Goal: Task Accomplishment & Management: Manage account settings

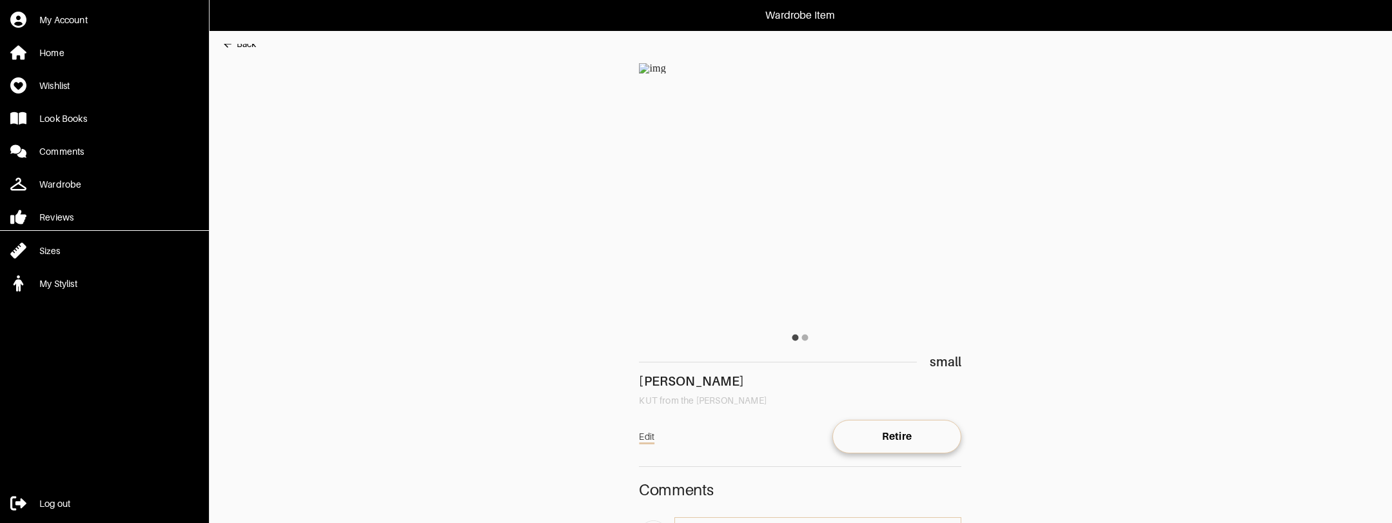
click at [244, 48] on div "Back" at bounding box center [246, 43] width 19 height 13
click at [88, 52] on link "Home" at bounding box center [104, 52] width 209 height 26
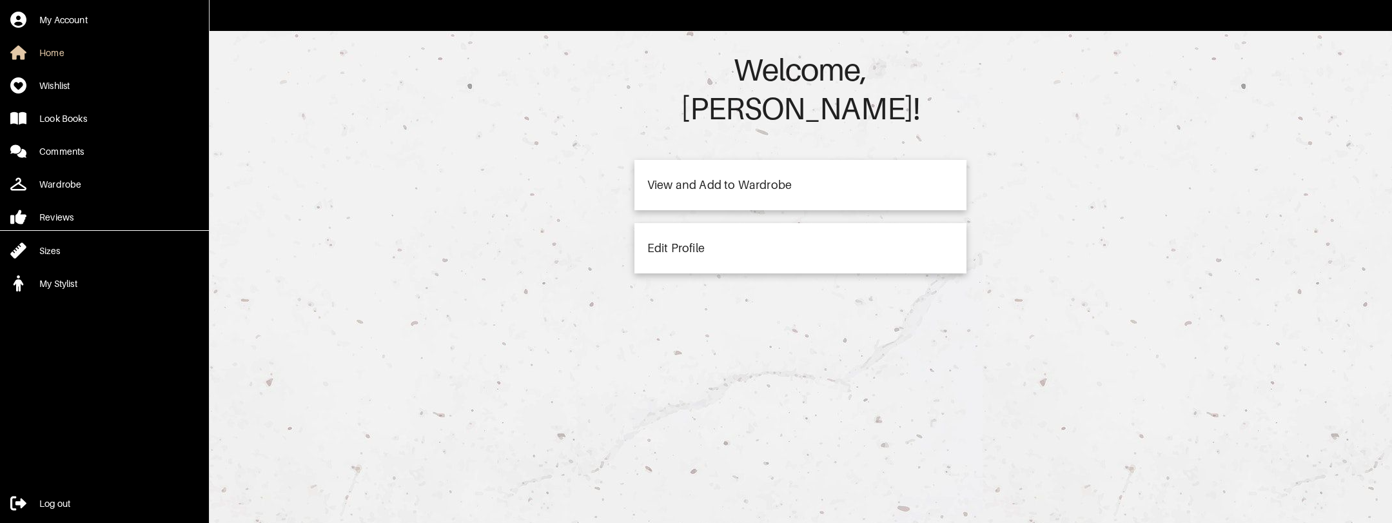
click at [734, 164] on div "View and Add to Wardrobe" at bounding box center [800, 185] width 332 height 50
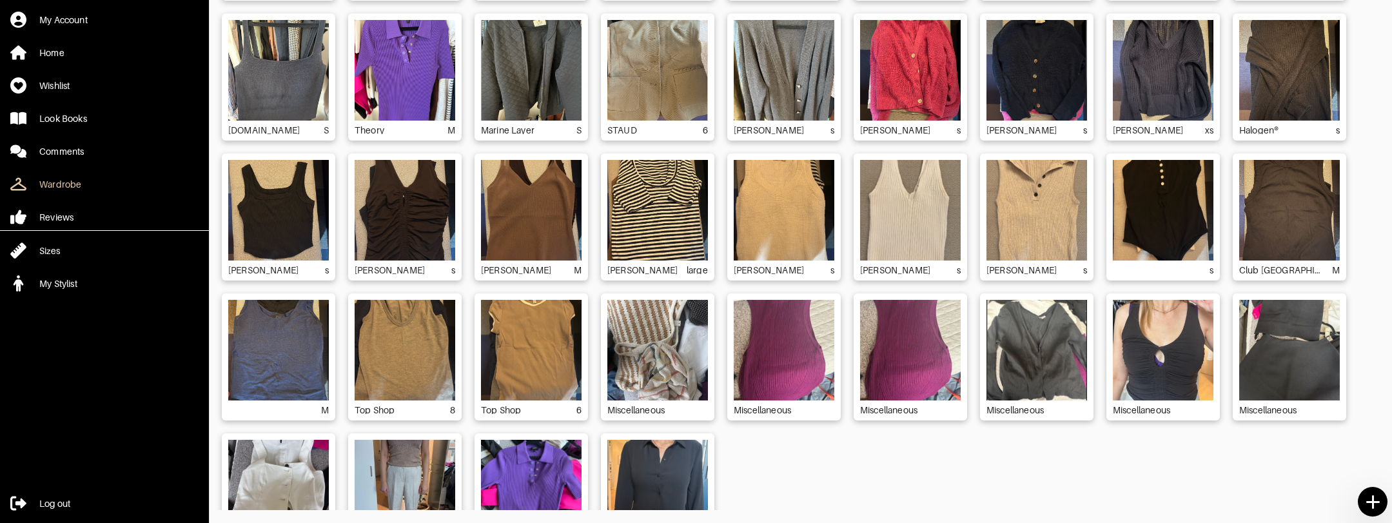
scroll to position [2599, 0]
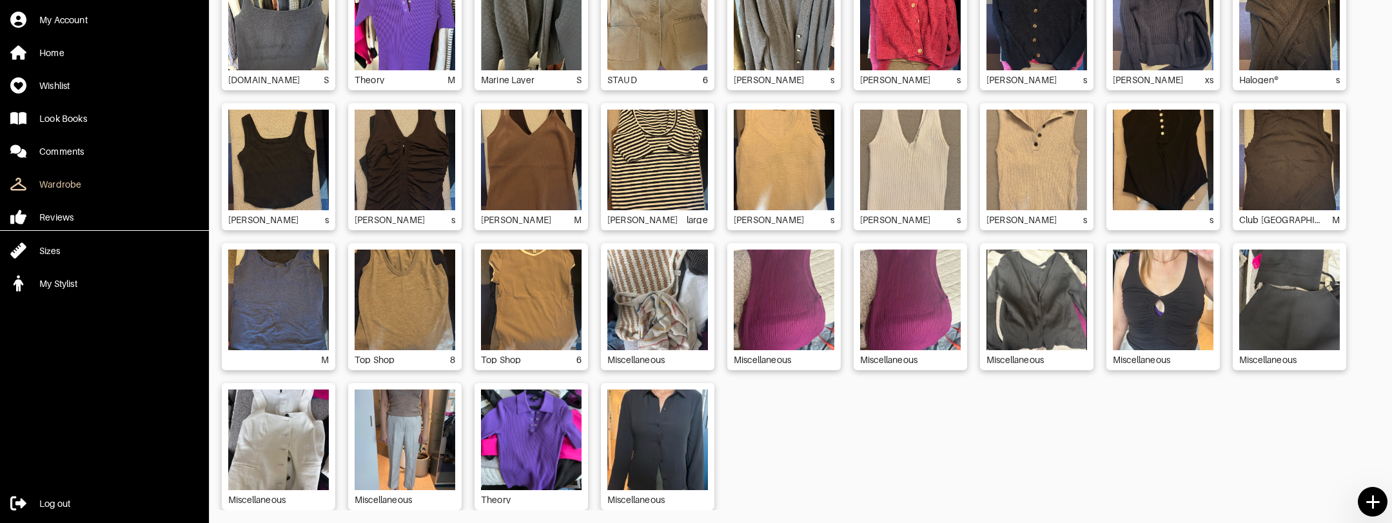
click at [282, 434] on img at bounding box center [278, 439] width 101 height 101
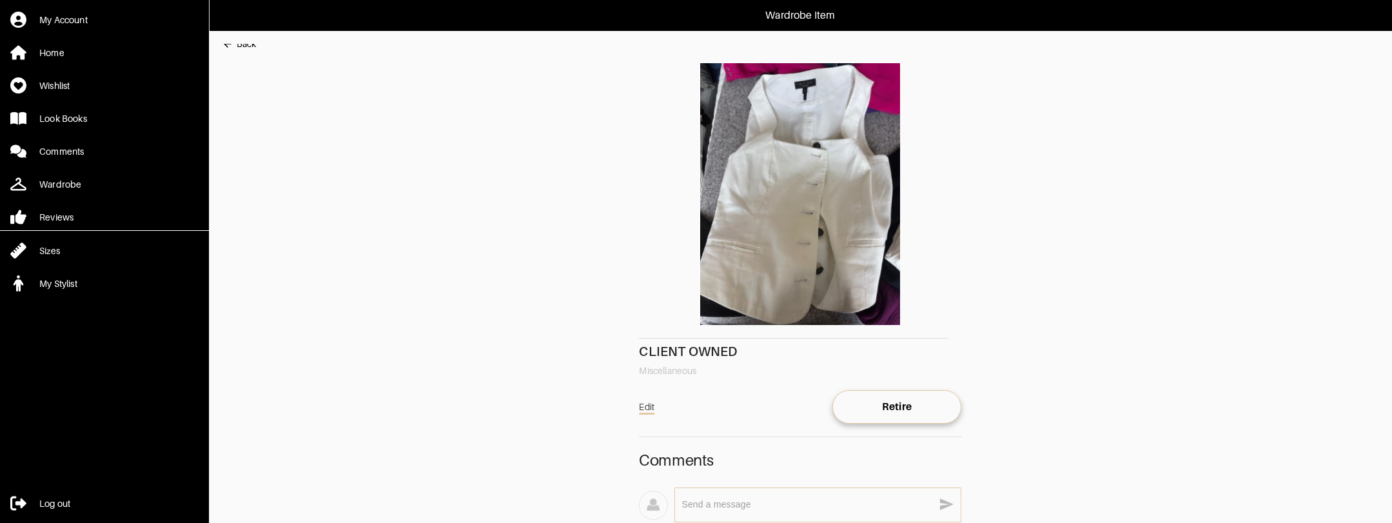
click at [247, 46] on div "Back" at bounding box center [246, 43] width 19 height 13
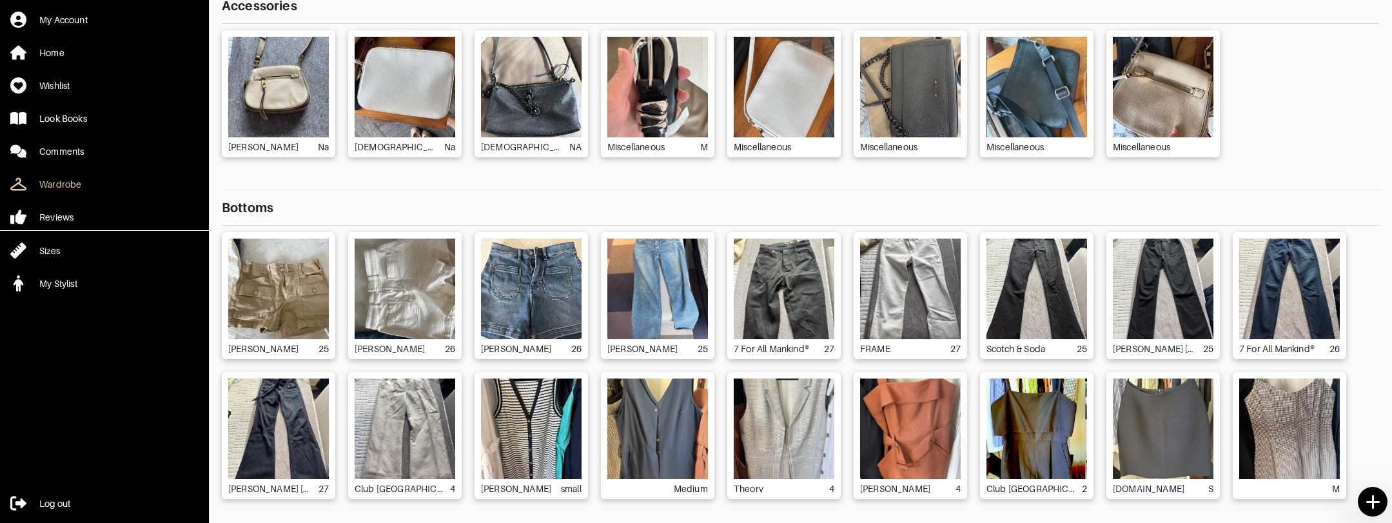
scroll to position [2, 0]
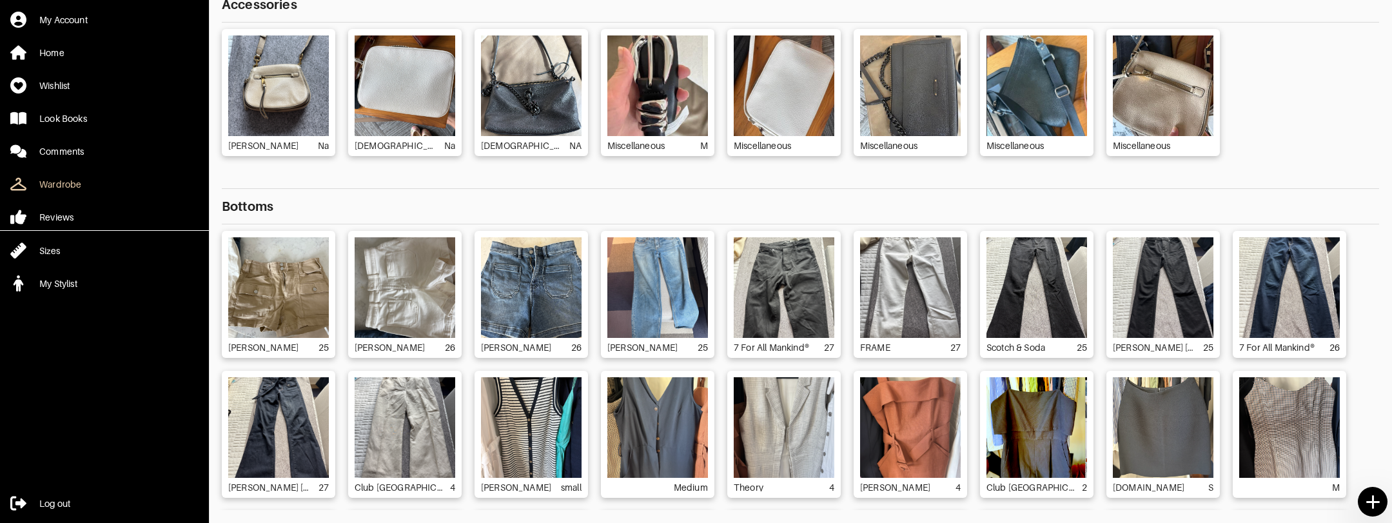
click at [312, 108] on img at bounding box center [278, 85] width 101 height 101
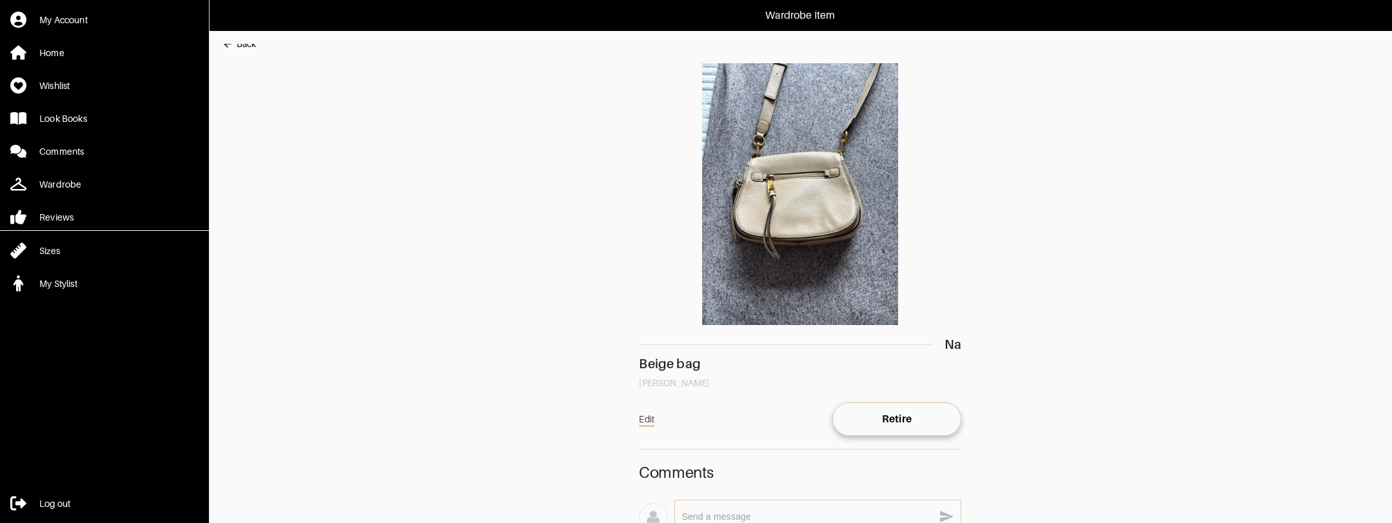
click at [255, 47] on div "Back" at bounding box center [246, 43] width 19 height 13
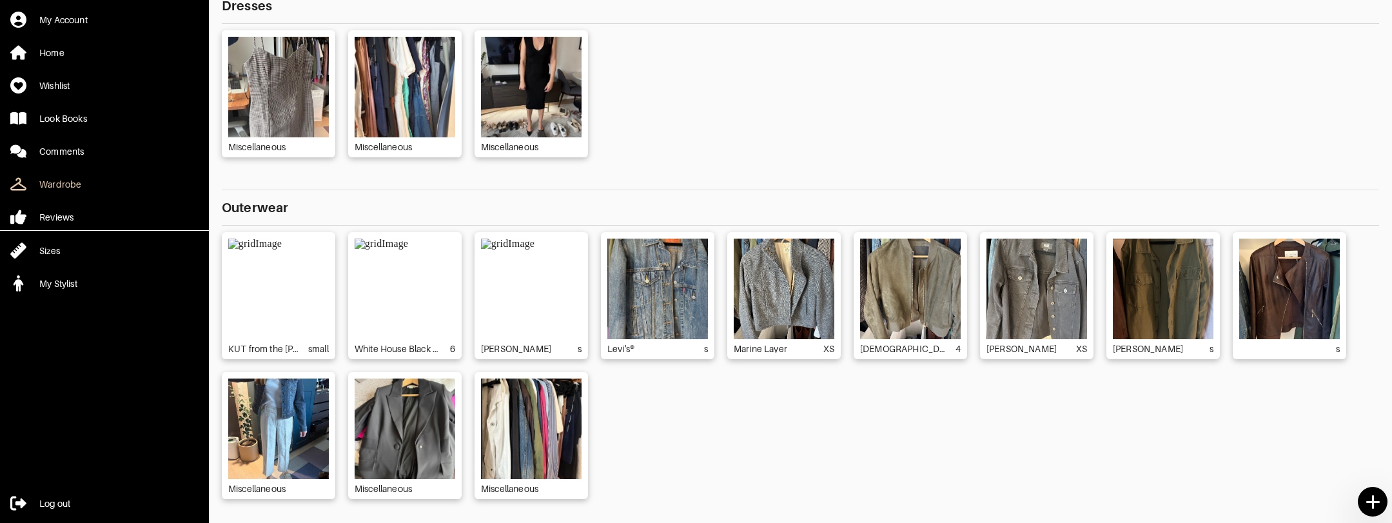
scroll to position [858, 0]
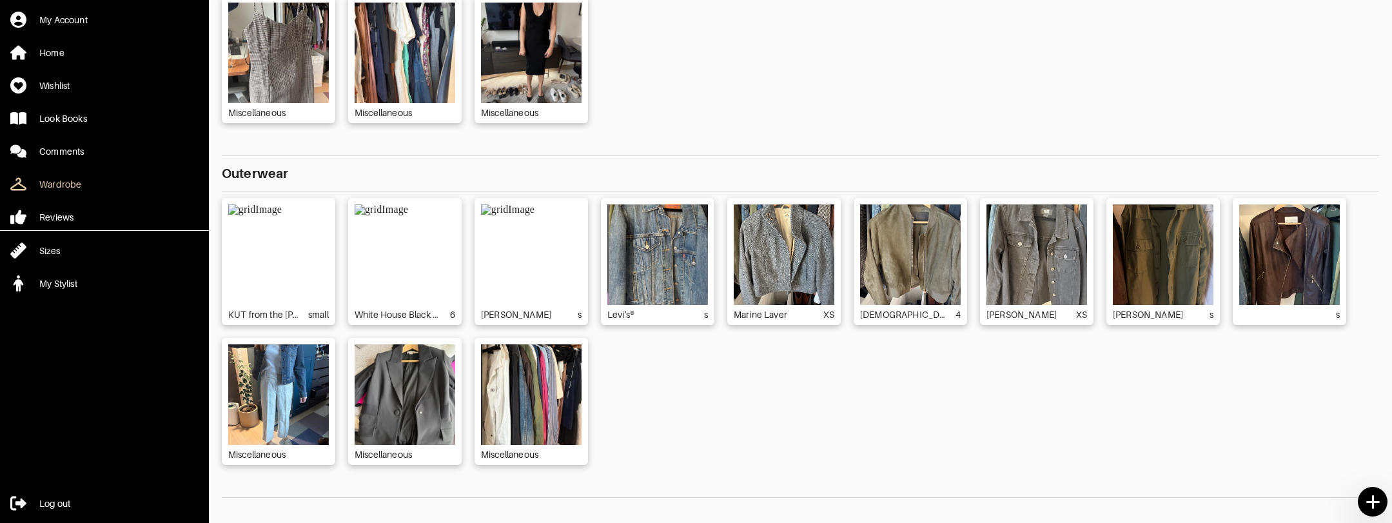
click at [434, 420] on img at bounding box center [405, 394] width 101 height 101
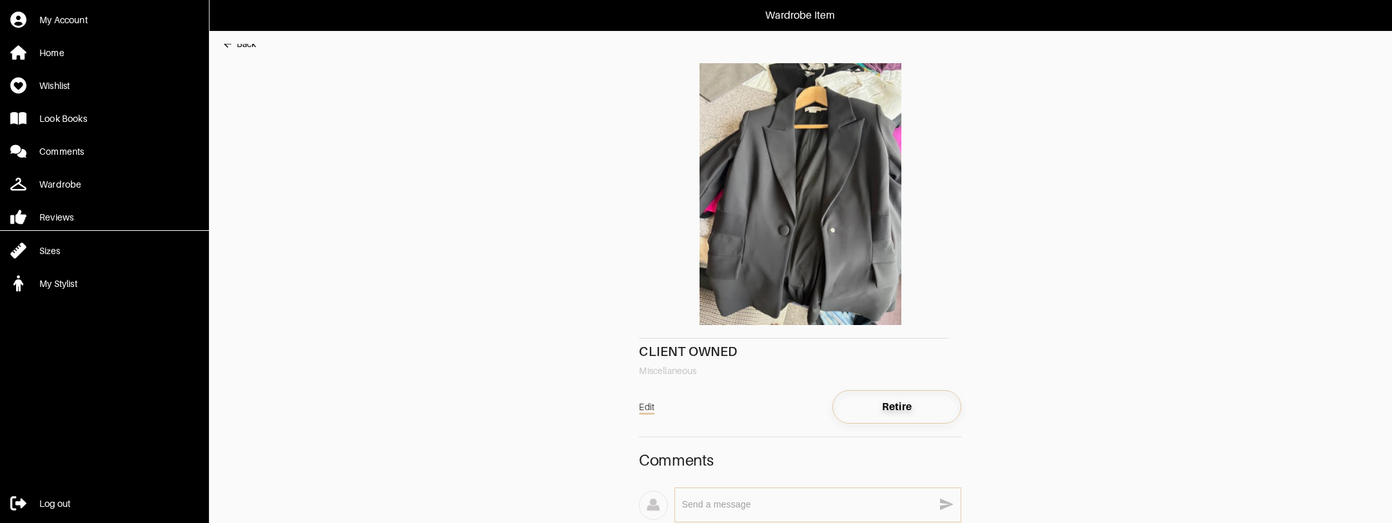
click at [881, 409] on span "Retire" at bounding box center [896, 406] width 108 height 13
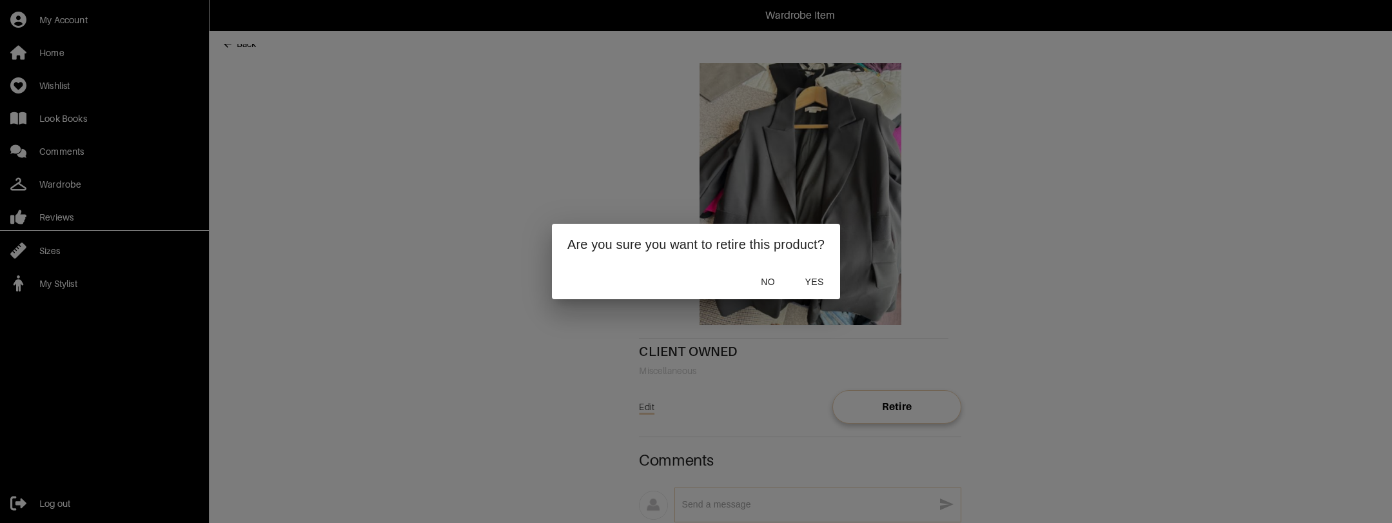
click at [759, 281] on span "No" at bounding box center [767, 282] width 31 height 16
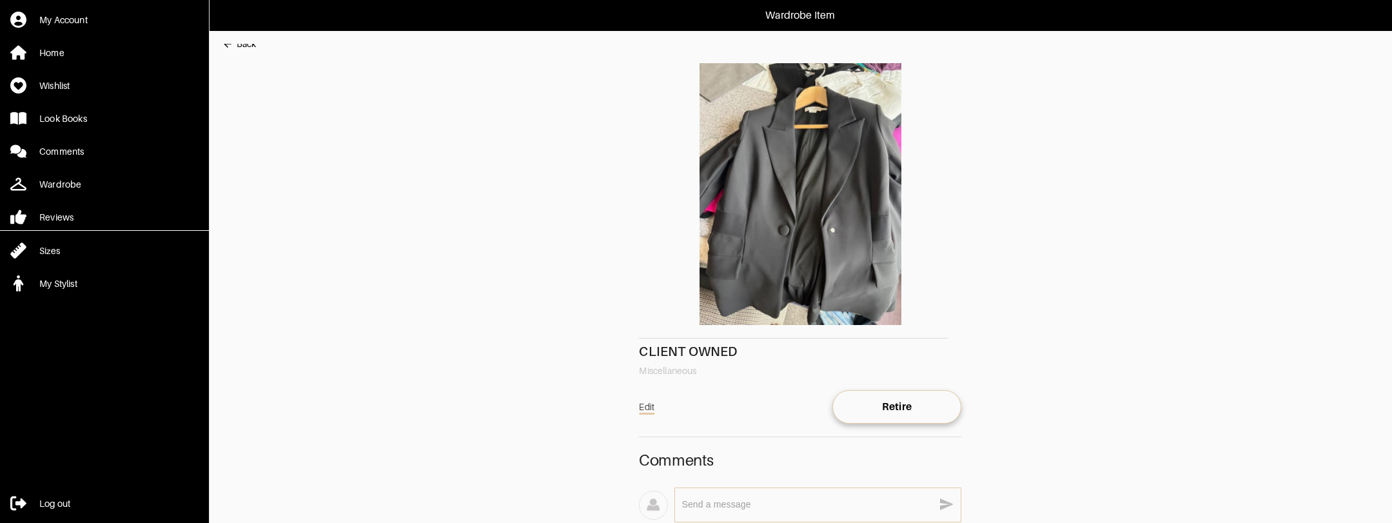
click at [726, 498] on textarea at bounding box center [807, 504] width 252 height 12
type textarea "too small"
click at [946, 510] on icon "button" at bounding box center [946, 503] width 15 height 15
click at [244, 47] on div "Back" at bounding box center [246, 43] width 19 height 13
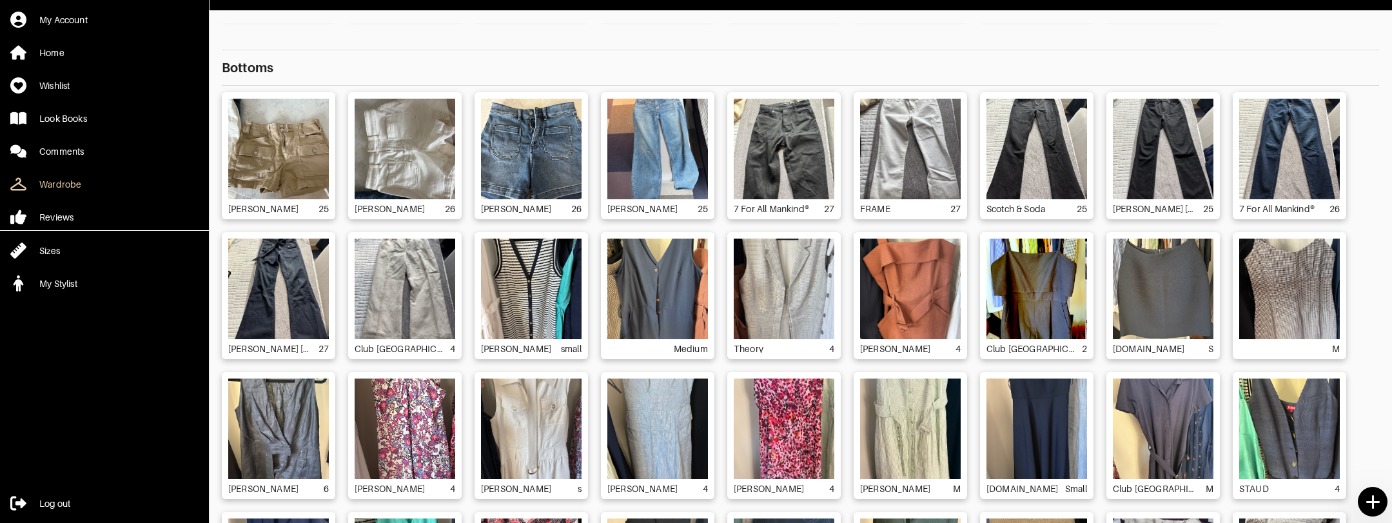
scroll to position [311, 0]
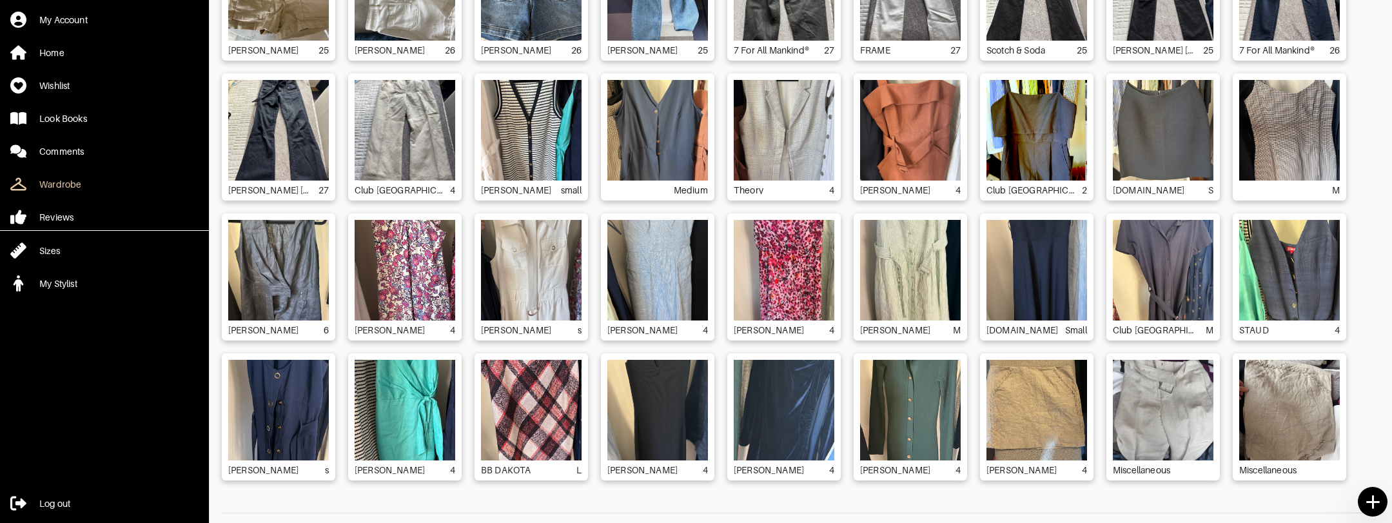
click at [1371, 509] on icon at bounding box center [1372, 502] width 23 height 23
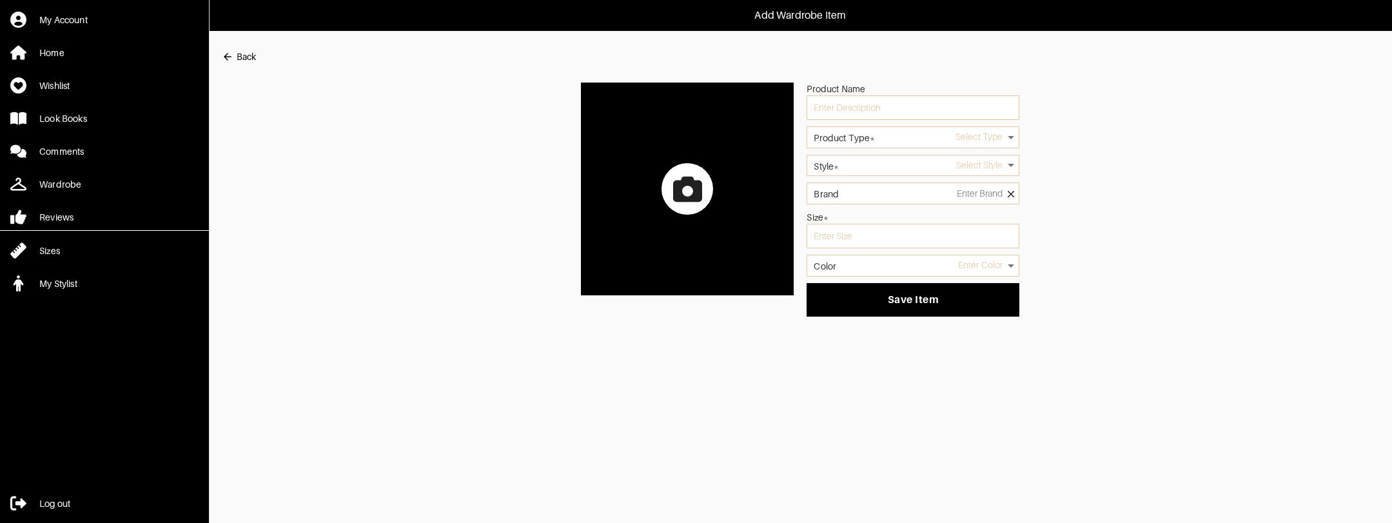
click at [689, 169] on div at bounding box center [687, 189] width 52 height 52
click at [0, 0] on input "file" at bounding box center [0, 0] width 0 height 0
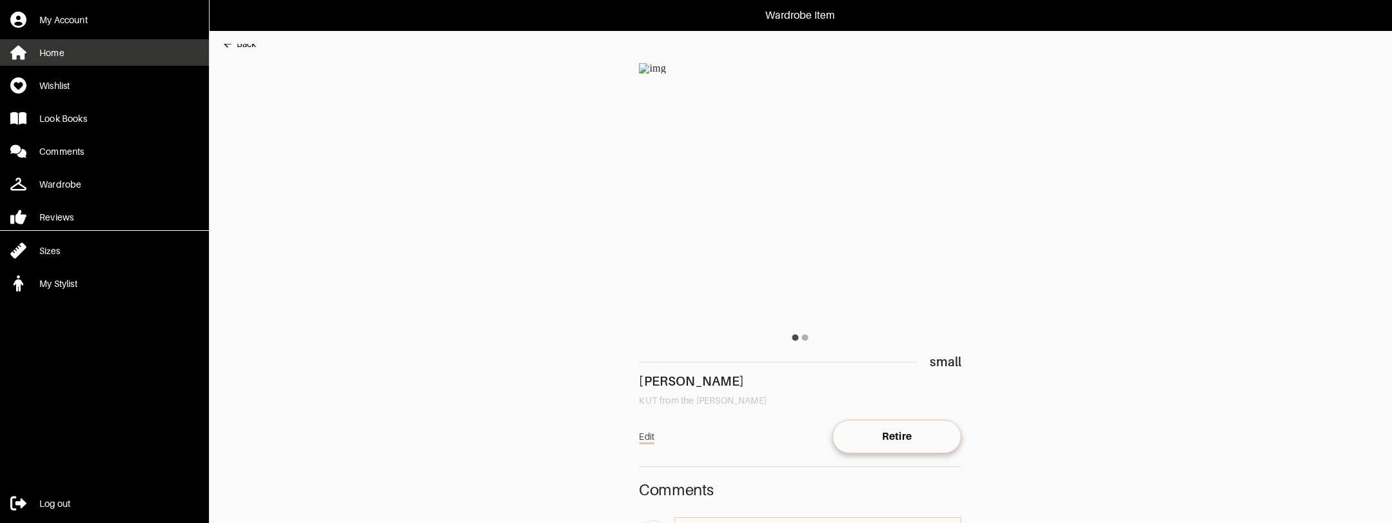
click at [79, 56] on link "Home" at bounding box center [104, 52] width 209 height 26
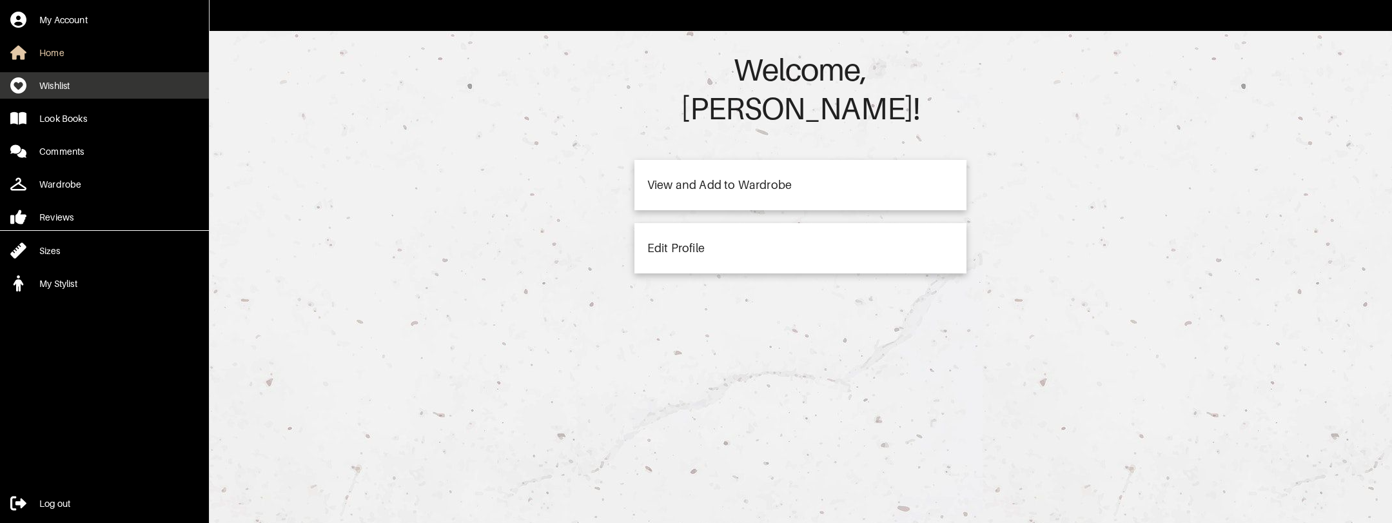
click at [56, 85] on div "Wishlist" at bounding box center [54, 85] width 30 height 13
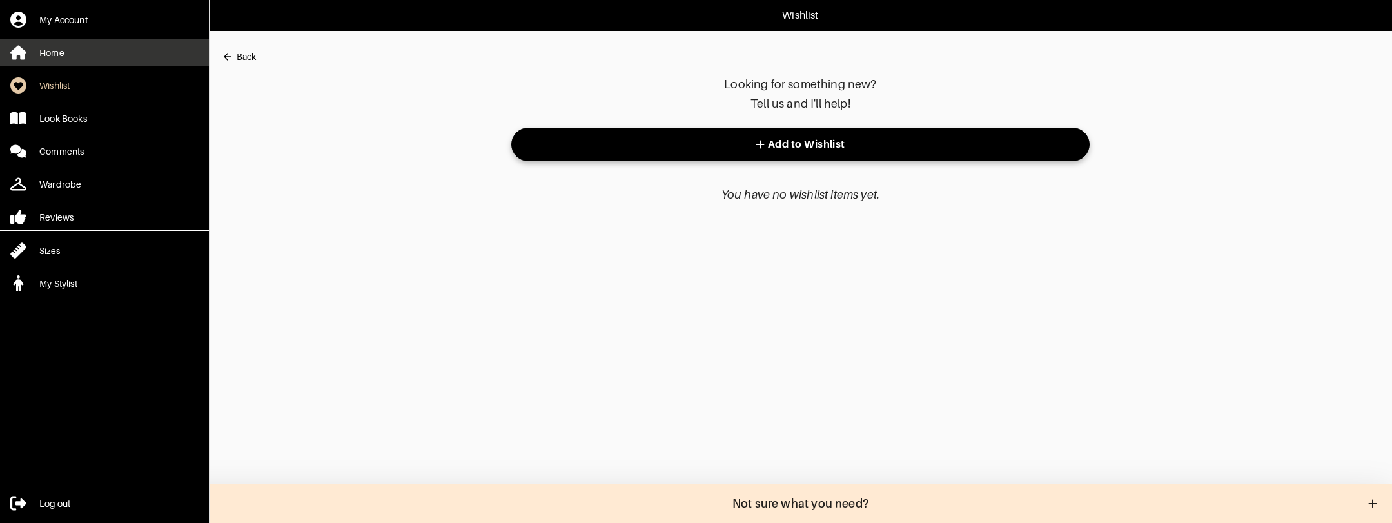
click at [54, 53] on div "Home" at bounding box center [51, 52] width 25 height 13
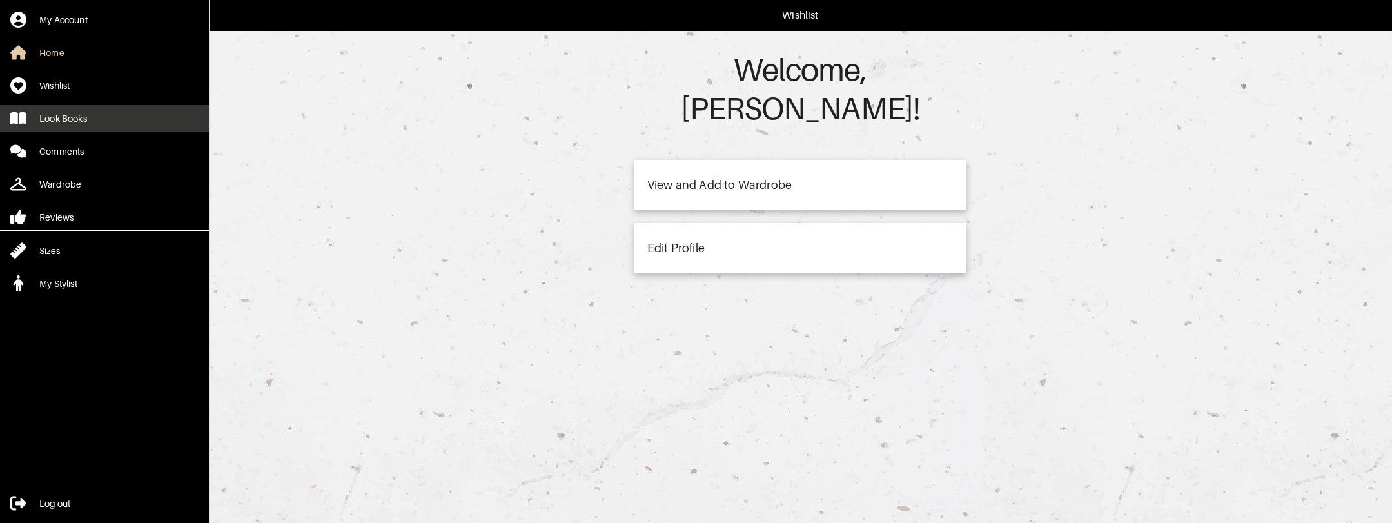
click at [91, 126] on link "Look Books" at bounding box center [104, 118] width 209 height 26
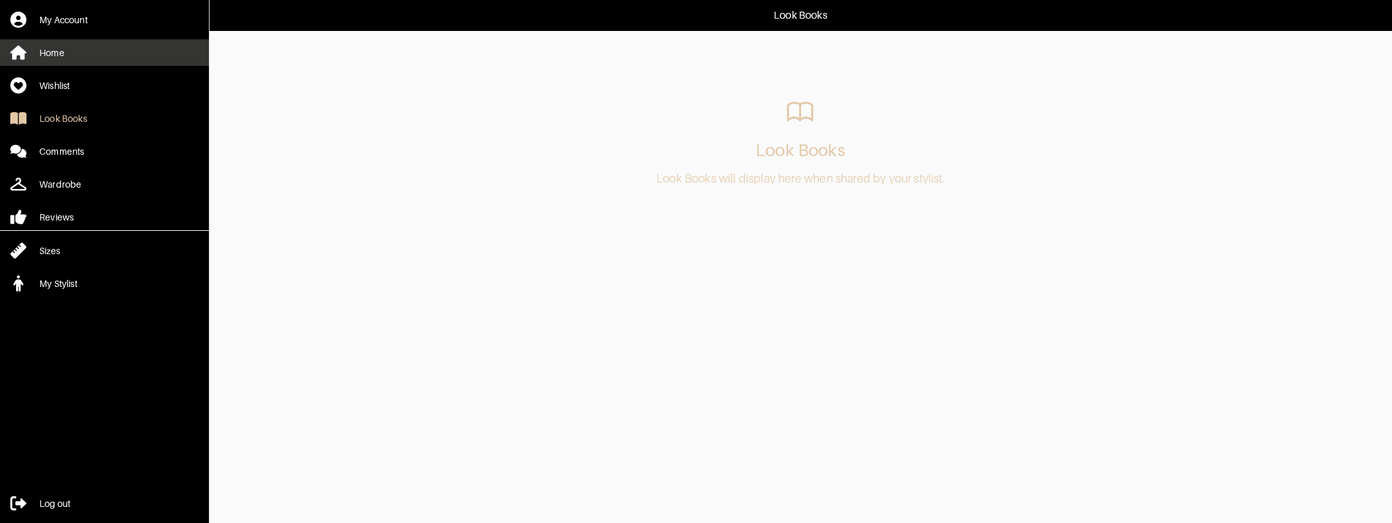
click at [56, 57] on div "Home" at bounding box center [51, 52] width 25 height 13
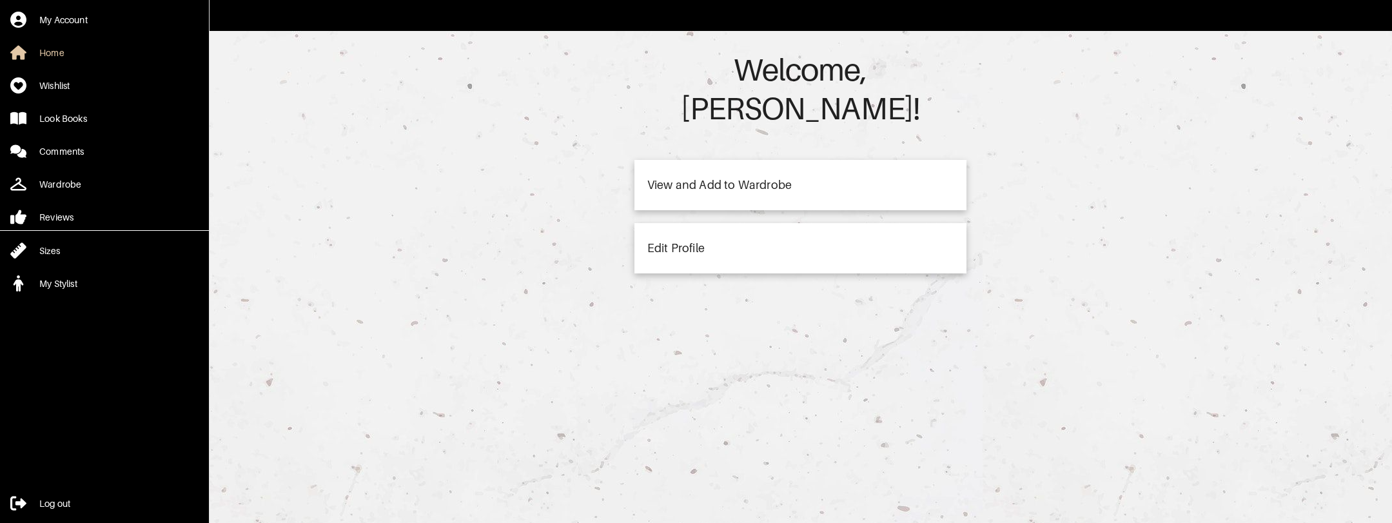
click at [809, 160] on div "View and Add to Wardrobe" at bounding box center [800, 185] width 332 height 50
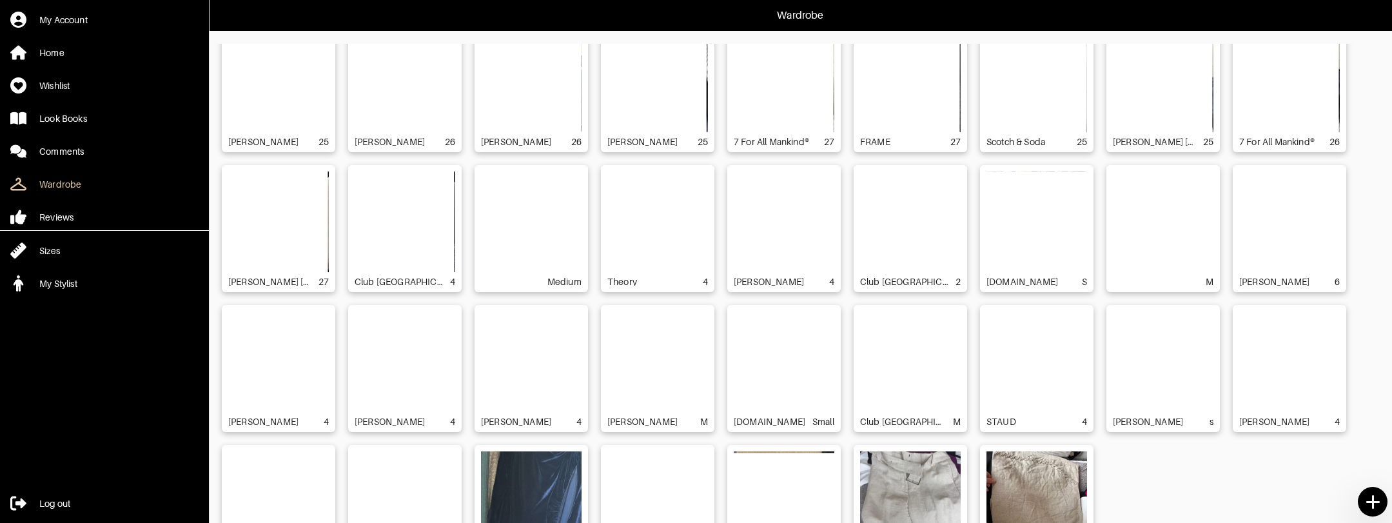
scroll to position [317, 0]
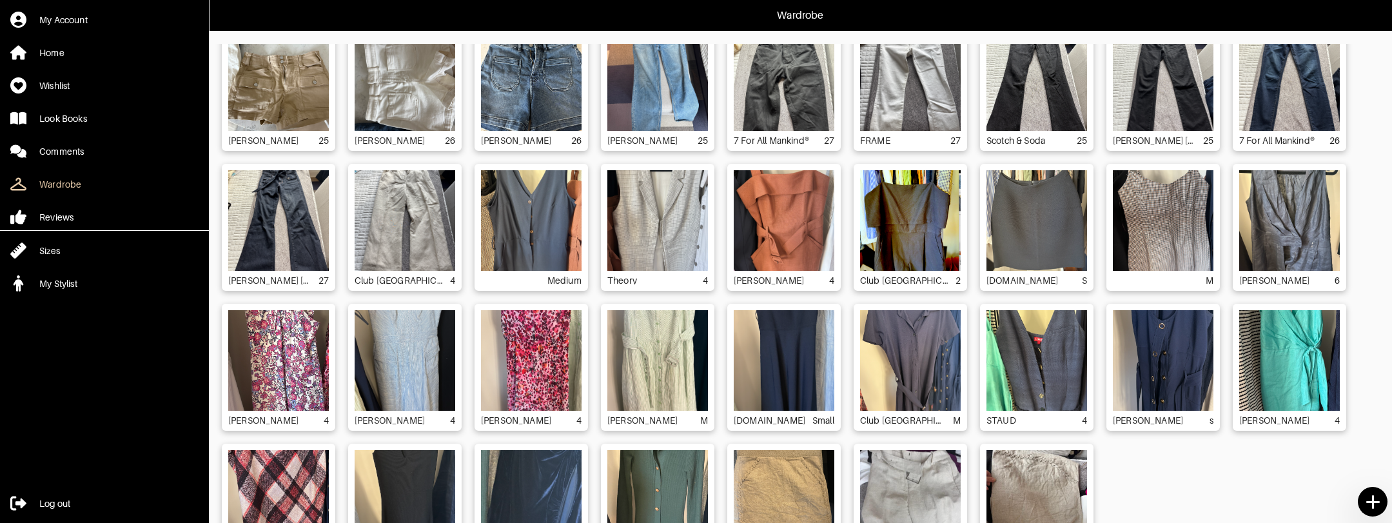
click at [798, 361] on img at bounding box center [784, 360] width 101 height 101
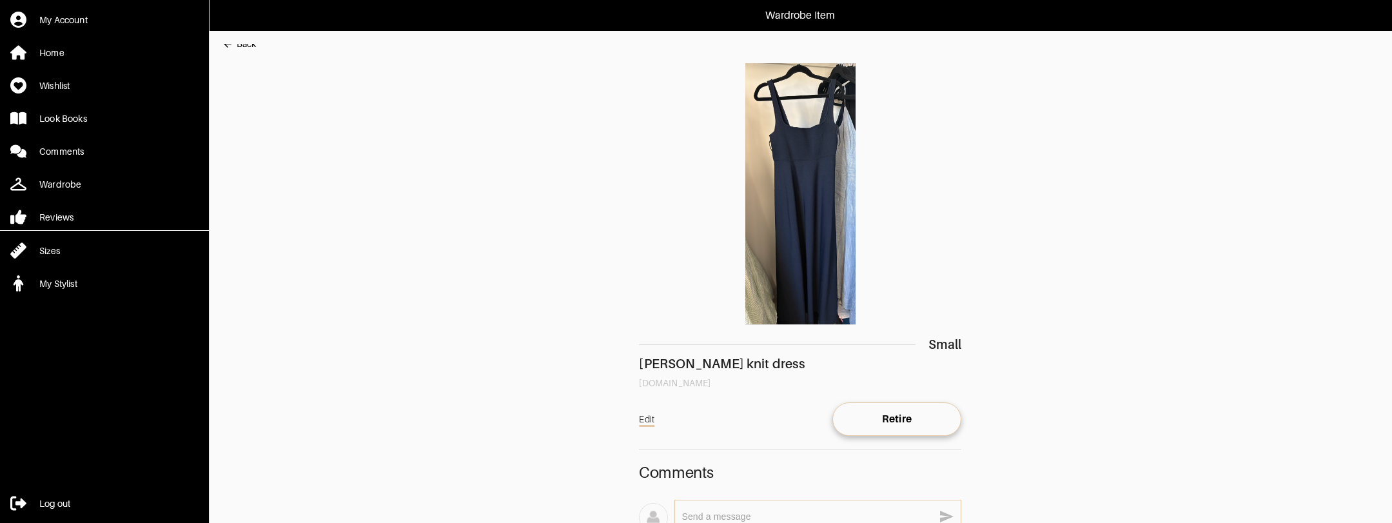
click at [644, 418] on link "Edit" at bounding box center [646, 419] width 15 height 21
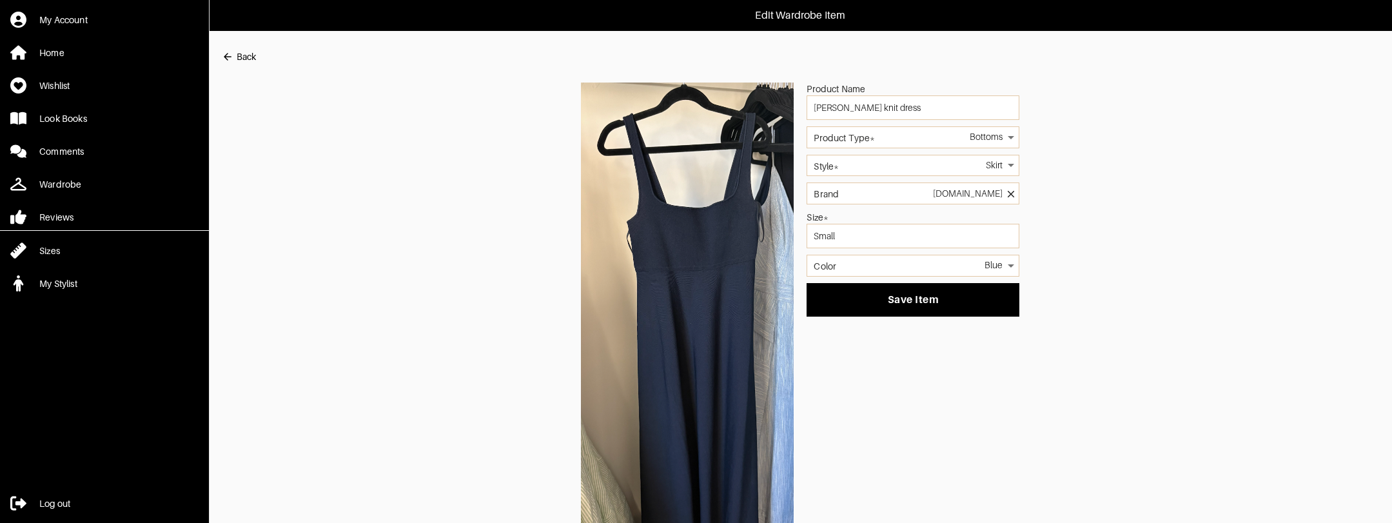
click at [913, 136] on body "Edit Wardrobe Item My Account Home Wishlist Look Books Comments Wardrobe Review…" at bounding box center [696, 295] width 1392 height 590
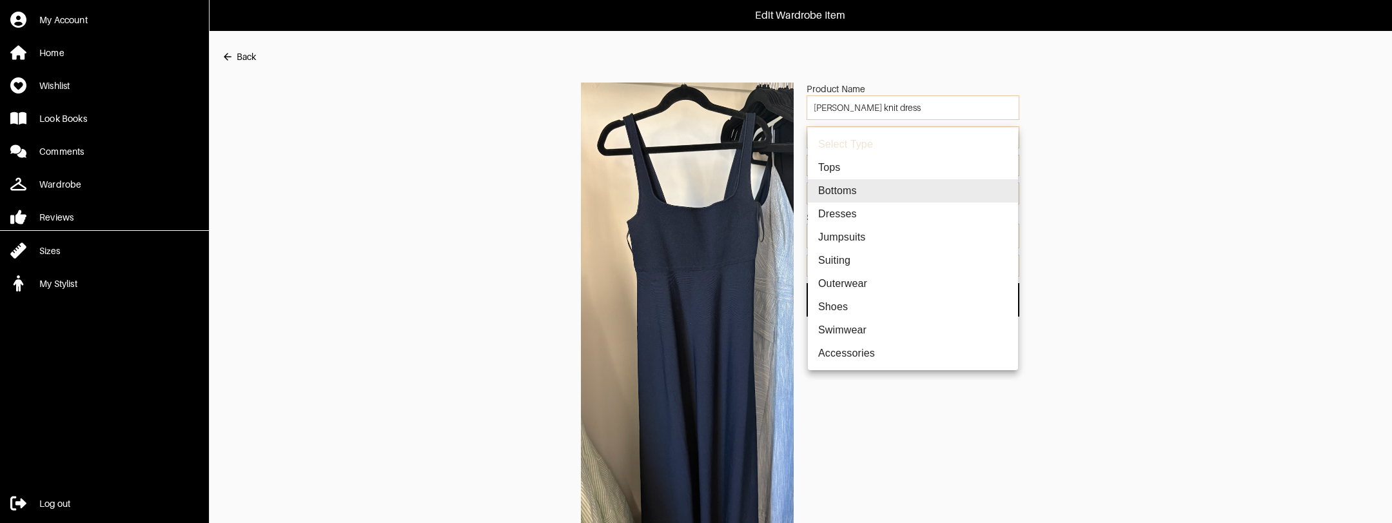
click at [878, 214] on li "Dresses" at bounding box center [913, 213] width 210 height 23
type input "13"
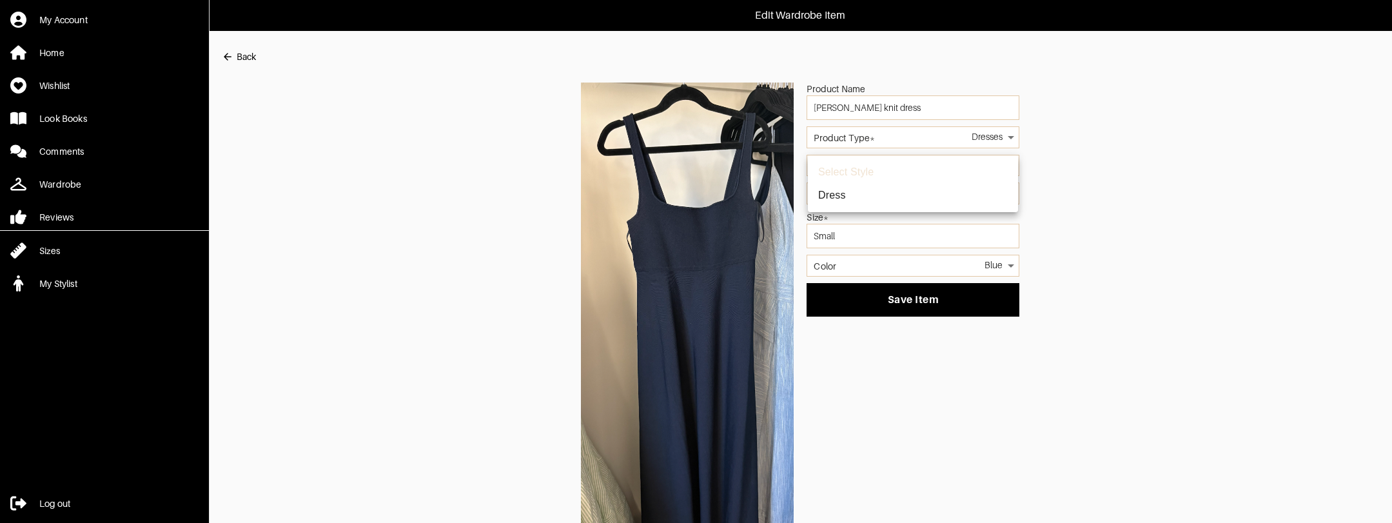
click at [933, 166] on body "Edit Wardrobe Item My Account Home Wishlist Look Books Comments Wardrobe Review…" at bounding box center [696, 295] width 1392 height 590
click at [917, 206] on li "Dress" at bounding box center [913, 195] width 210 height 23
type input "45"
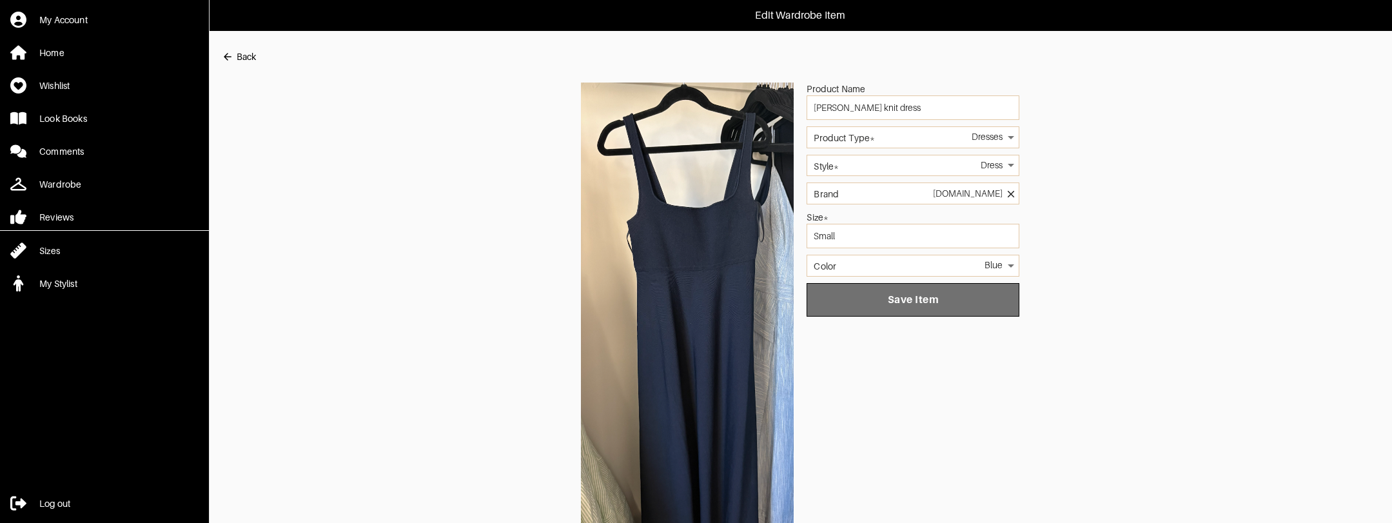
click at [928, 304] on span "Save Item" at bounding box center [913, 299] width 192 height 13
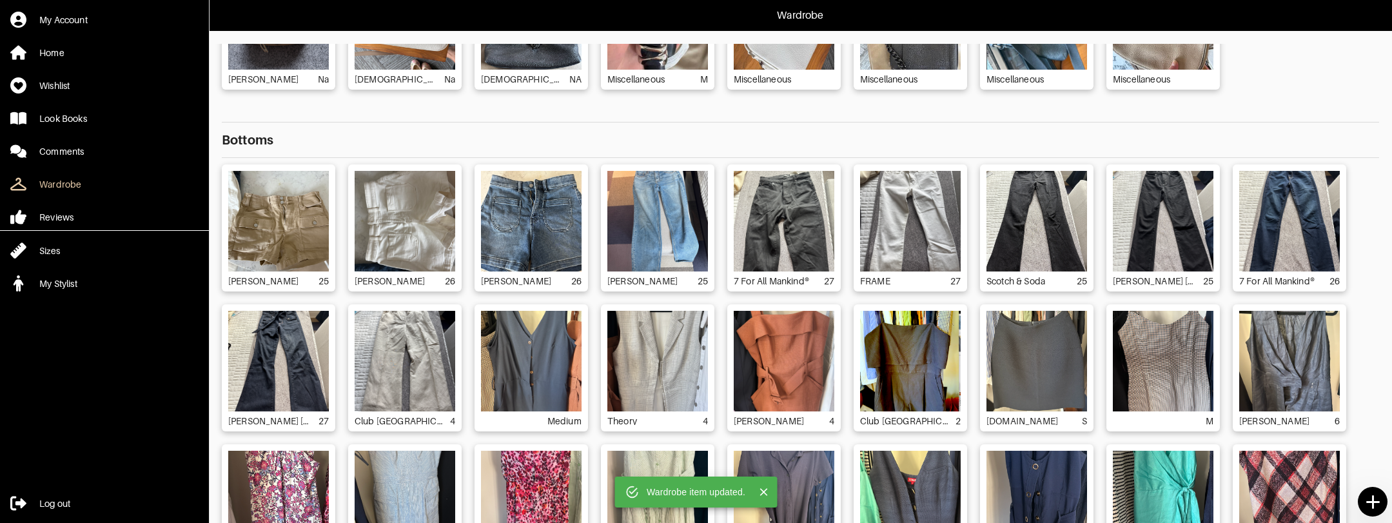
scroll to position [223, 0]
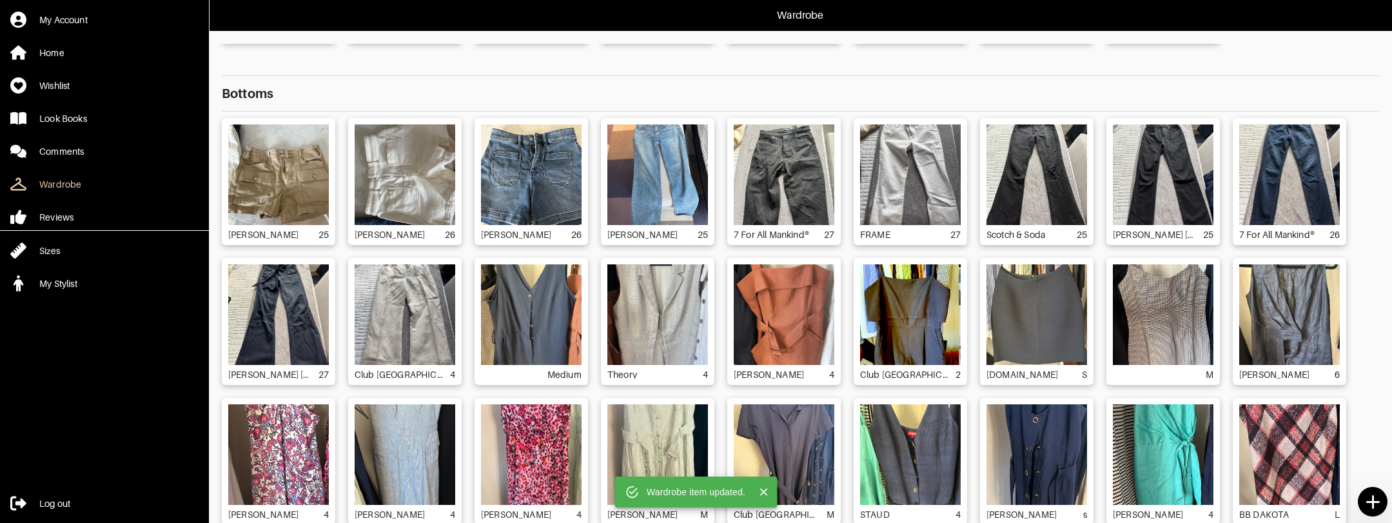
click at [692, 339] on img at bounding box center [657, 314] width 101 height 101
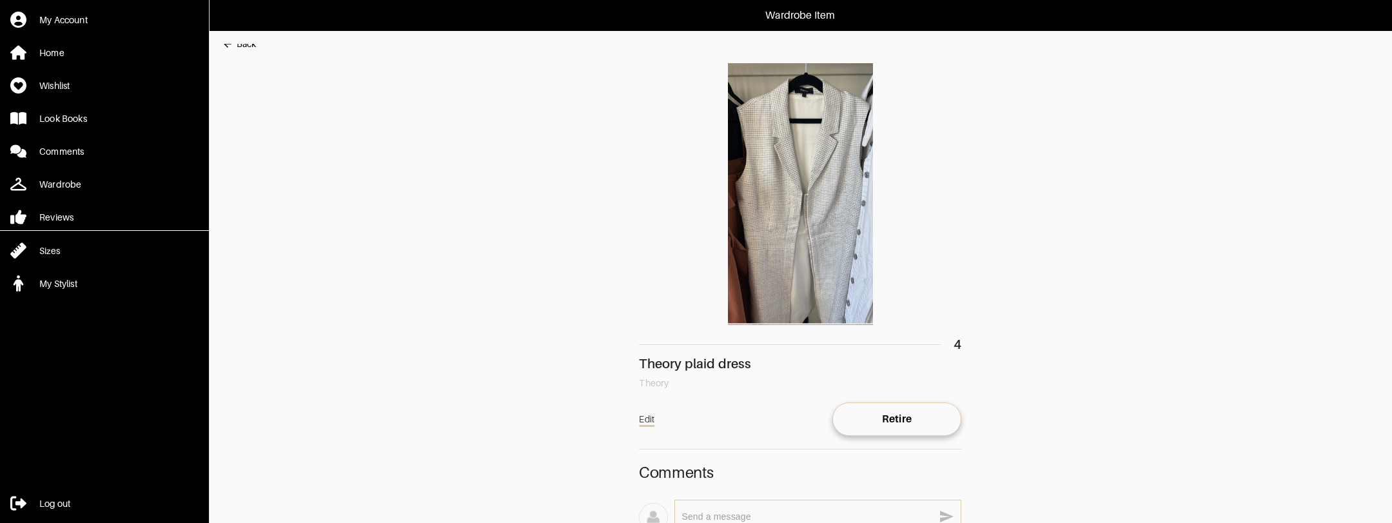
click at [639, 420] on link "Edit" at bounding box center [646, 419] width 15 height 21
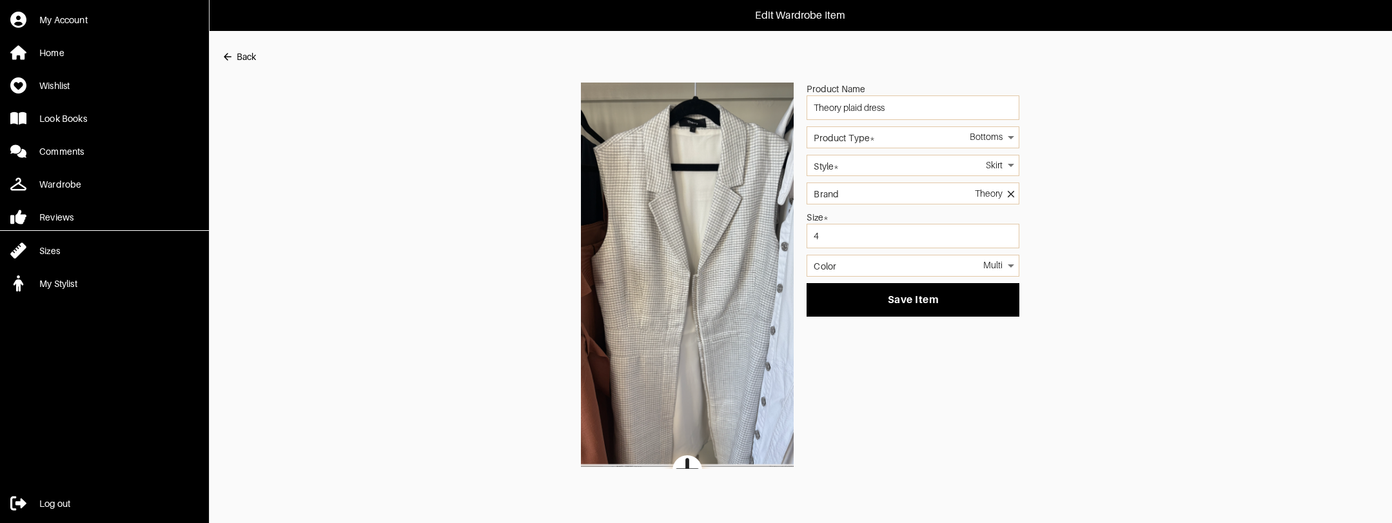
click at [946, 133] on body "Edit Wardrobe Item My Account Home Wishlist Look Books Comments Wardrobe Review…" at bounding box center [696, 234] width 1392 height 469
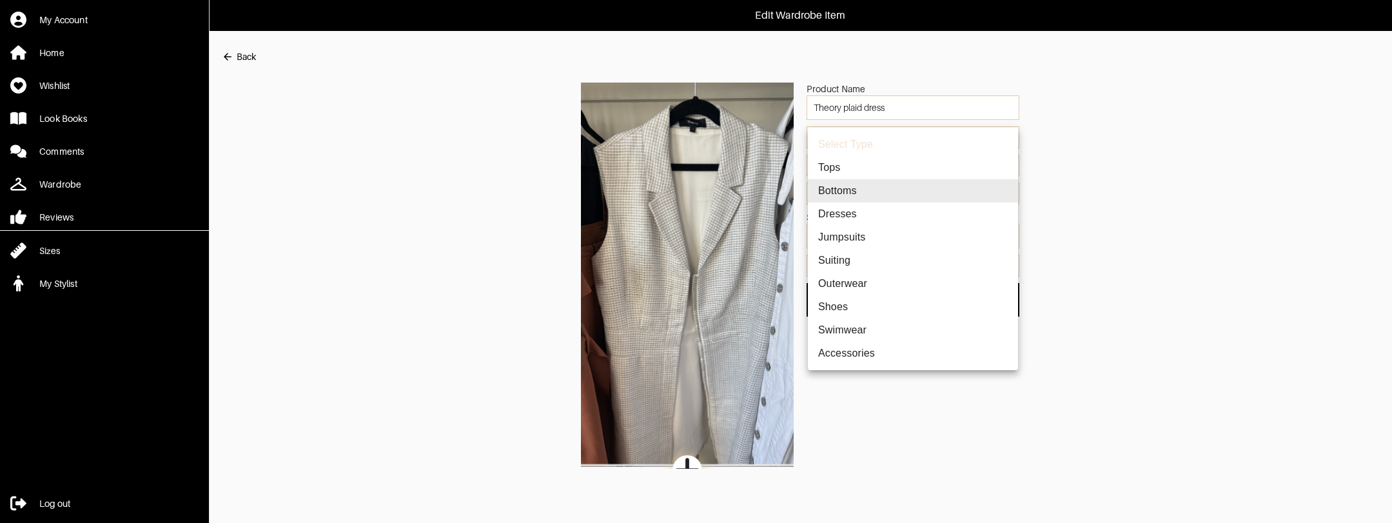
click at [874, 216] on li "Dresses" at bounding box center [913, 213] width 210 height 23
type input "13"
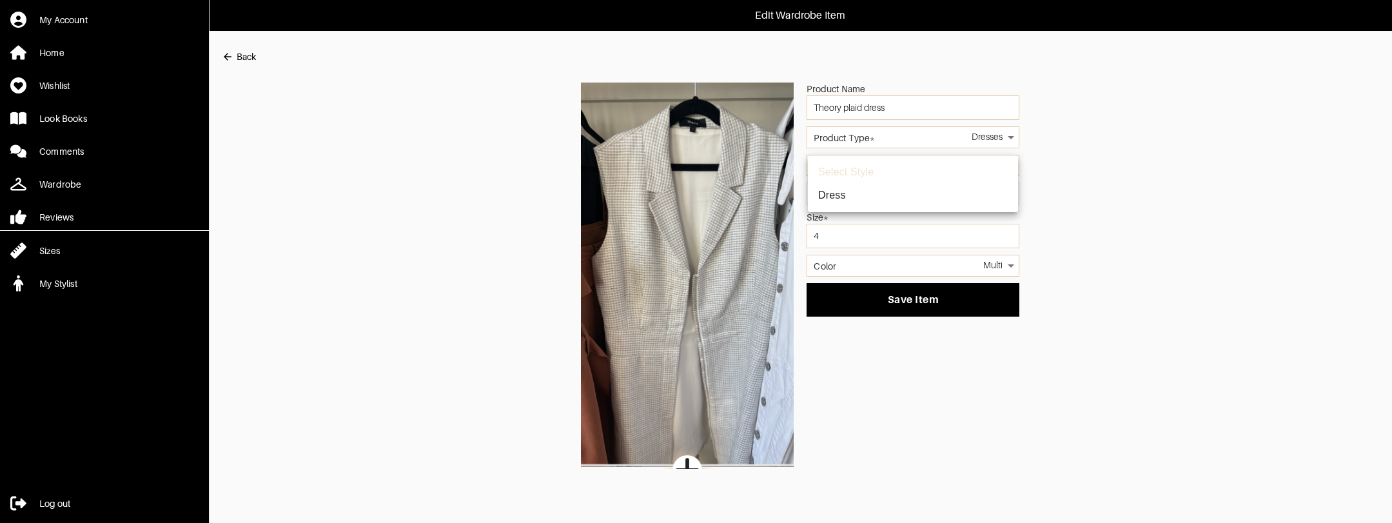
click at [886, 167] on body "Edit Wardrobe Item My Account Home Wishlist Look Books Comments Wardrobe Review…" at bounding box center [696, 234] width 1392 height 469
click at [874, 196] on li "Dress" at bounding box center [913, 195] width 210 height 23
type input "45"
click at [882, 316] on div "Product Name Theory plaid dress Product Type* Dresses 13 Style* Dress 45 Brand …" at bounding box center [800, 276] width 1157 height 386
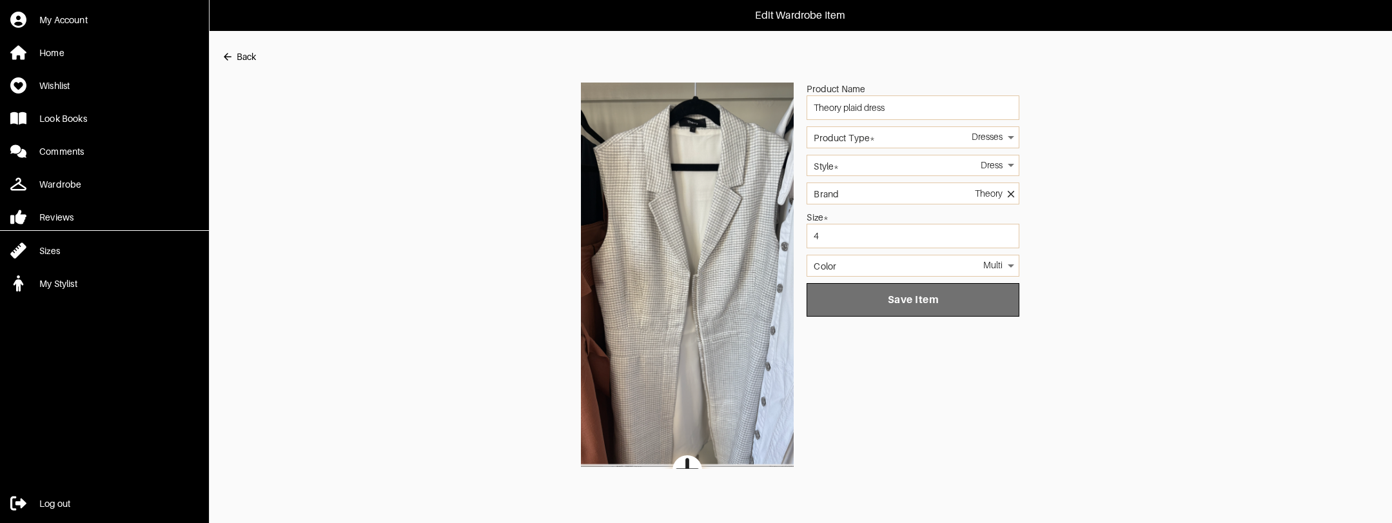
click at [882, 306] on button "Save Item" at bounding box center [912, 300] width 213 height 34
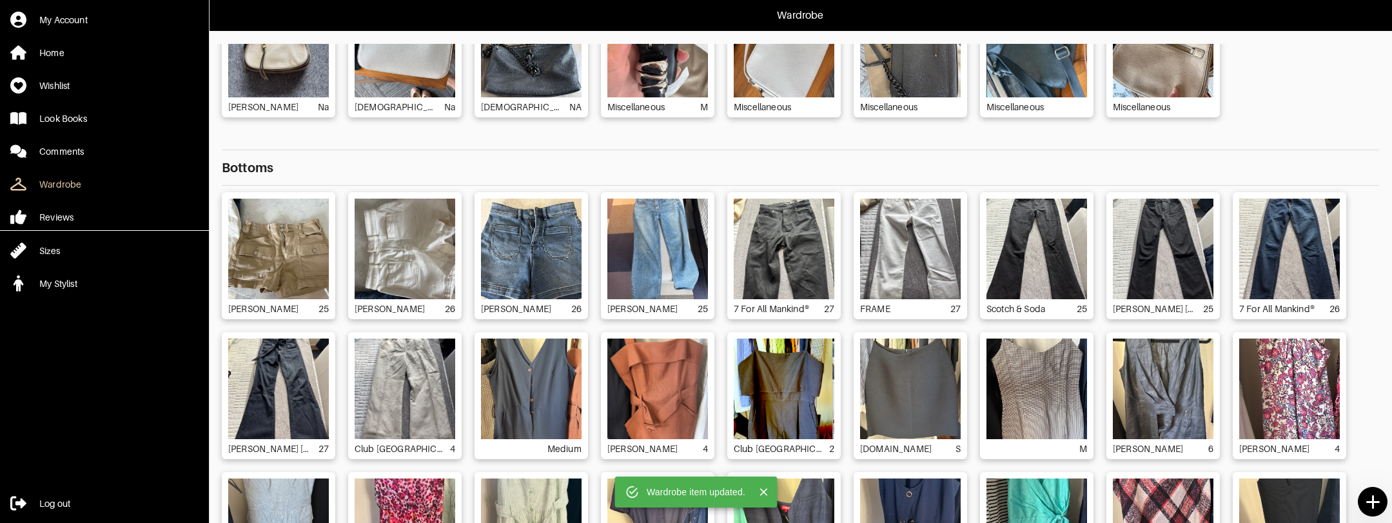
scroll to position [293, 0]
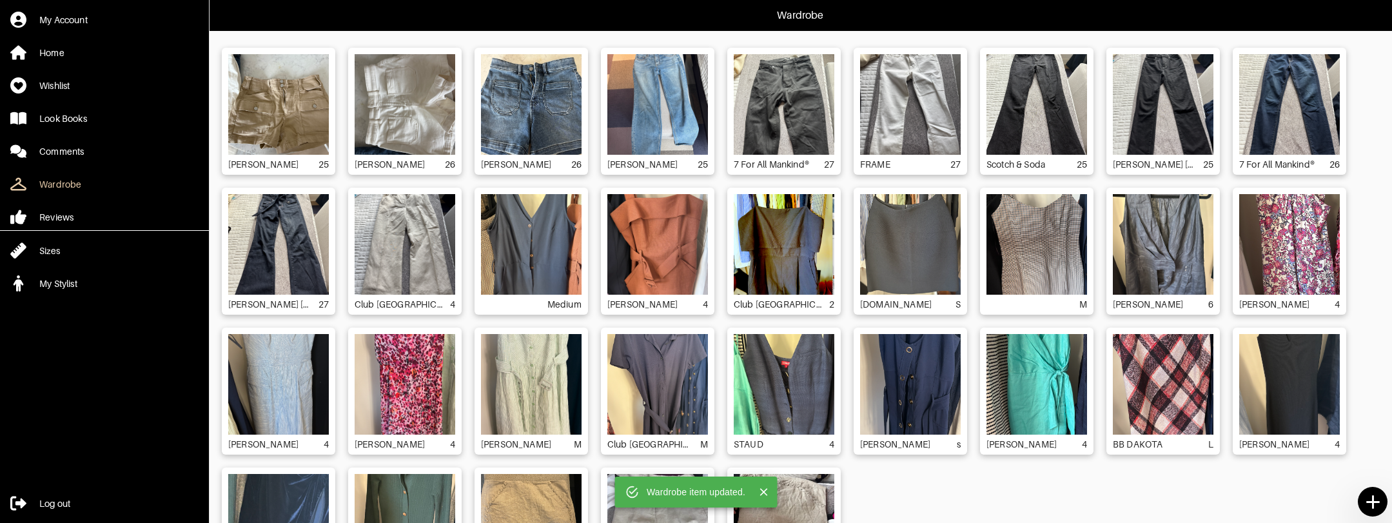
click at [668, 260] on img at bounding box center [657, 244] width 101 height 101
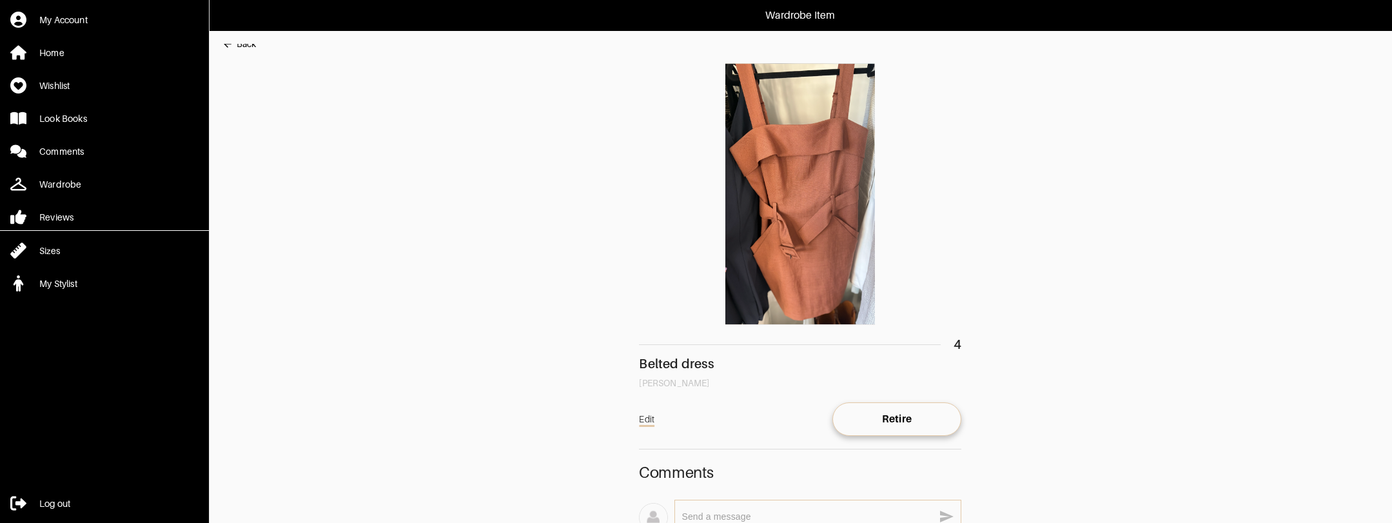
click at [650, 421] on link "Edit" at bounding box center [646, 419] width 15 height 21
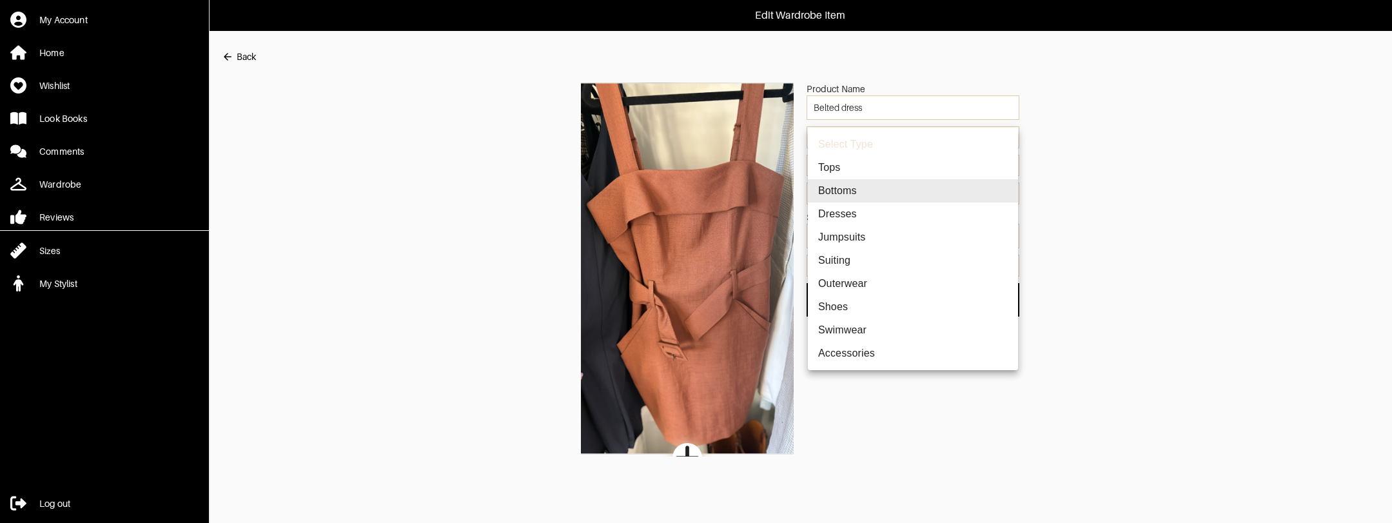
click at [924, 141] on body "Edit Wardrobe Item My Account Home Wishlist Look Books Comments Wardrobe Review…" at bounding box center [696, 228] width 1392 height 456
click at [865, 220] on li "Dresses" at bounding box center [913, 213] width 210 height 23
type input "13"
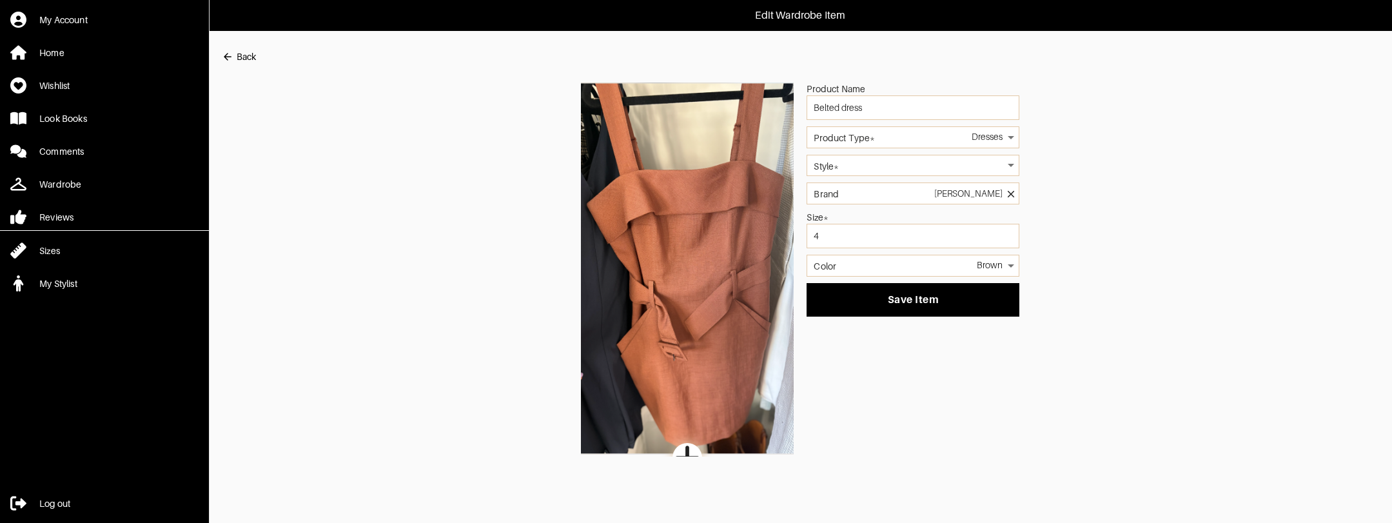
click at [882, 157] on body "Edit Wardrobe Item My Account Home Wishlist Look Books Comments Wardrobe Review…" at bounding box center [696, 228] width 1392 height 456
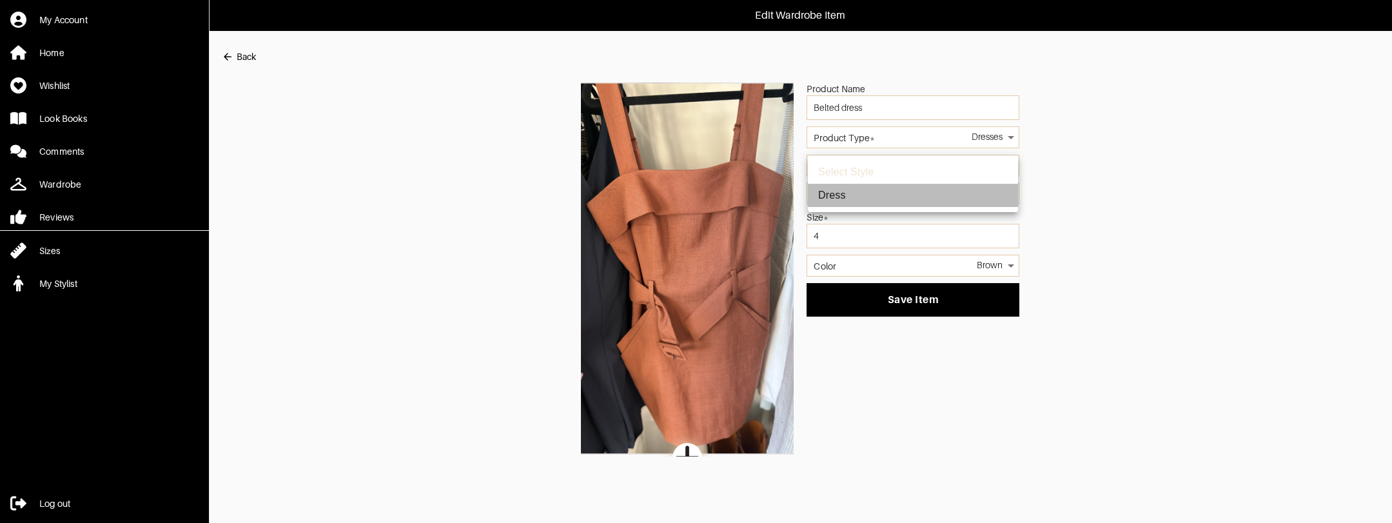
click at [859, 189] on li "Dress" at bounding box center [913, 195] width 210 height 23
type input "45"
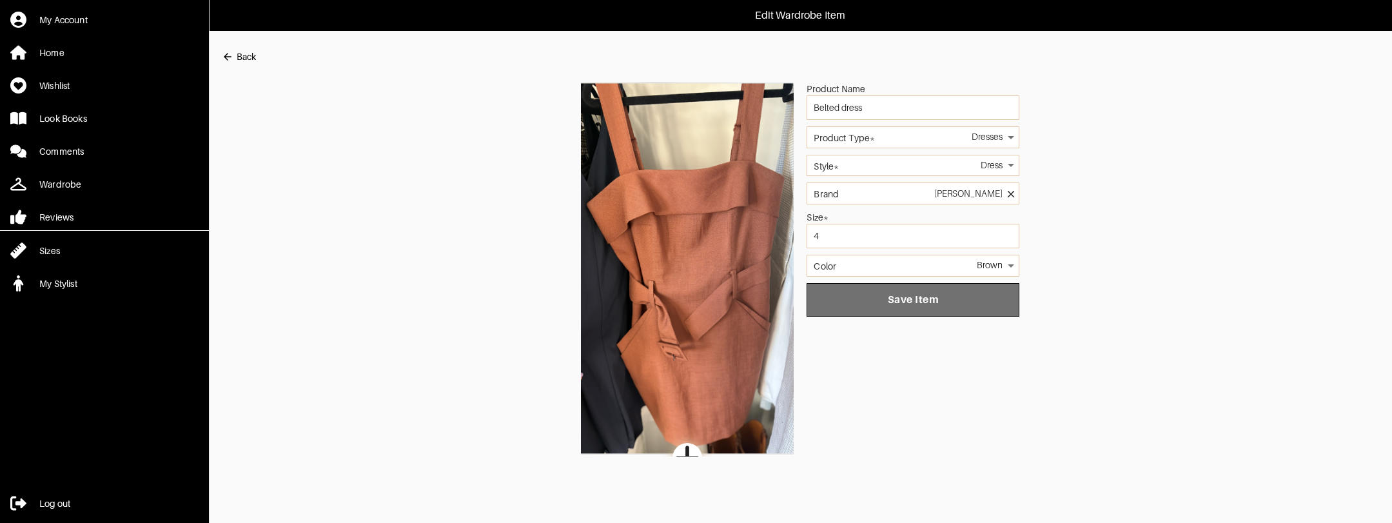
click at [893, 302] on span "Save Item" at bounding box center [913, 299] width 192 height 13
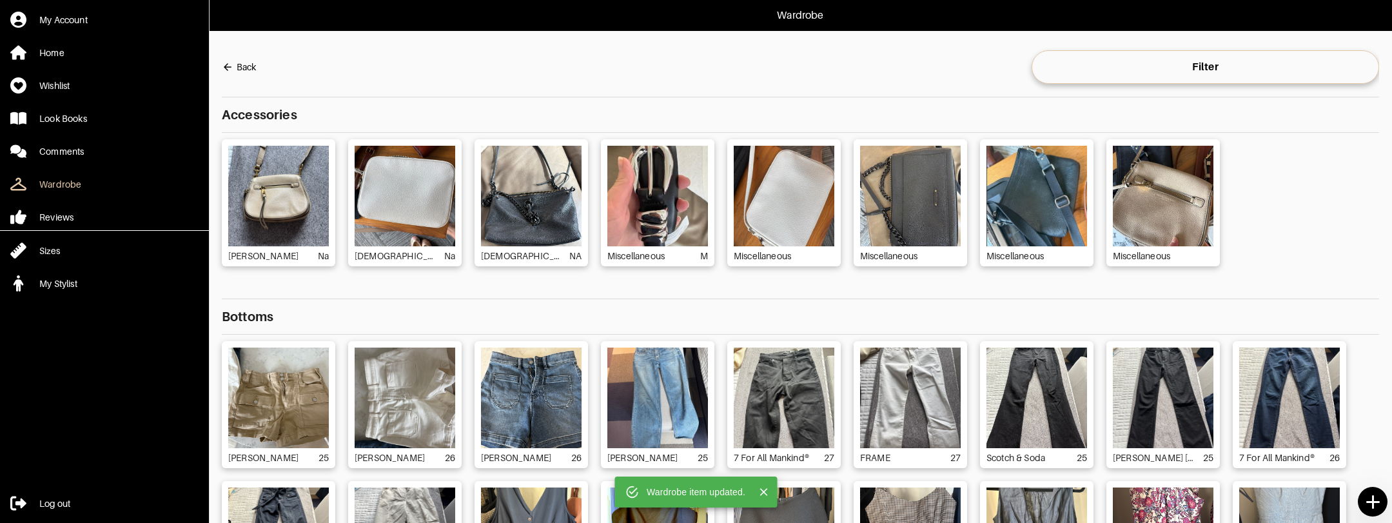
click at [1377, 500] on icon at bounding box center [1372, 502] width 23 height 23
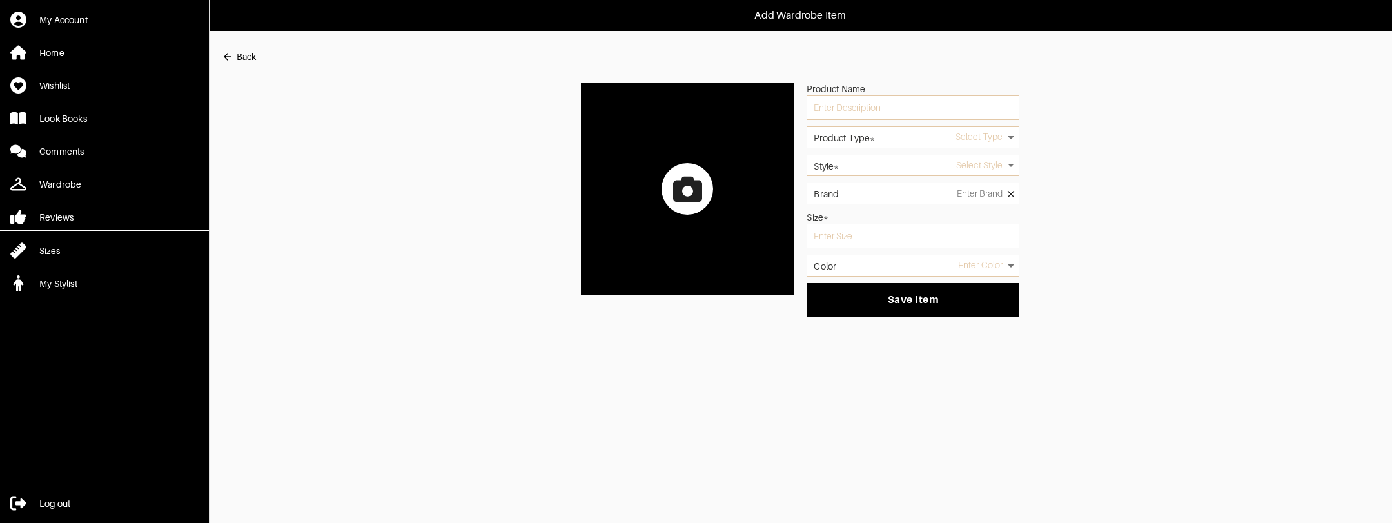
click at [717, 192] on label at bounding box center [687, 189] width 213 height 213
click at [0, 0] on input "file" at bounding box center [0, 0] width 0 height 0
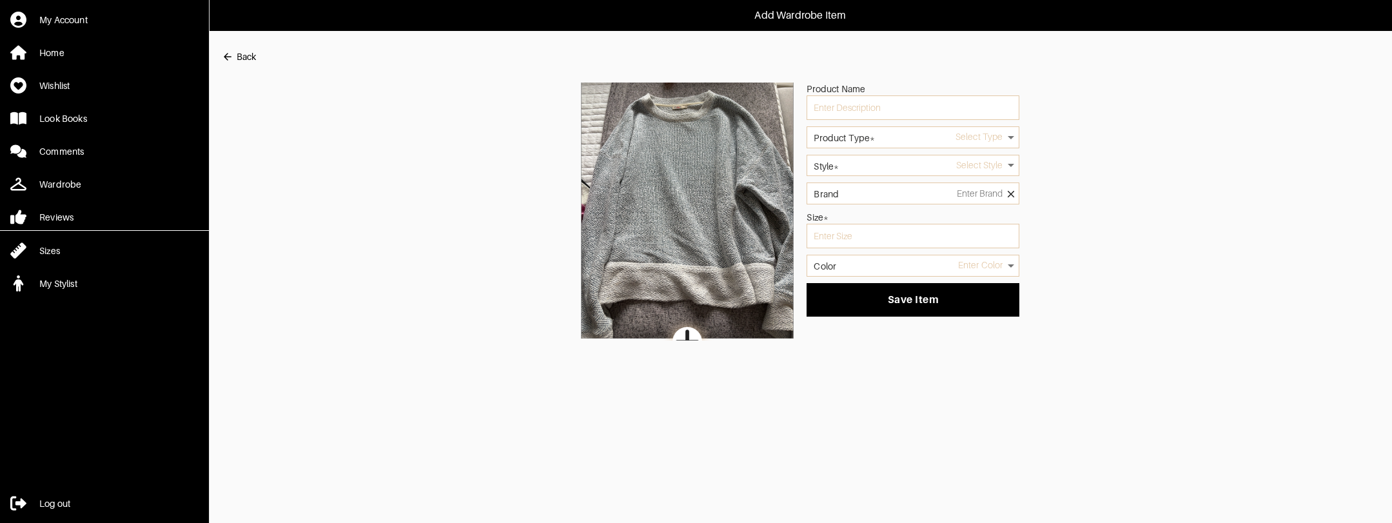
click at [888, 143] on body "Add Wardrobe Item My Account Home Wishlist Look Books Comments Wardrobe Reviews…" at bounding box center [696, 170] width 1392 height 340
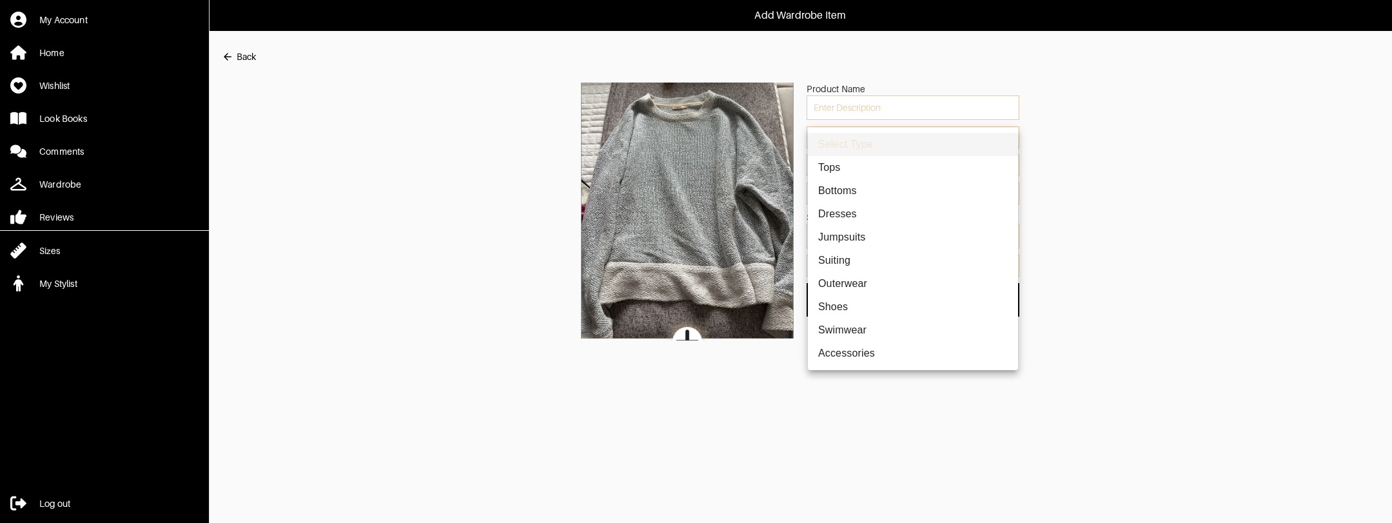
click at [853, 164] on li "Tops" at bounding box center [913, 167] width 210 height 23
type input "1"
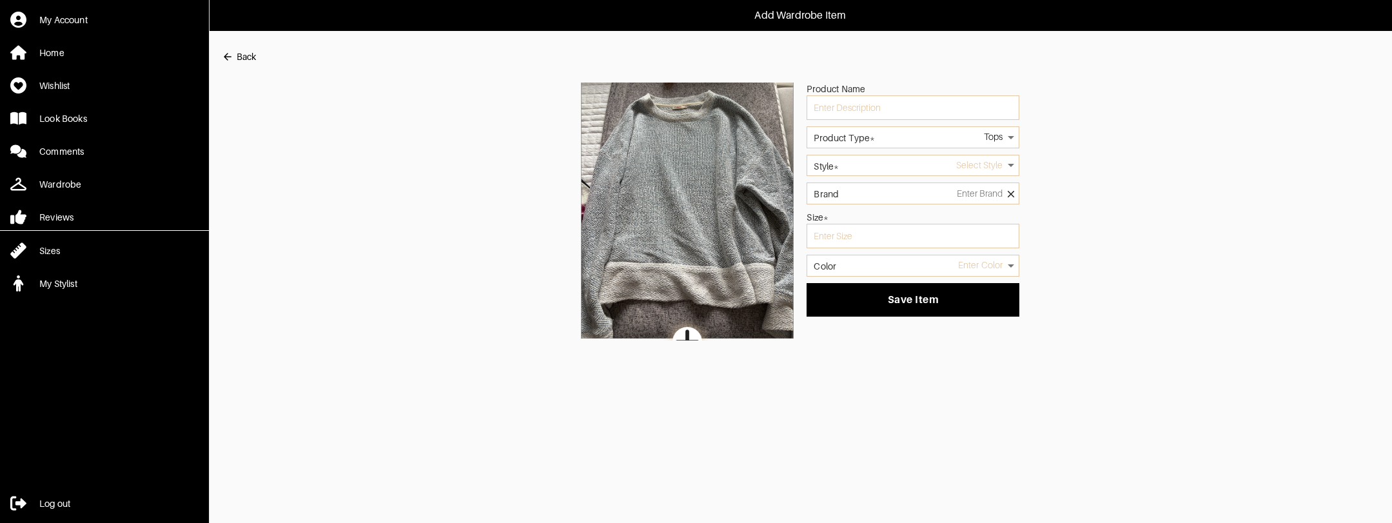
click at [853, 164] on body "Add Wardrobe Item My Account Home Wishlist Look Books Comments Wardrobe Reviews…" at bounding box center [696, 170] width 1392 height 340
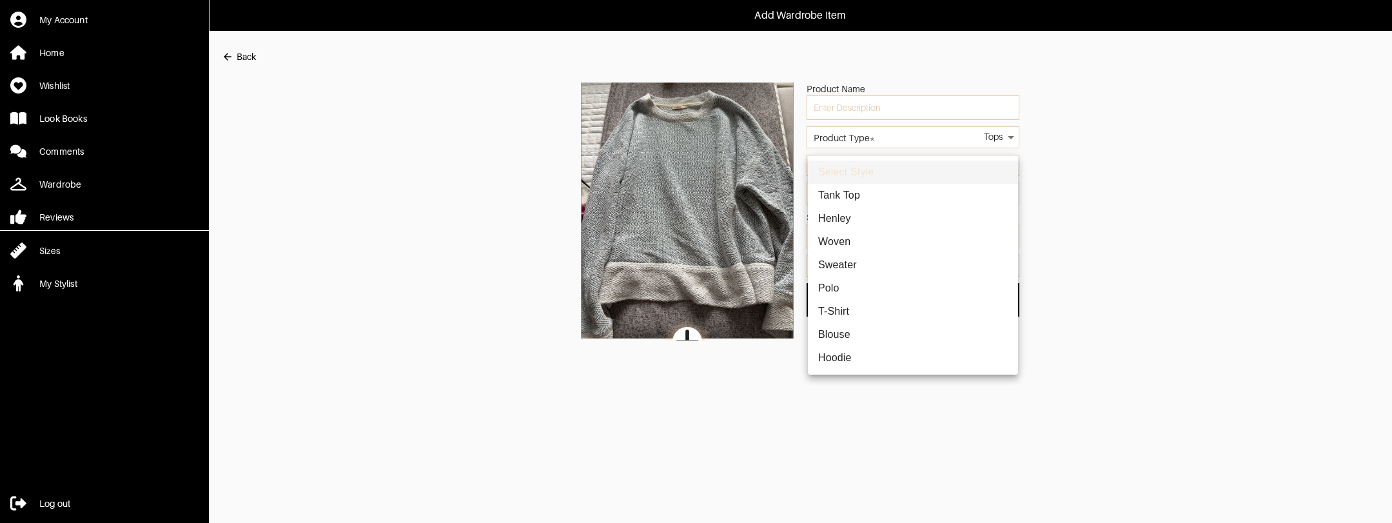
drag, startPoint x: 844, startPoint y: 266, endPoint x: 853, endPoint y: 192, distance: 74.0
click at [844, 266] on li "Sweater" at bounding box center [913, 264] width 210 height 23
type input "6"
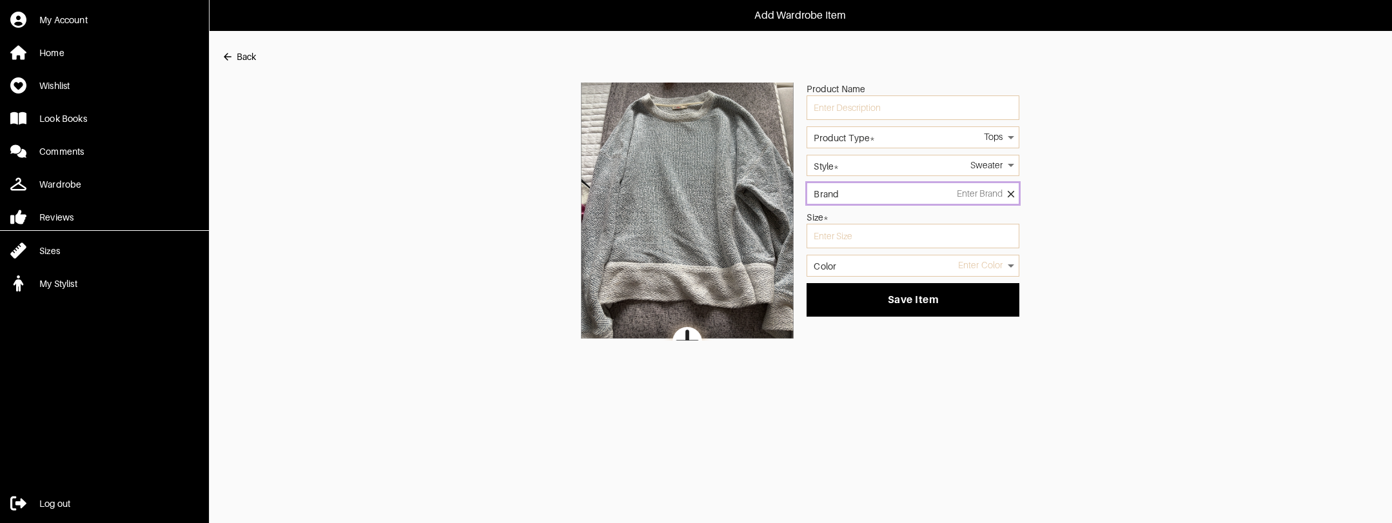
click at [853, 192] on input "Brand" at bounding box center [912, 193] width 213 height 22
click at [854, 239] on input "text" at bounding box center [912, 236] width 213 height 24
type input "s"
click at [895, 265] on body "Add Wardrobe Item My Account Home Wishlist Look Books Comments Wardrobe Reviews…" at bounding box center [696, 170] width 1392 height 340
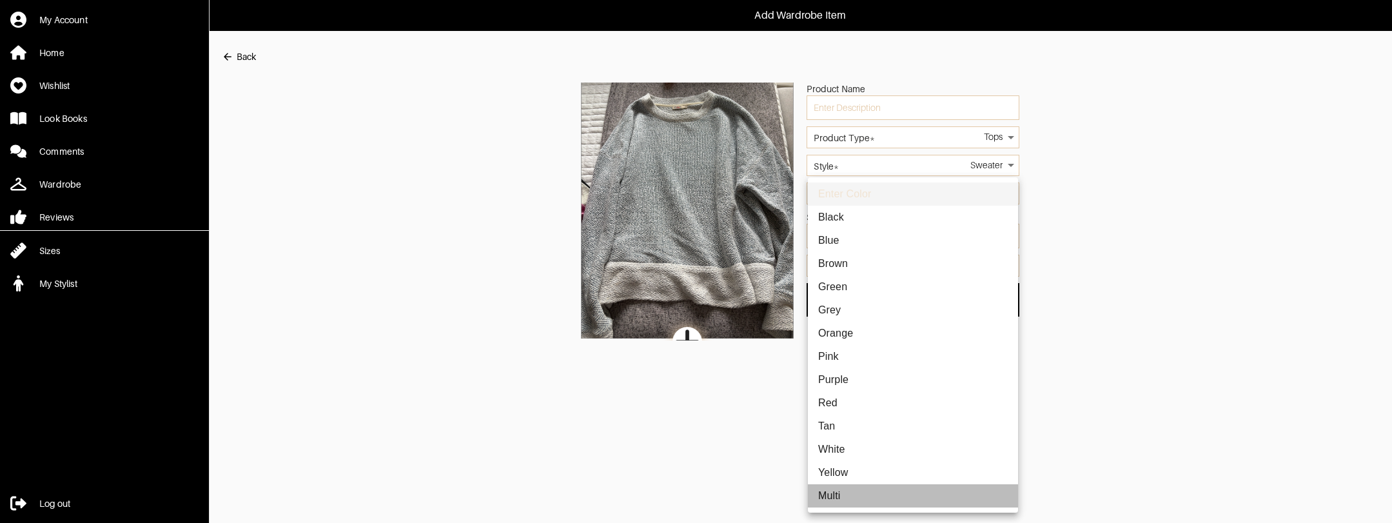
click at [863, 493] on li "Multi" at bounding box center [913, 495] width 210 height 23
type input "multi"
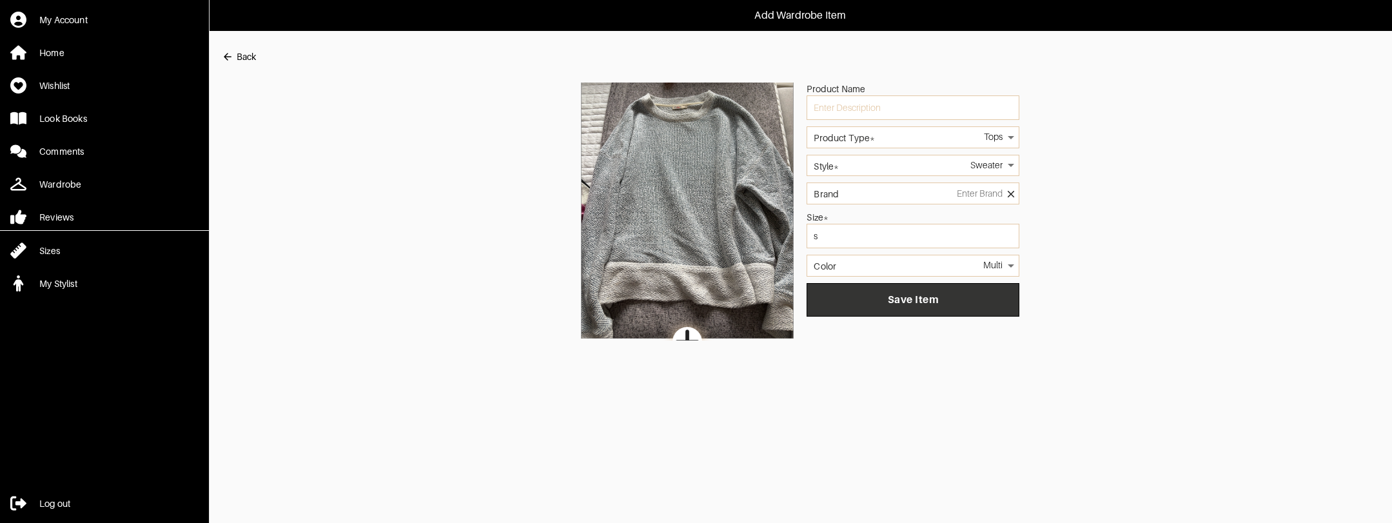
click at [881, 305] on button "Save Item" at bounding box center [912, 300] width 213 height 34
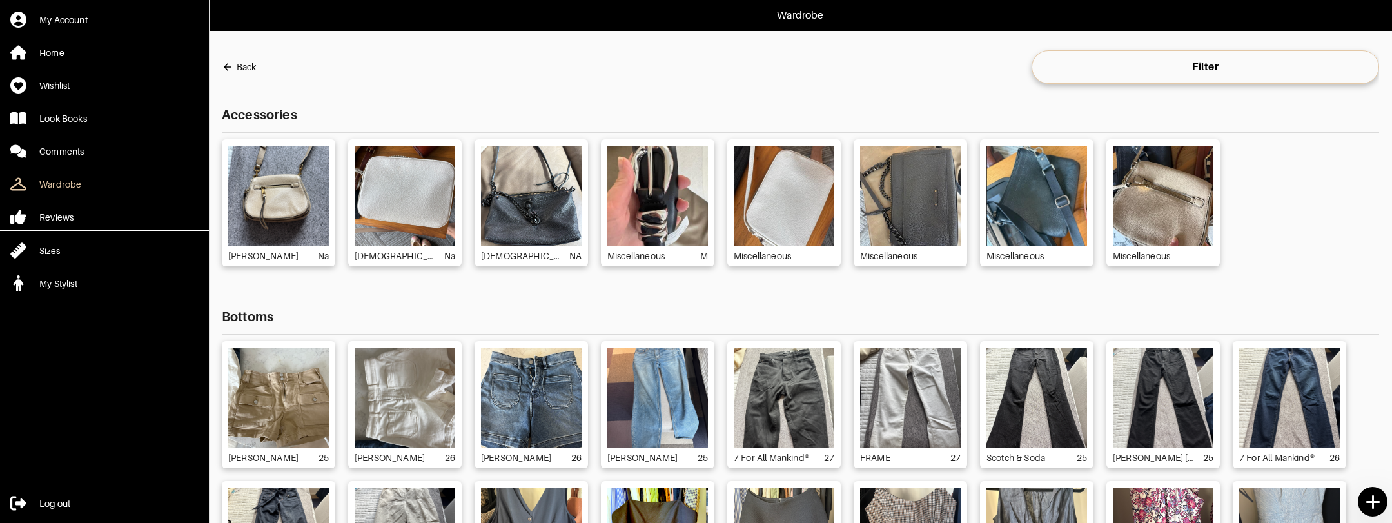
click at [1383, 507] on icon at bounding box center [1372, 502] width 23 height 23
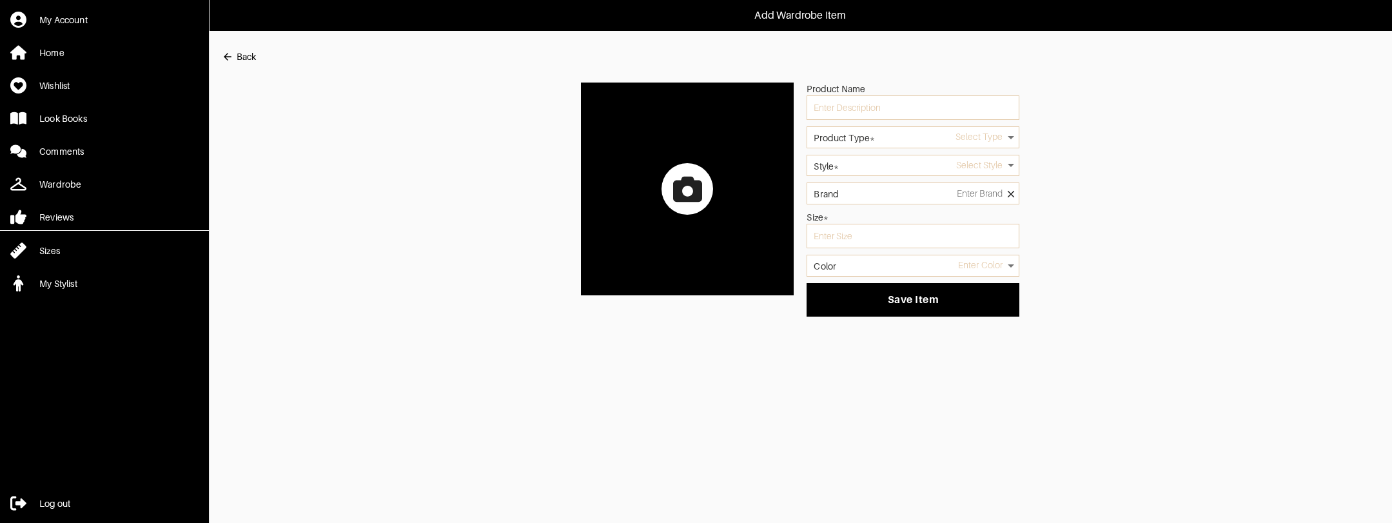
click at [692, 190] on icon at bounding box center [687, 188] width 29 height 25
click at [0, 0] on input "file" at bounding box center [0, 0] width 0 height 0
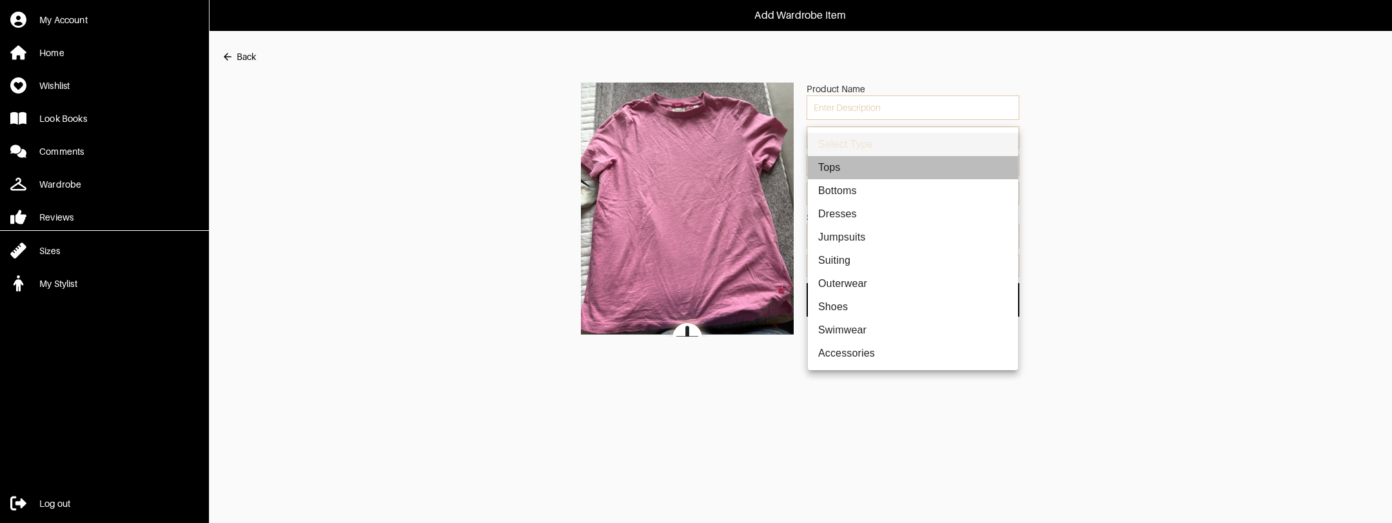
click at [906, 177] on li "Tops" at bounding box center [913, 167] width 210 height 23
type input "1"
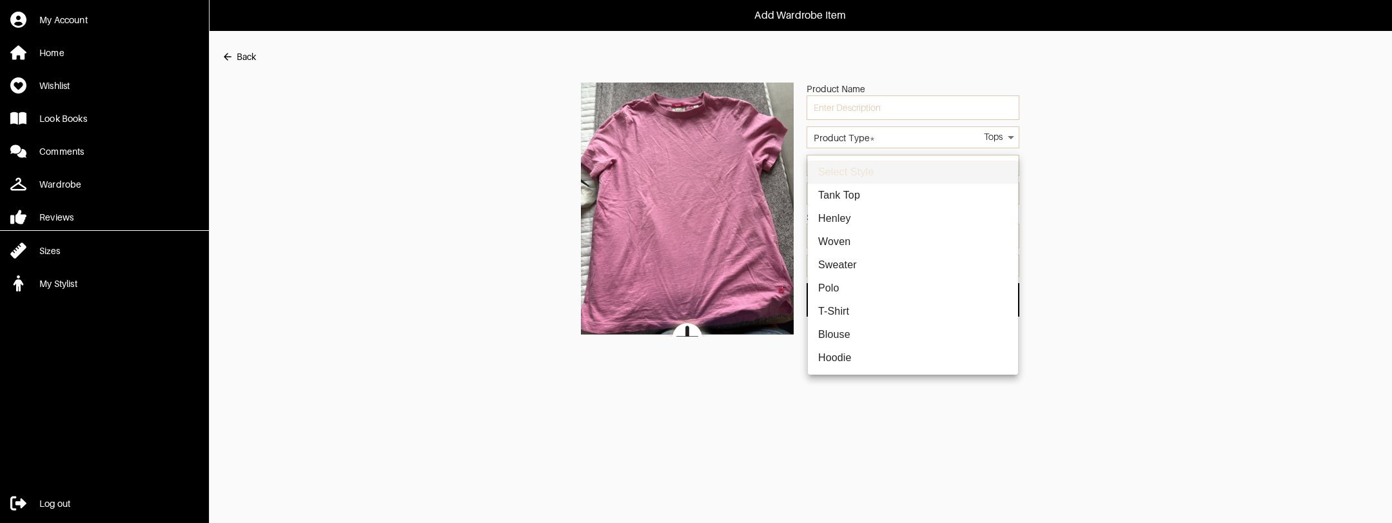
click at [908, 158] on body "Add Wardrobe Item My Account Home Wishlist Look Books Comments Wardrobe Reviews…" at bounding box center [696, 168] width 1392 height 336
click at [837, 305] on li "T-Shirt" at bounding box center [913, 311] width 210 height 23
type input "2"
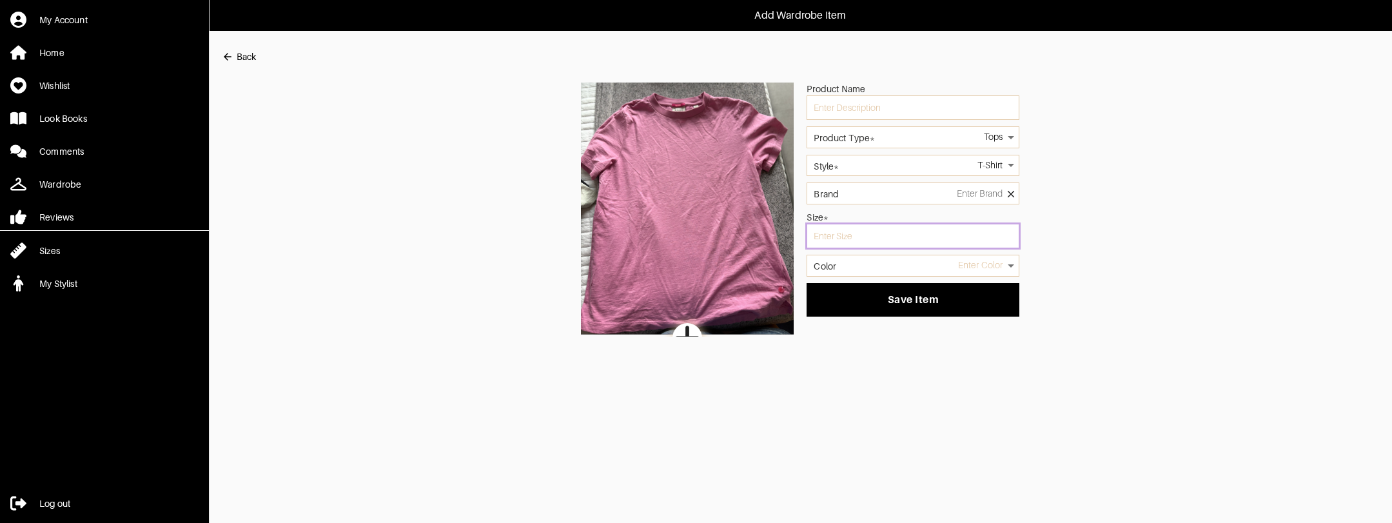
click at [851, 233] on input "text" at bounding box center [912, 236] width 213 height 24
type input "s"
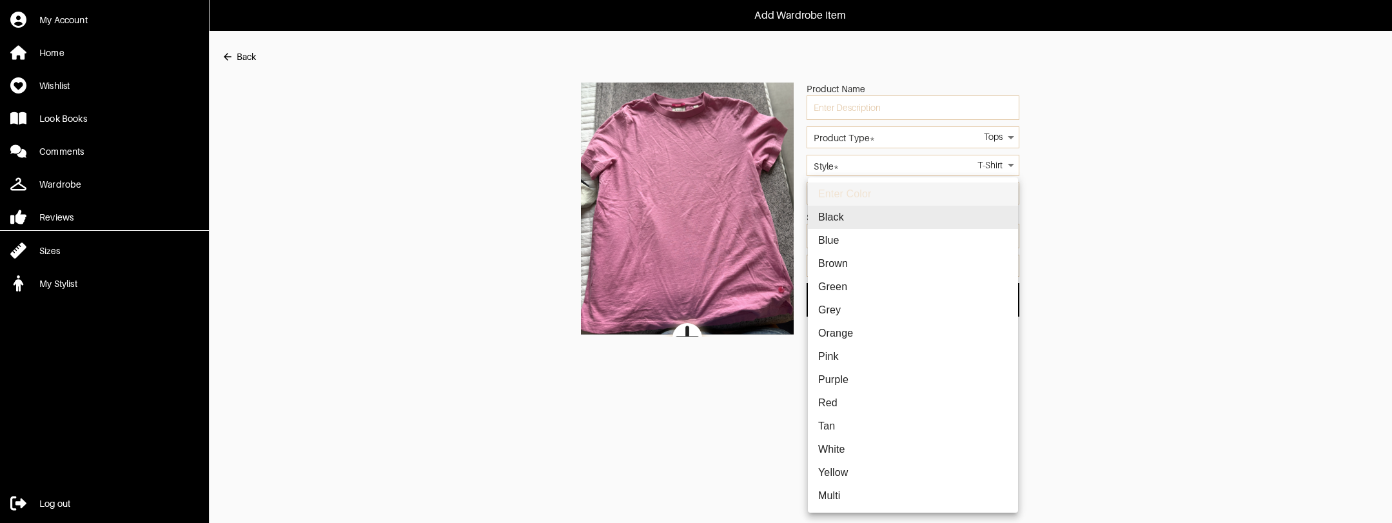
click at [888, 271] on body "Add Wardrobe Item My Account Home Wishlist Look Books Comments Wardrobe Reviews…" at bounding box center [696, 168] width 1392 height 336
click at [835, 357] on li "Pink" at bounding box center [913, 356] width 210 height 23
type input "pink"
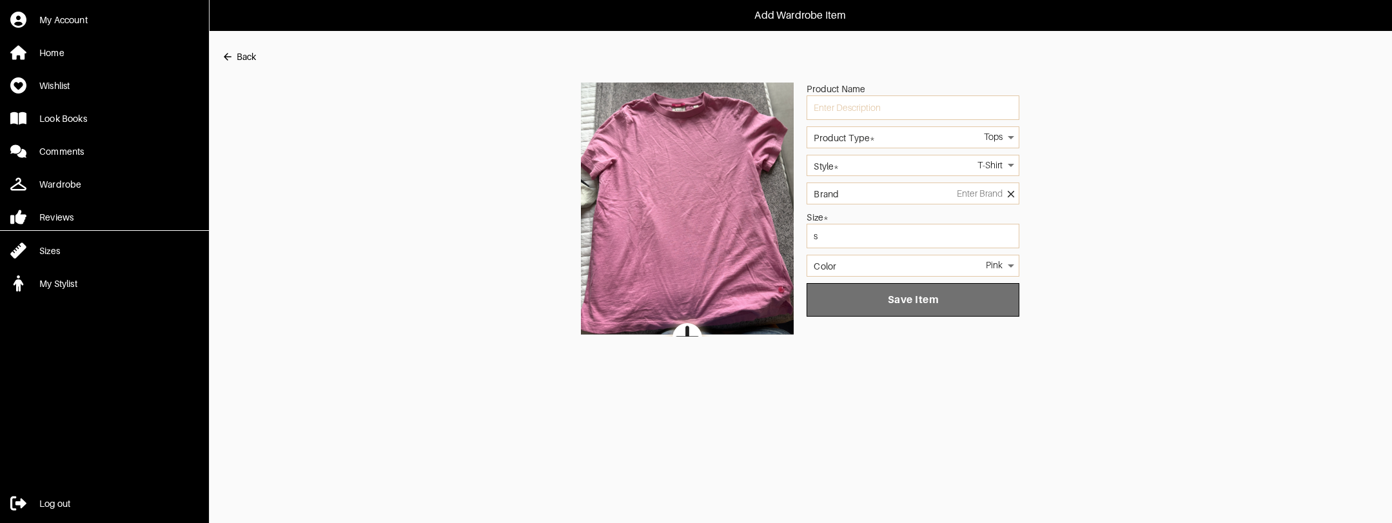
click at [882, 306] on button "Save Item" at bounding box center [912, 300] width 213 height 34
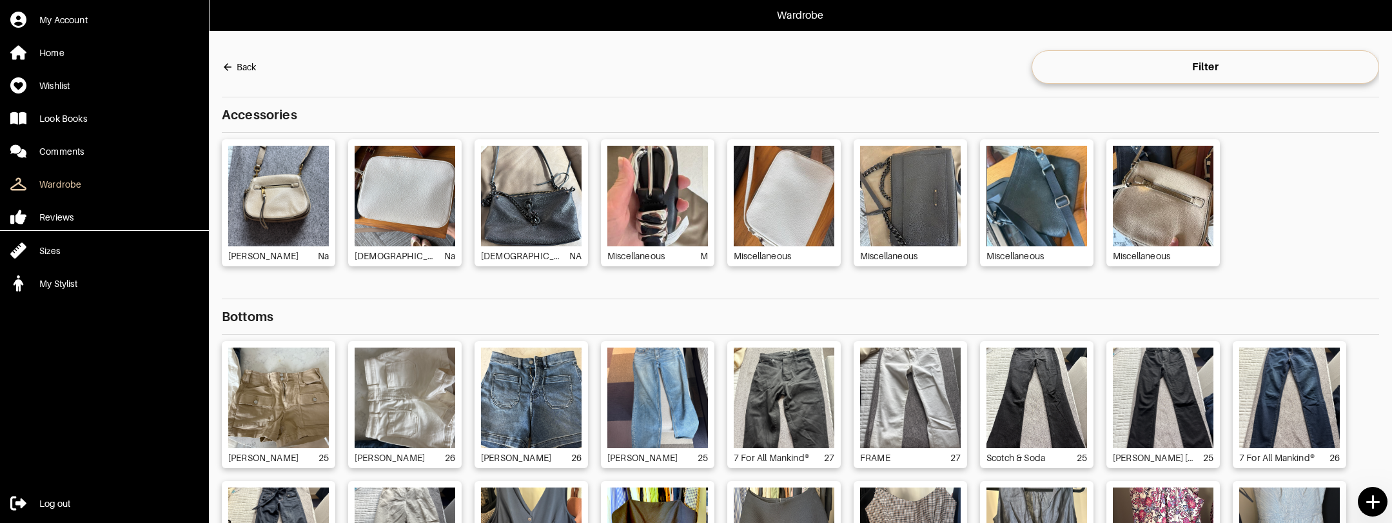
click at [1385, 502] on div at bounding box center [1373, 502] width 30 height 30
click at [1371, 500] on icon at bounding box center [1372, 502] width 23 height 23
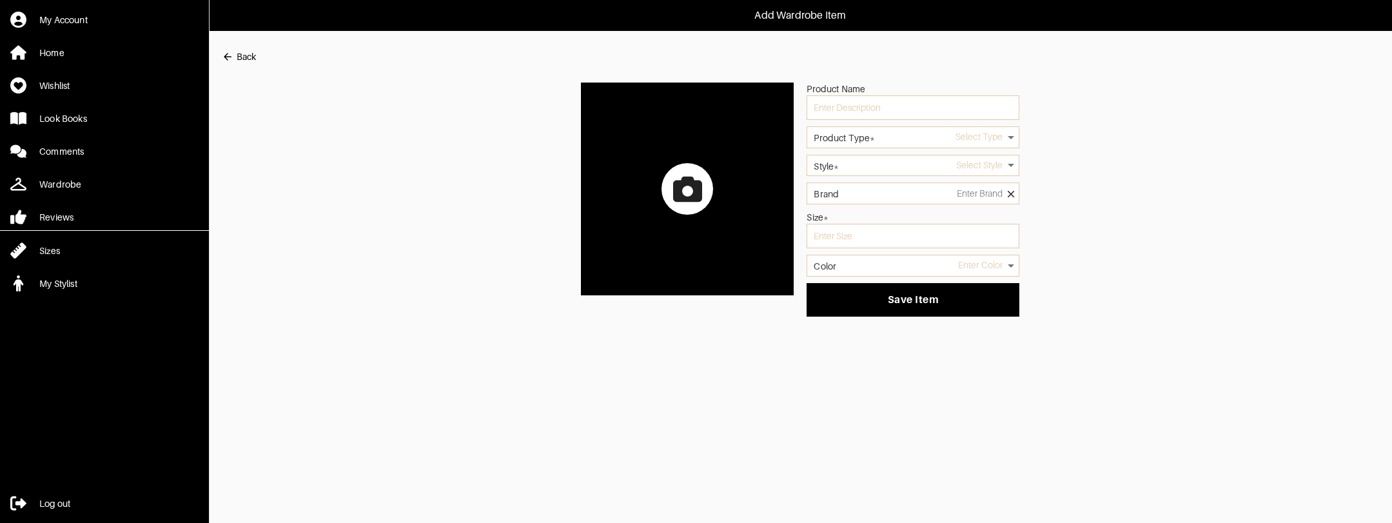
click at [683, 173] on div at bounding box center [687, 189] width 52 height 52
click at [0, 0] on input "file" at bounding box center [0, 0] width 0 height 0
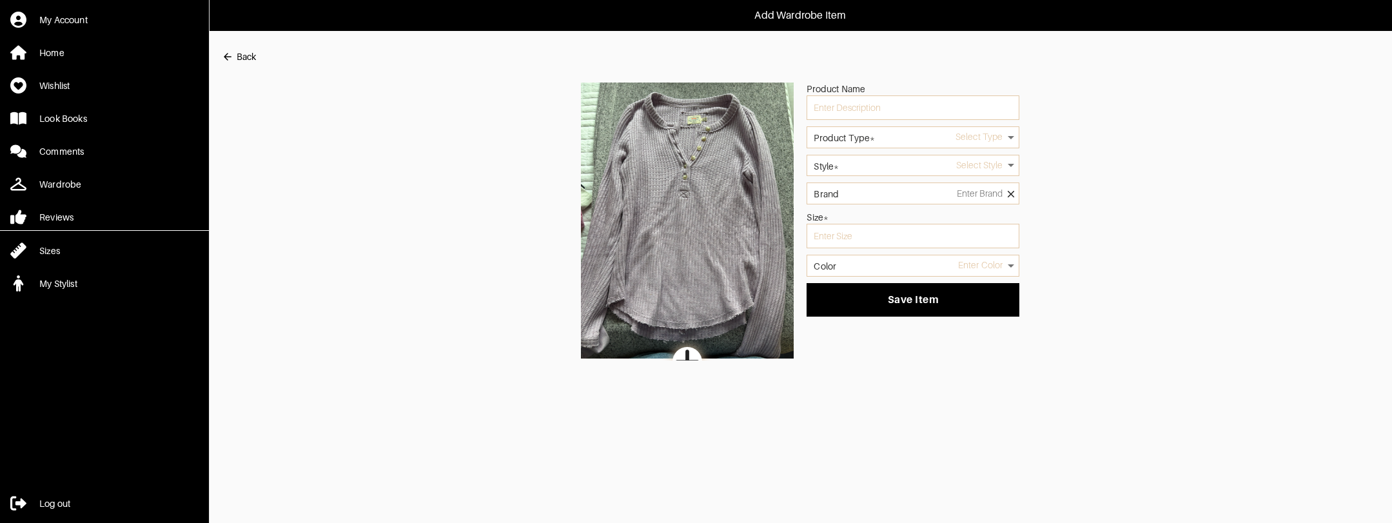
click at [868, 141] on body "Add Wardrobe Item My Account Home Wishlist Look Books Comments Wardrobe Reviews…" at bounding box center [696, 180] width 1392 height 360
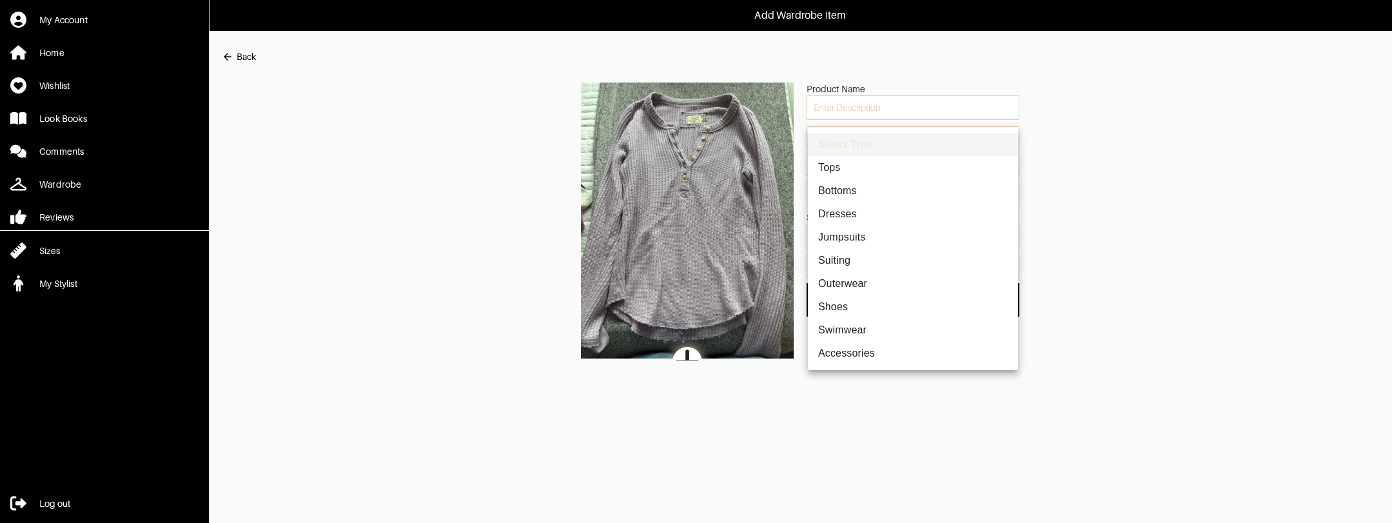
click at [861, 170] on li "Tops" at bounding box center [913, 167] width 210 height 23
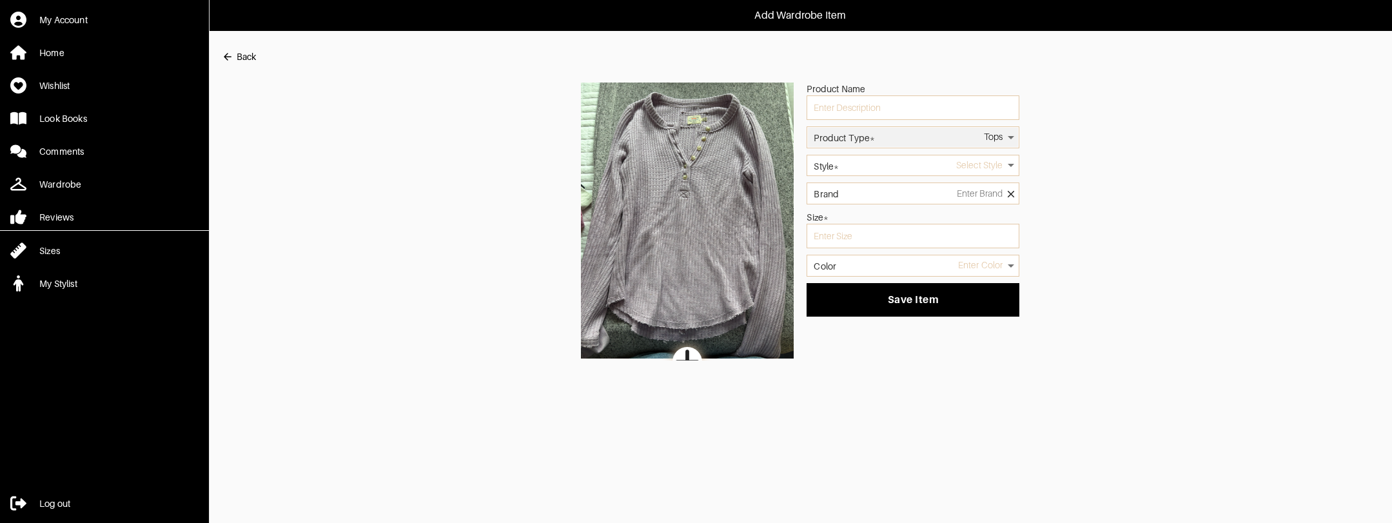
type input "1"
click at [863, 160] on body "Add Wardrobe Item My Account Home Wishlist Look Books Comments Wardrobe Reviews…" at bounding box center [696, 180] width 1392 height 360
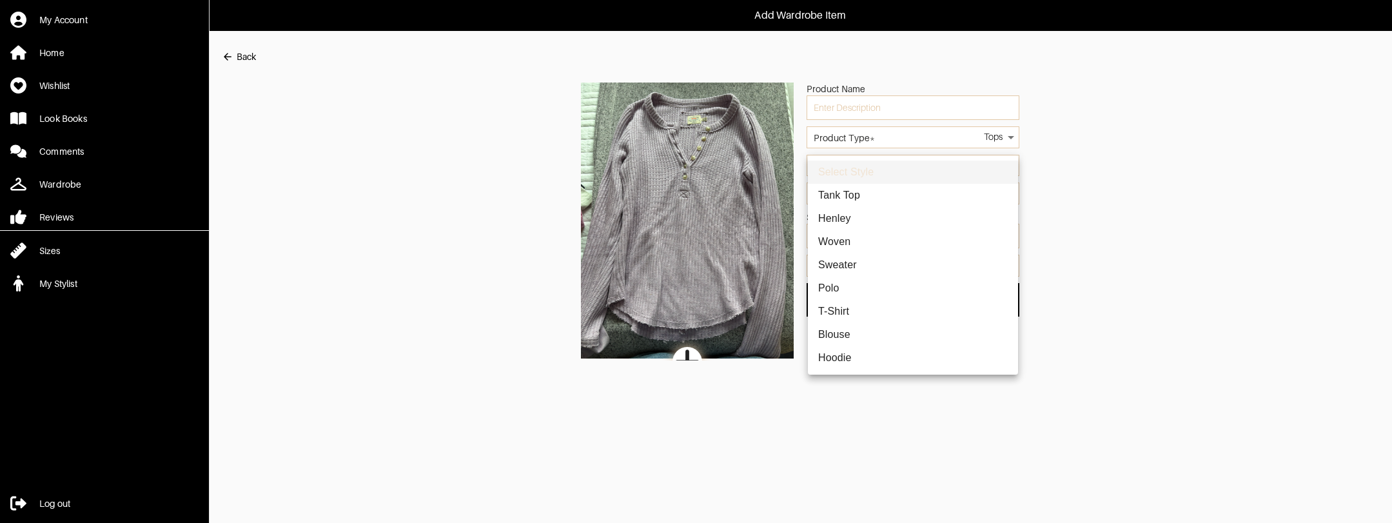
click at [850, 217] on li "Henley" at bounding box center [913, 218] width 210 height 23
type input "4"
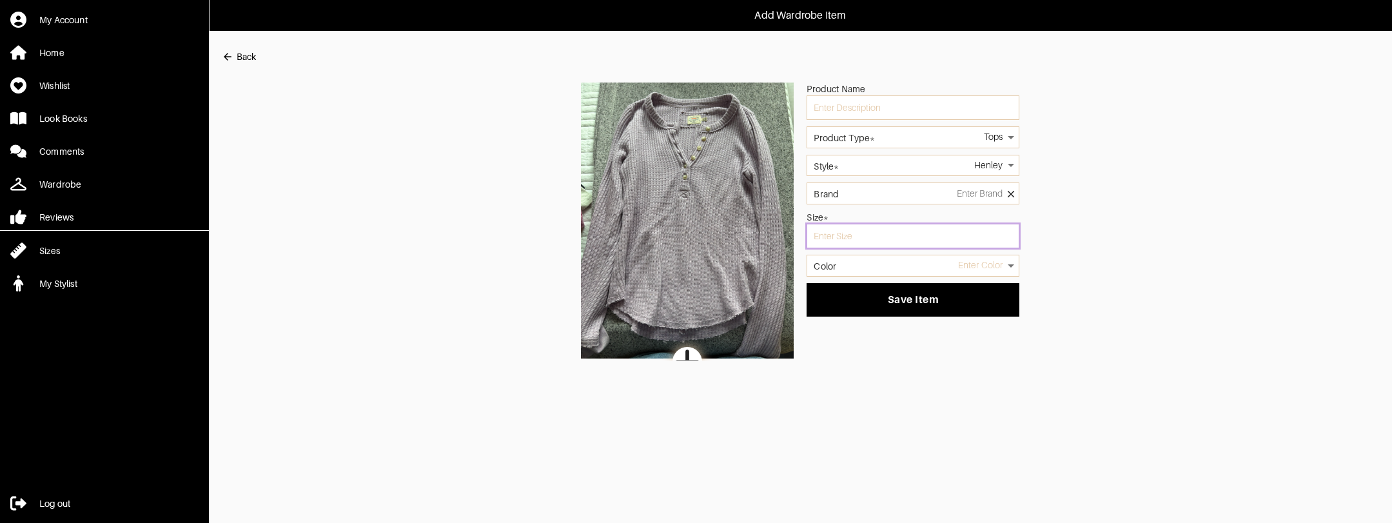
click at [888, 240] on input "text" at bounding box center [912, 236] width 213 height 24
type input "s"
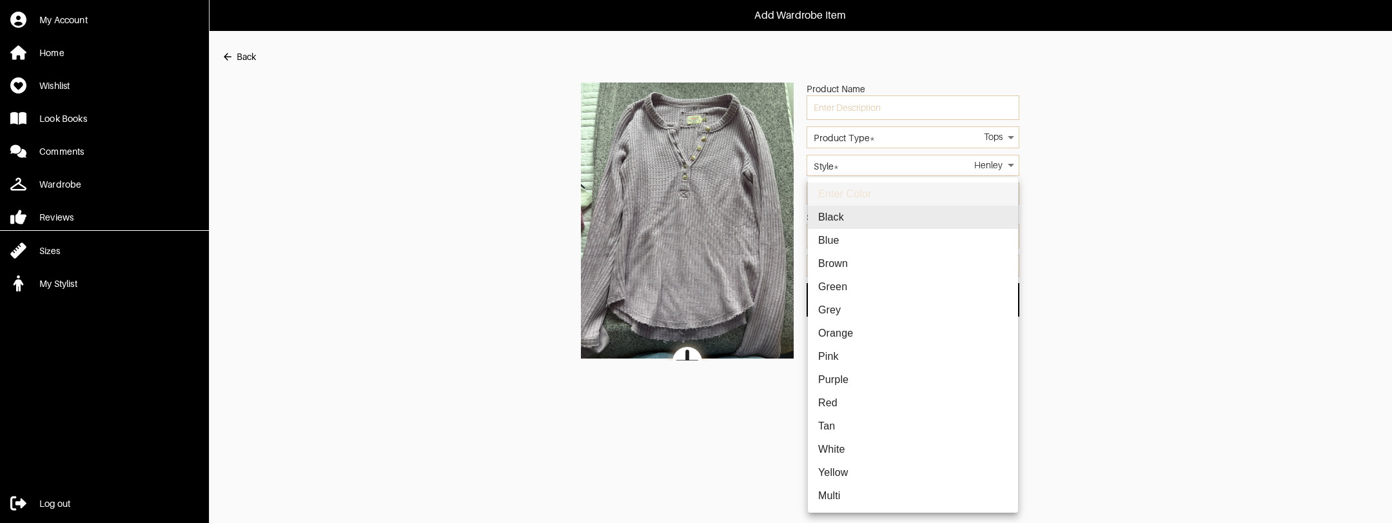
click at [879, 266] on body "Add Wardrobe Item My Account Home Wishlist Look Books Comments Wardrobe Reviews…" at bounding box center [696, 180] width 1392 height 360
click at [839, 380] on li "Purple" at bounding box center [913, 379] width 210 height 23
type input "purple"
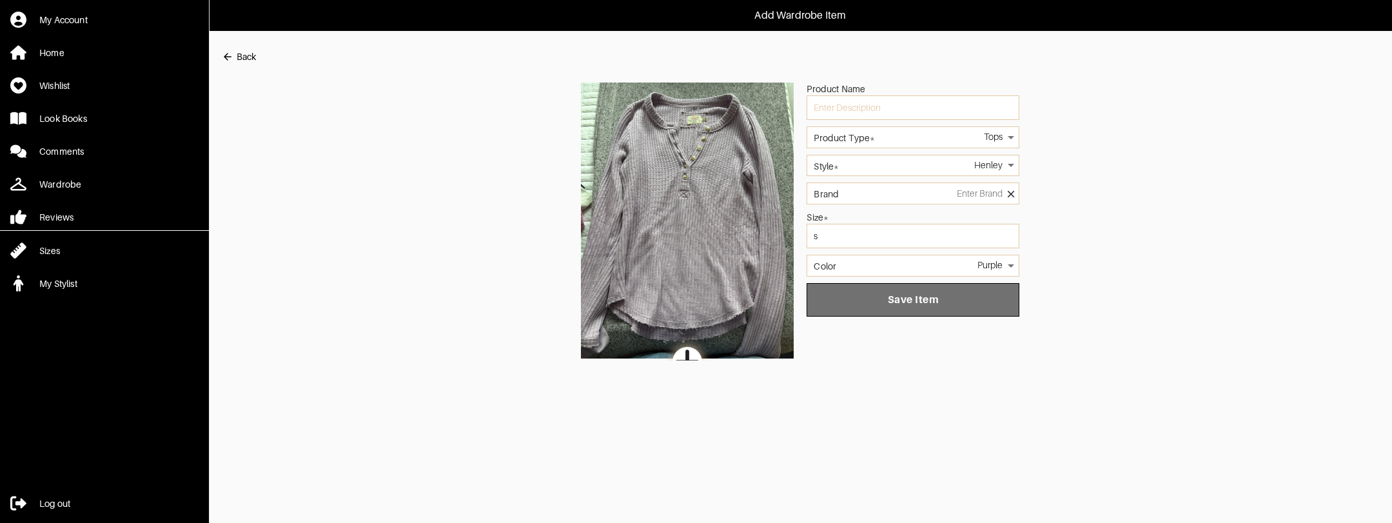
click at [888, 312] on button "Save Item" at bounding box center [912, 300] width 213 height 34
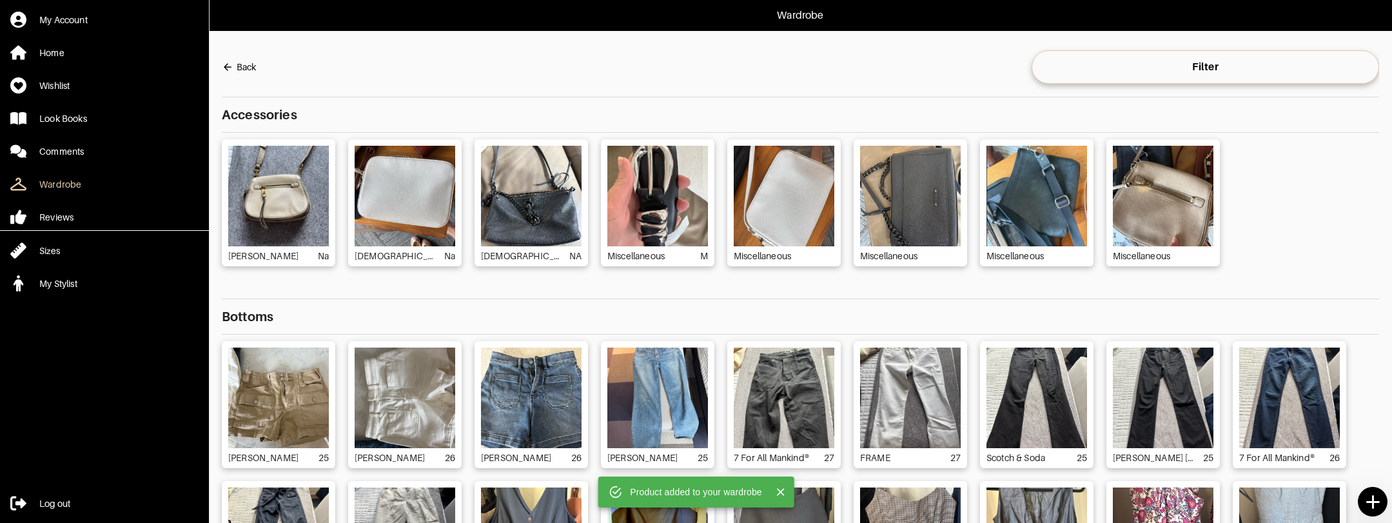
click at [1371, 504] on icon at bounding box center [1372, 501] width 13 height 13
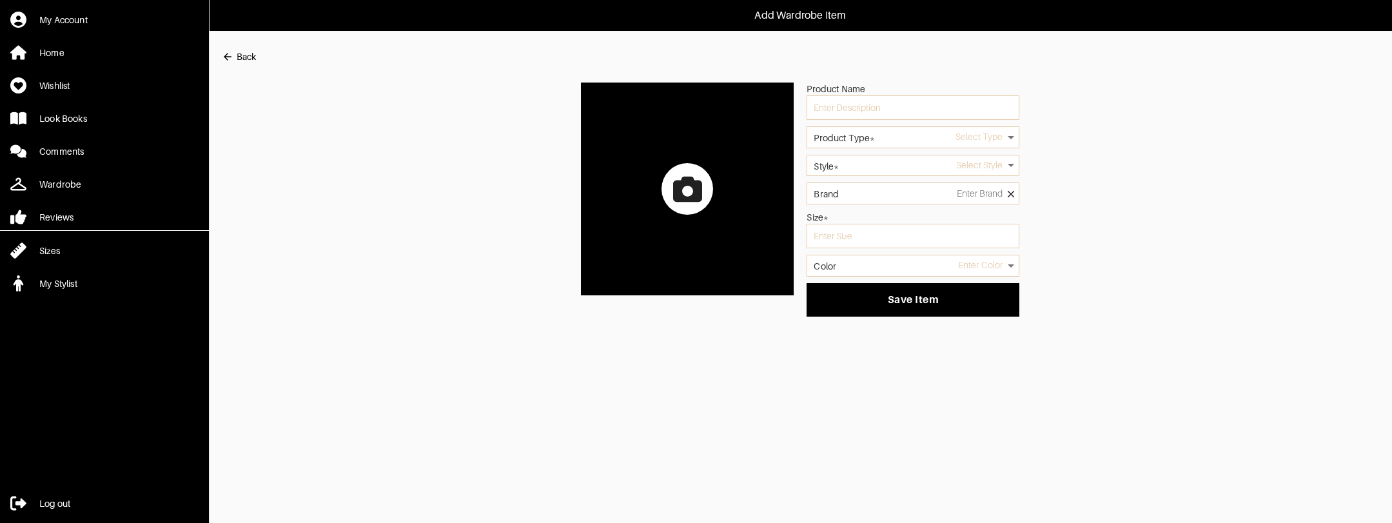
click at [693, 198] on icon at bounding box center [687, 188] width 29 height 25
click at [0, 0] on input "file" at bounding box center [0, 0] width 0 height 0
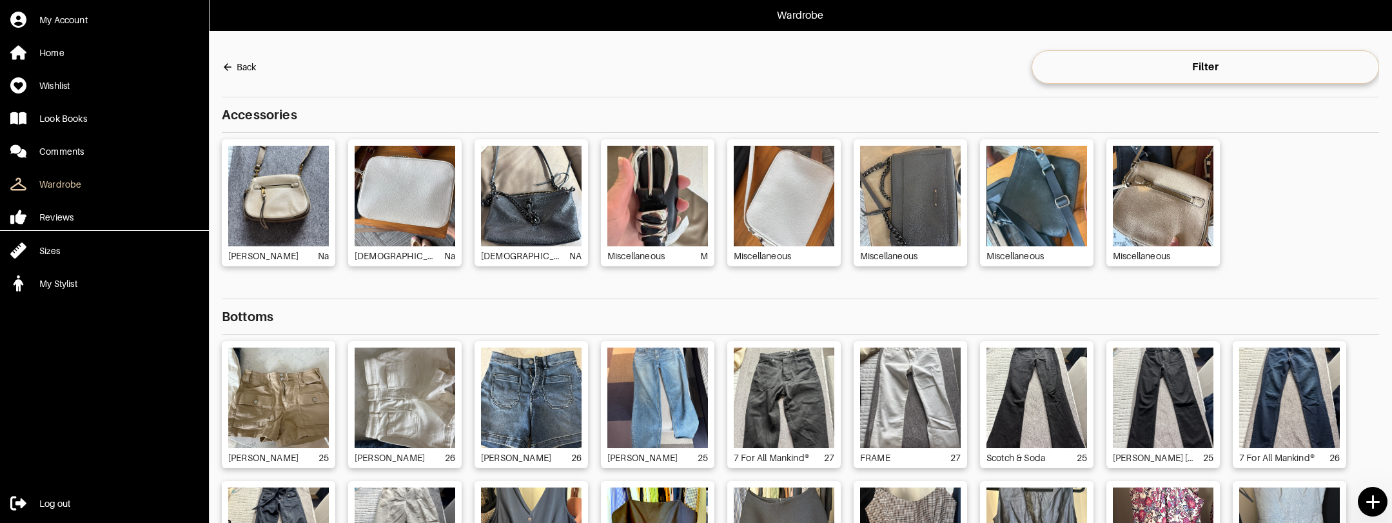
click at [1376, 498] on icon at bounding box center [1372, 502] width 23 height 23
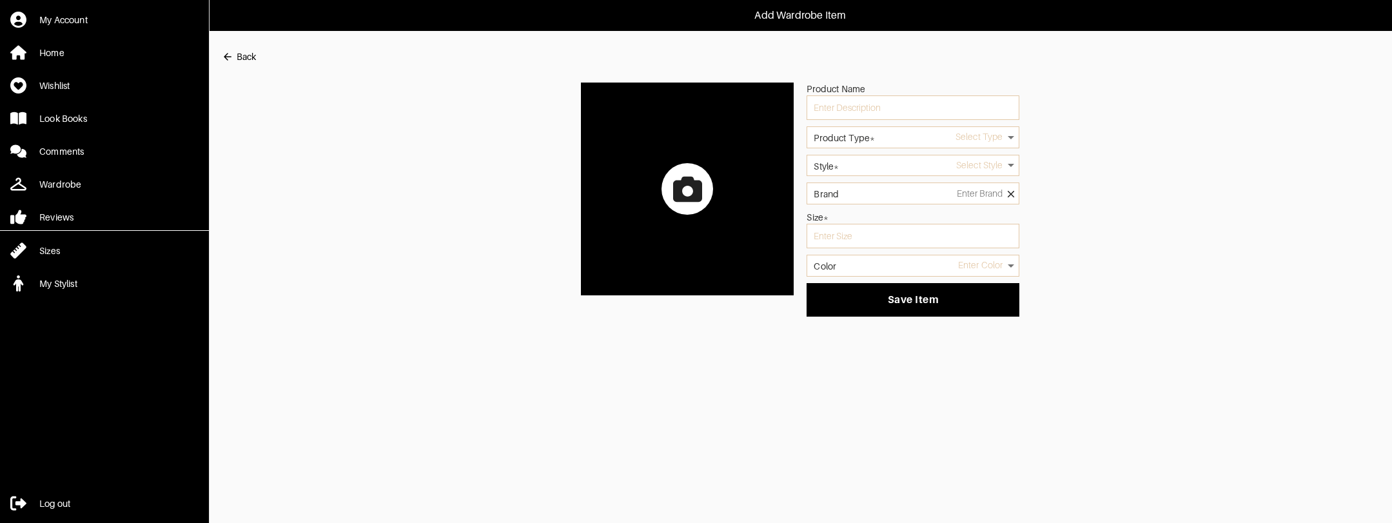
click at [621, 159] on label at bounding box center [687, 189] width 213 height 213
click at [0, 0] on input "file" at bounding box center [0, 0] width 0 height 0
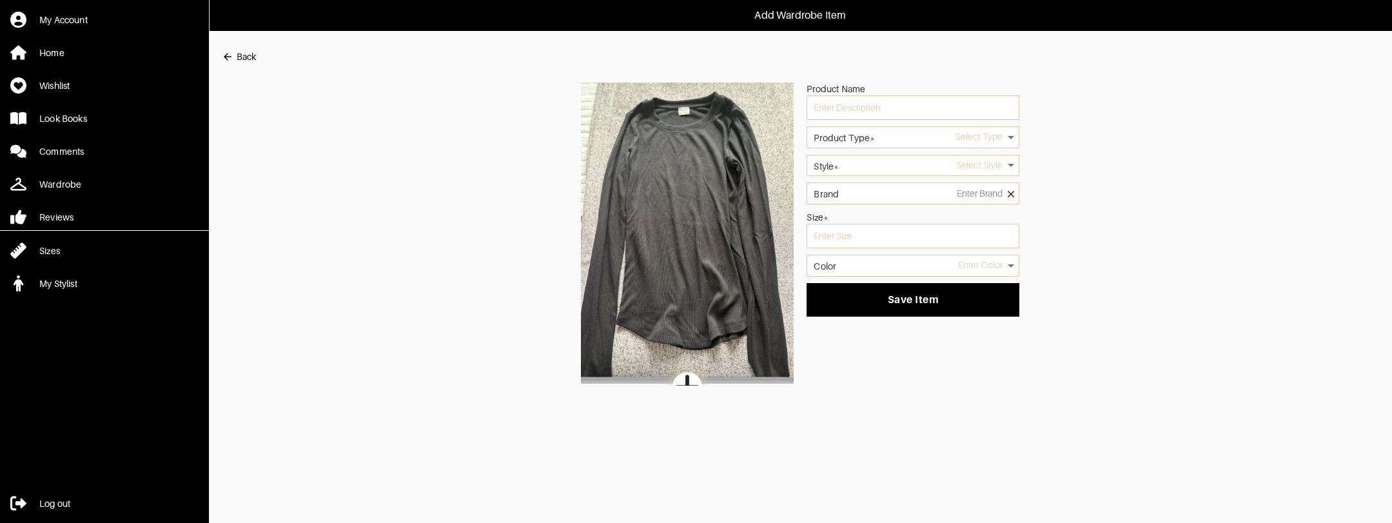
click at [919, 142] on body "Add Wardrobe Item My Account Home Wishlist Look Books Comments Wardrobe Reviews…" at bounding box center [696, 192] width 1392 height 385
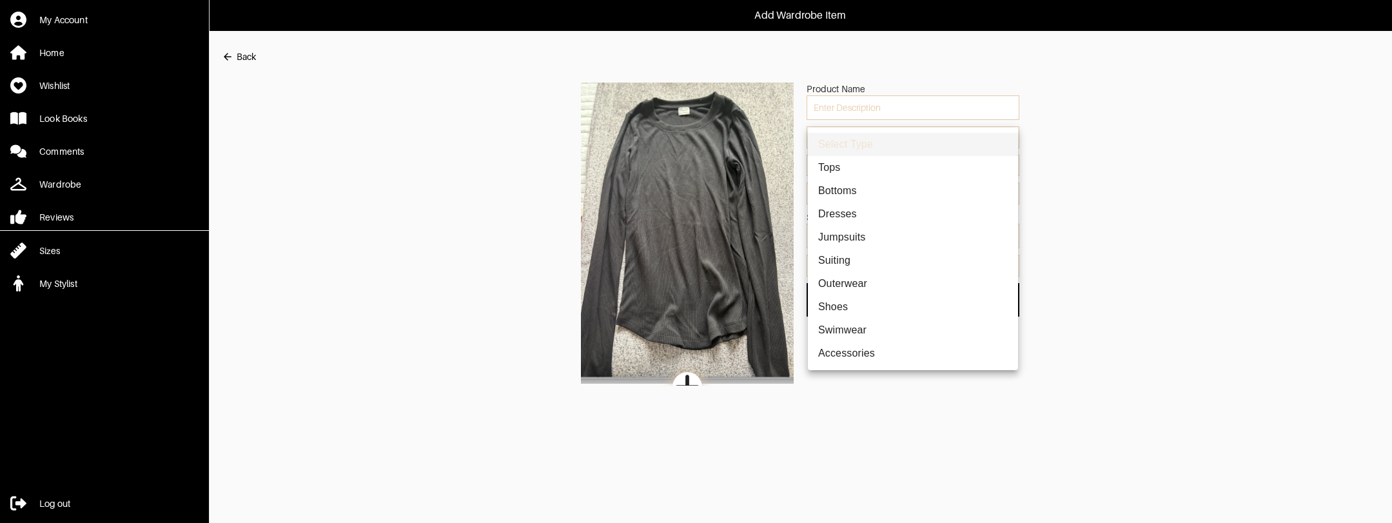
click at [895, 165] on li "Tops" at bounding box center [913, 167] width 210 height 23
type input "1"
click at [894, 166] on body "Add Wardrobe Item My Account Home Wishlist Look Books Comments Wardrobe Reviews…" at bounding box center [696, 192] width 1392 height 385
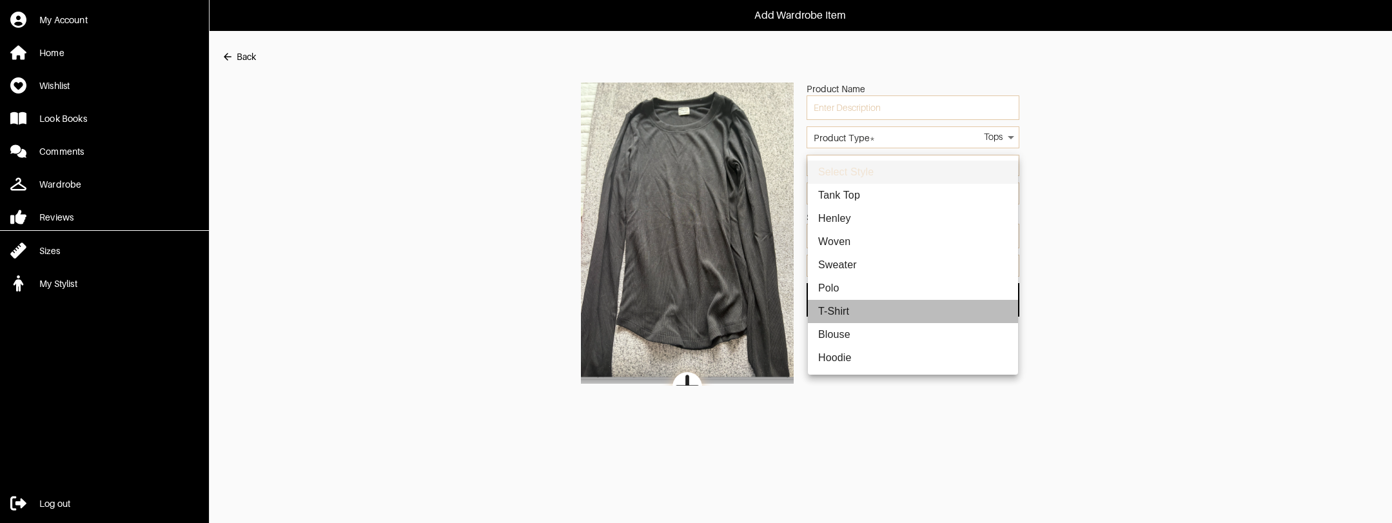
click at [838, 311] on li "T-Shirt" at bounding box center [913, 311] width 210 height 23
type input "2"
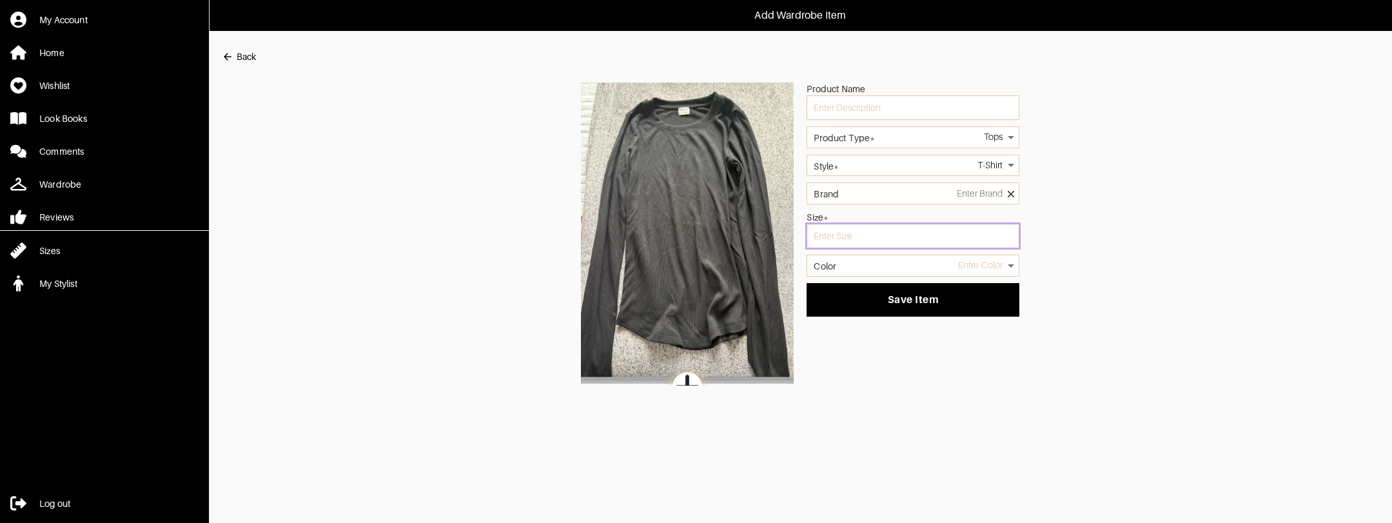
click at [851, 231] on input "text" at bounding box center [912, 236] width 213 height 24
type input "s"
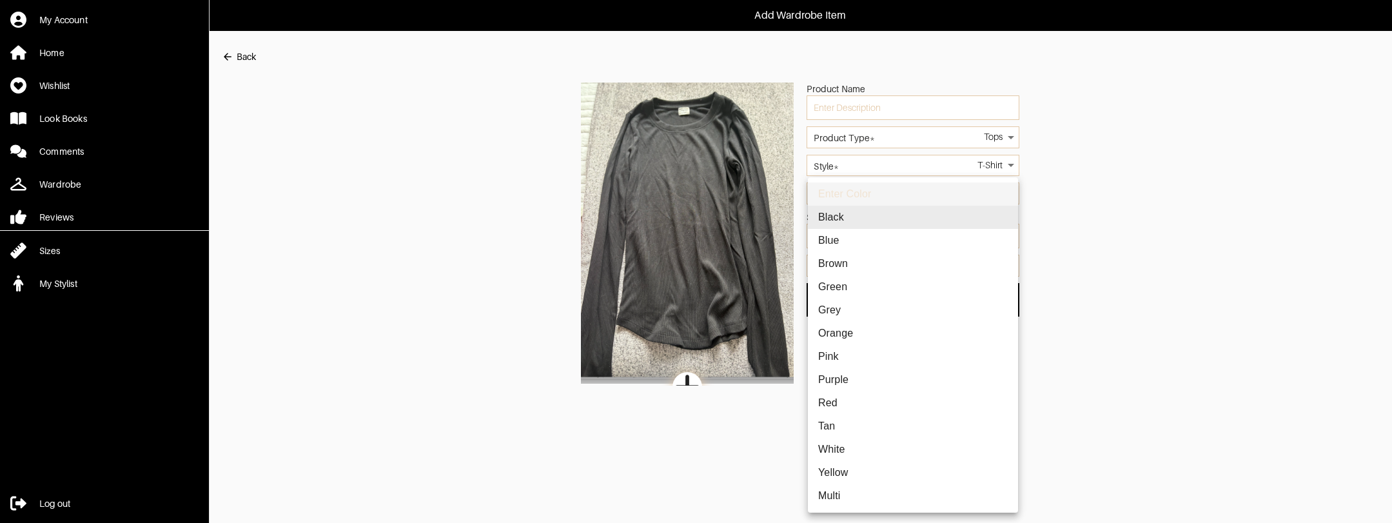
click at [862, 260] on body "Add Wardrobe Item My Account Home Wishlist Look Books Comments Wardrobe Reviews…" at bounding box center [696, 192] width 1392 height 385
click at [863, 216] on li "Black" at bounding box center [913, 217] width 210 height 23
type input "black"
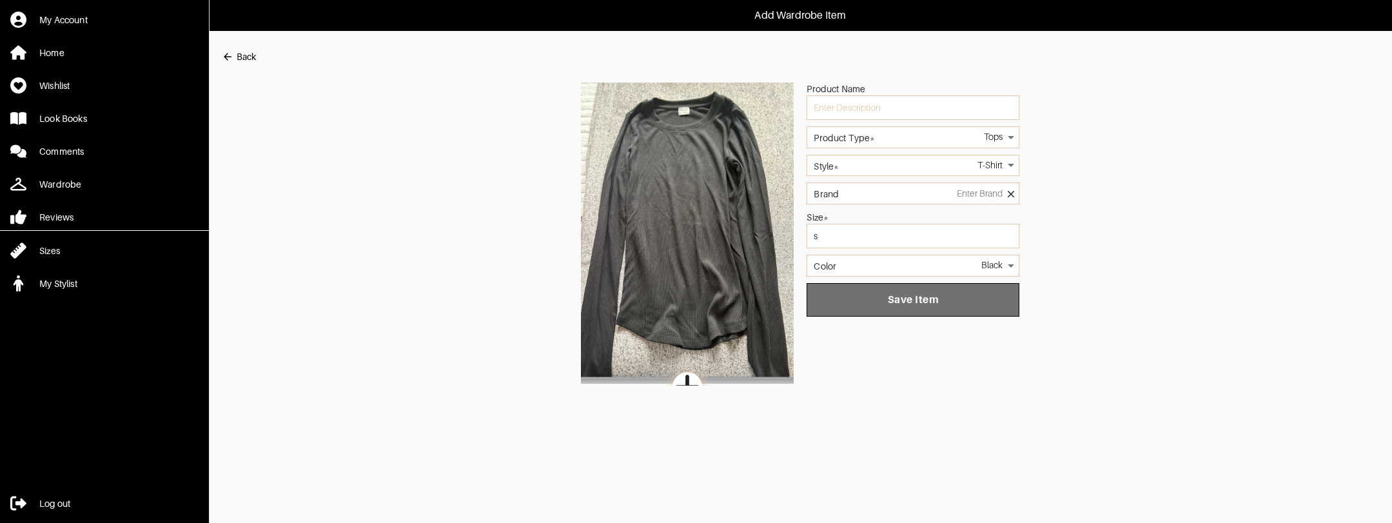
click at [875, 304] on span "Save Item" at bounding box center [913, 299] width 192 height 13
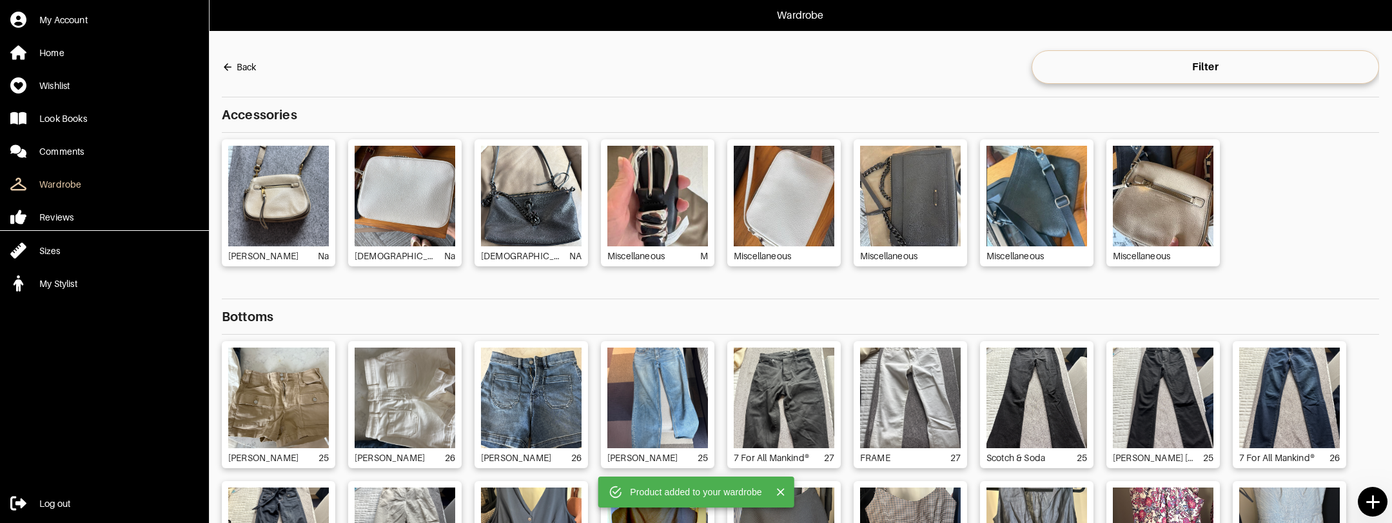
click at [1365, 503] on icon at bounding box center [1372, 502] width 23 height 23
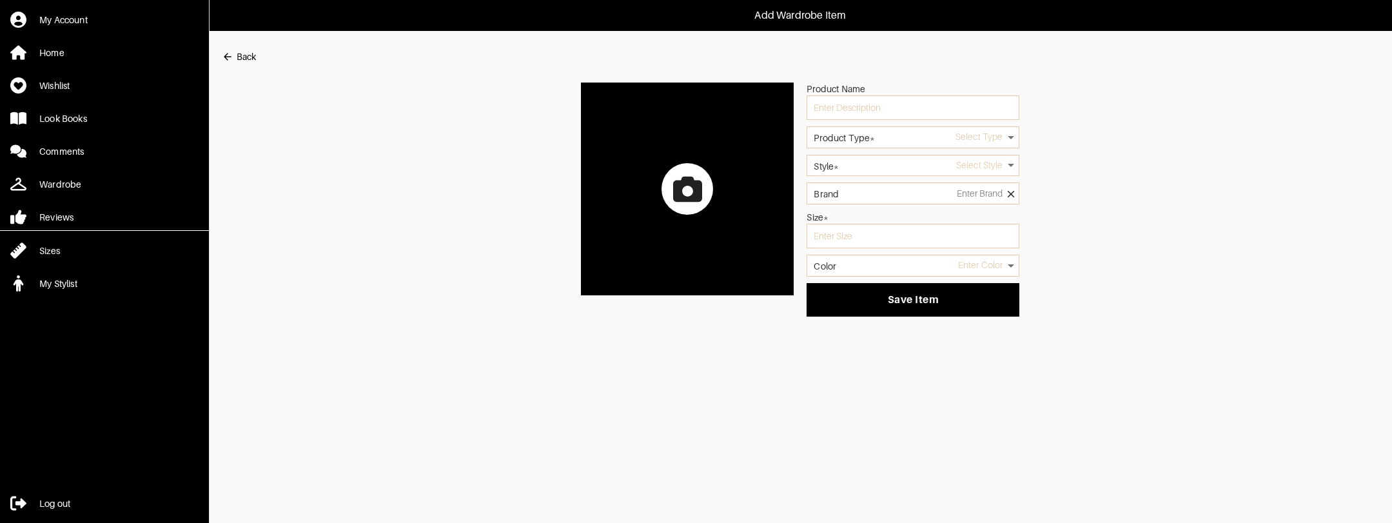
click at [700, 201] on icon at bounding box center [687, 189] width 29 height 29
click at [0, 0] on input "file" at bounding box center [0, 0] width 0 height 0
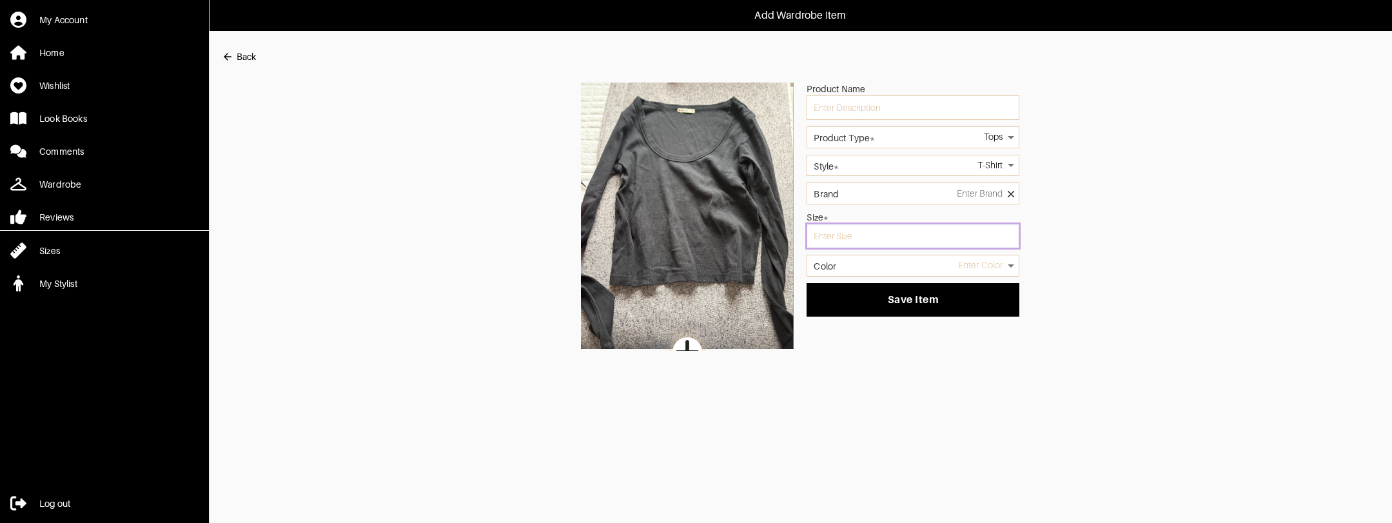
click at [877, 232] on input "text" at bounding box center [912, 236] width 213 height 24
type input "s"
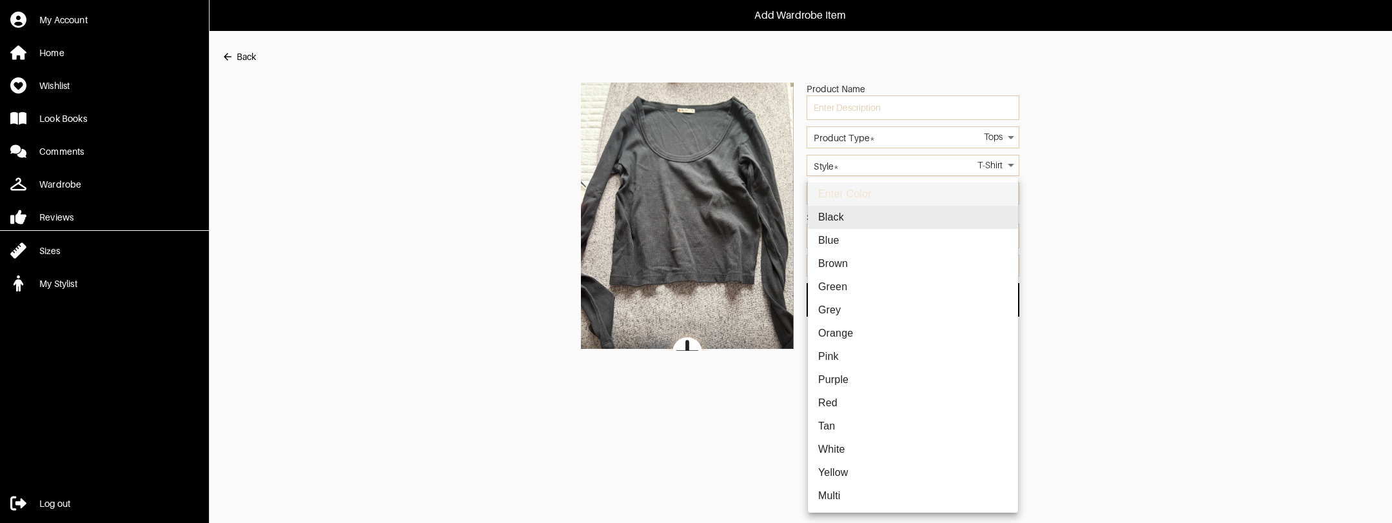
click at [921, 267] on body "Add Wardrobe Item My Account Home Wishlist Look Books Comments Wardrobe Reviews…" at bounding box center [696, 175] width 1392 height 351
click at [887, 217] on li "Black" at bounding box center [913, 217] width 210 height 23
type input "black"
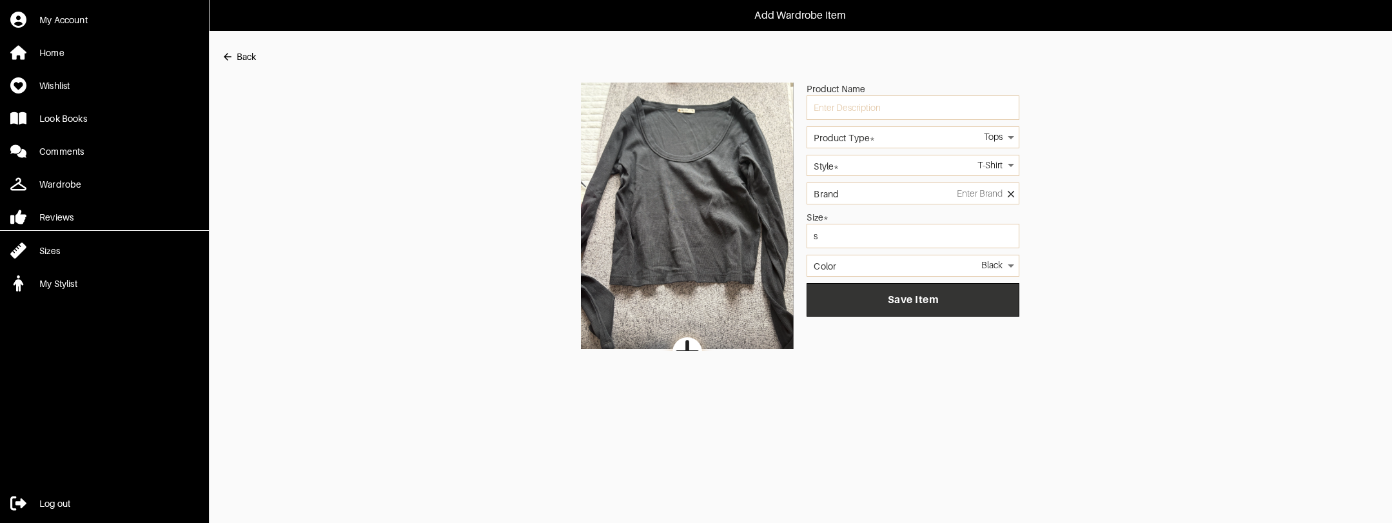
click at [884, 296] on span "Save Item" at bounding box center [913, 299] width 192 height 13
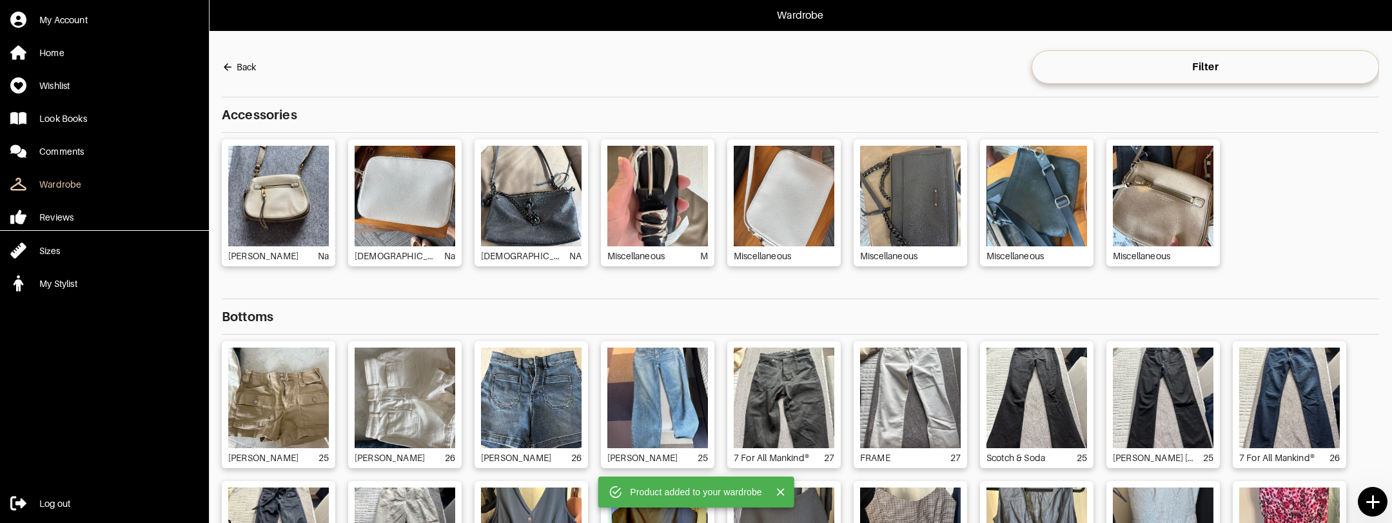
click at [1376, 504] on icon at bounding box center [1372, 502] width 23 height 23
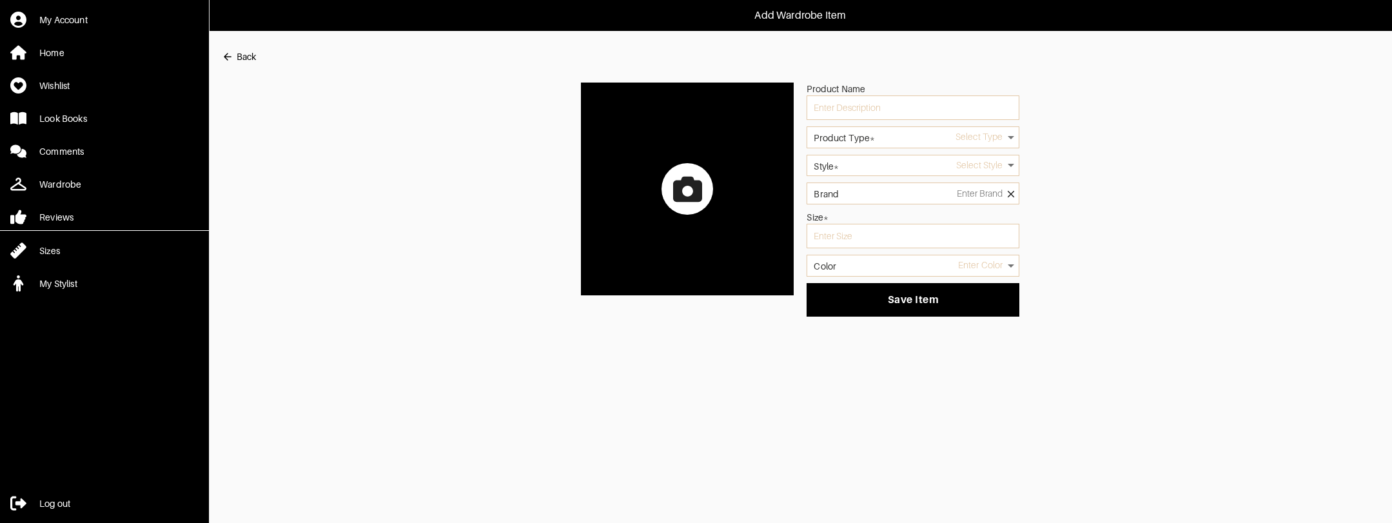
click at [673, 188] on icon at bounding box center [687, 188] width 29 height 25
click at [0, 0] on input "file" at bounding box center [0, 0] width 0 height 0
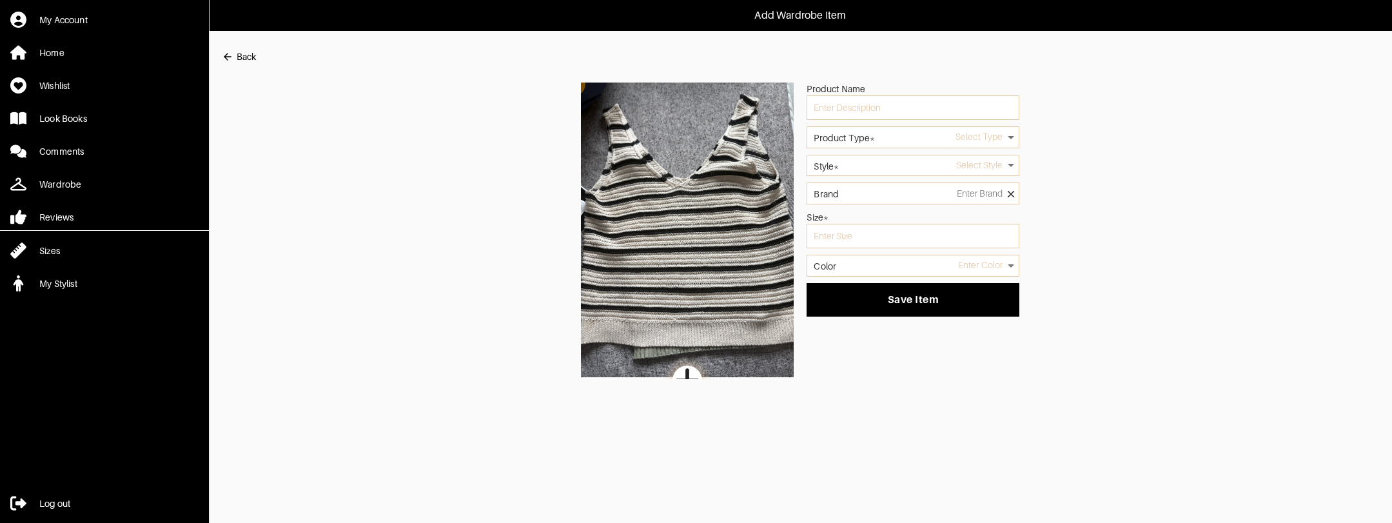
click at [882, 128] on body "Add Wardrobe Item My Account Home Wishlist Look Books Comments Wardrobe Reviews…" at bounding box center [696, 189] width 1392 height 379
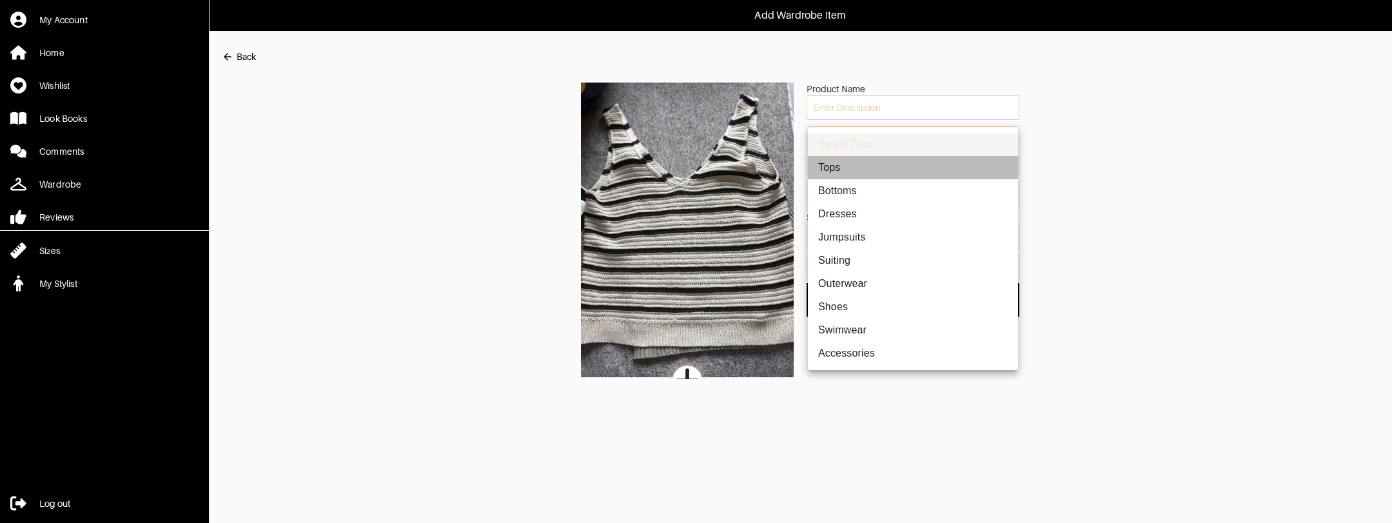
click at [851, 173] on li "Tops" at bounding box center [913, 167] width 210 height 23
type input "1"
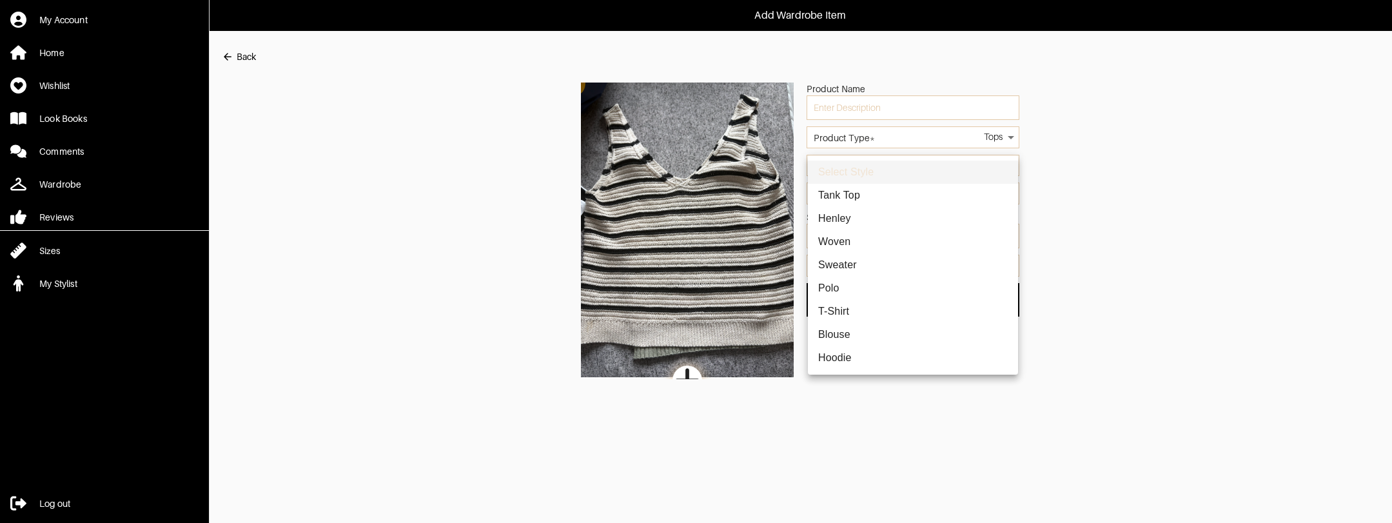
click at [852, 167] on body "Add Wardrobe Item My Account Home Wishlist Look Books Comments Wardrobe Reviews…" at bounding box center [696, 189] width 1392 height 379
click at [844, 193] on li "Tank Top" at bounding box center [913, 195] width 210 height 23
type input "7"
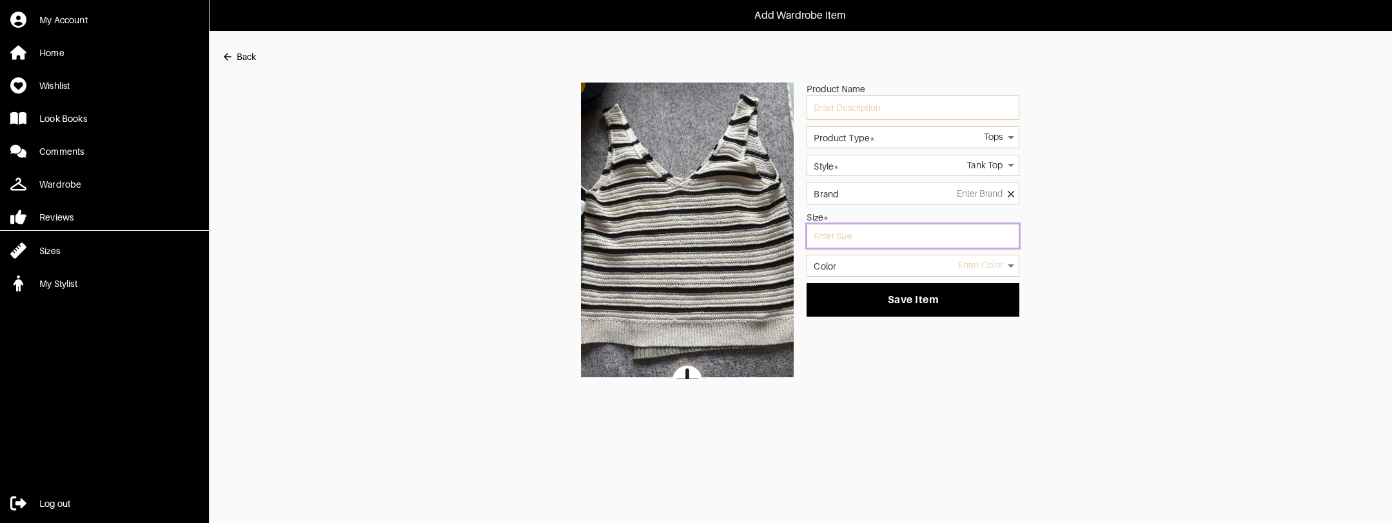
click at [862, 233] on input "text" at bounding box center [912, 236] width 213 height 24
type input "s"
click at [856, 268] on body "Add Wardrobe Item My Account Home Wishlist Look Books Comments Wardrobe Reviews…" at bounding box center [696, 189] width 1392 height 379
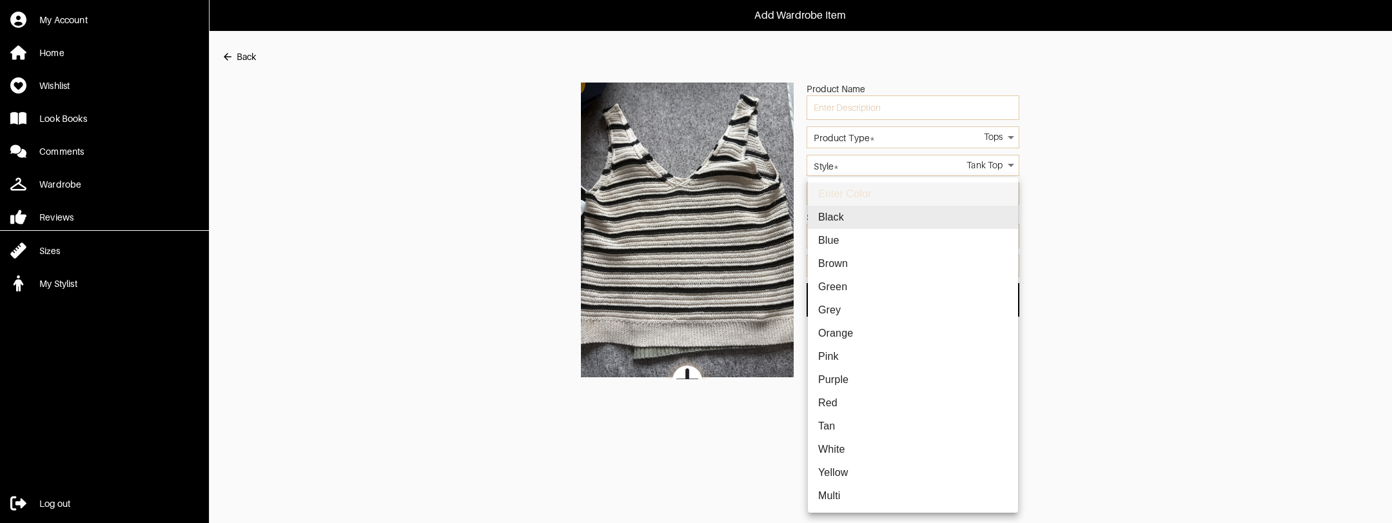
click at [846, 491] on li "Multi" at bounding box center [913, 495] width 210 height 23
type input "multi"
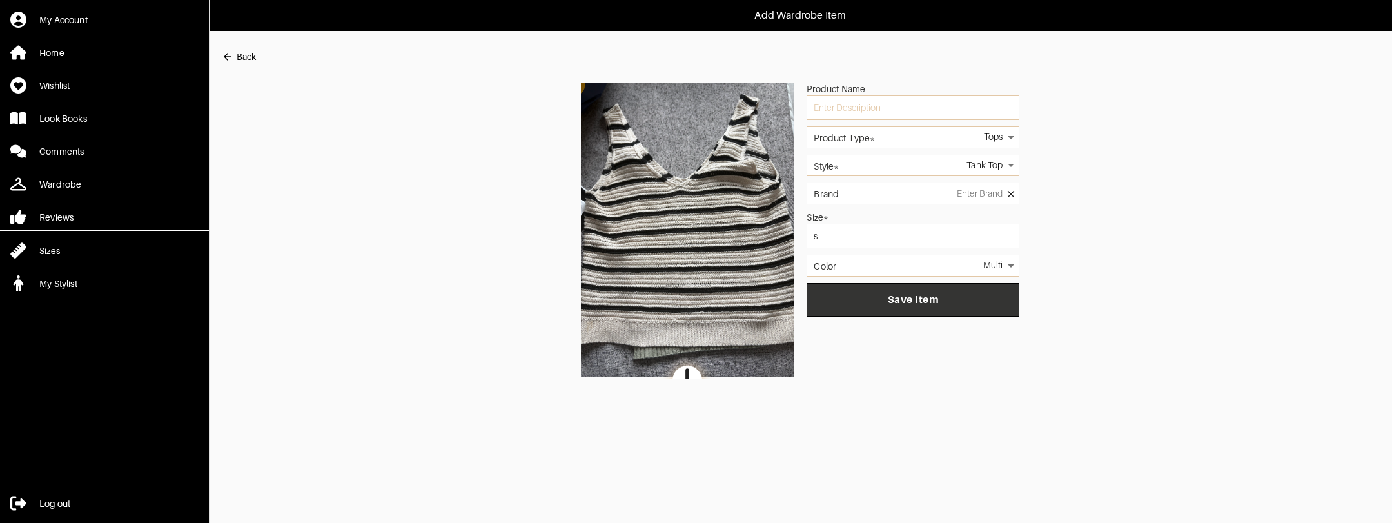
click at [862, 304] on span "Save Item" at bounding box center [913, 299] width 192 height 13
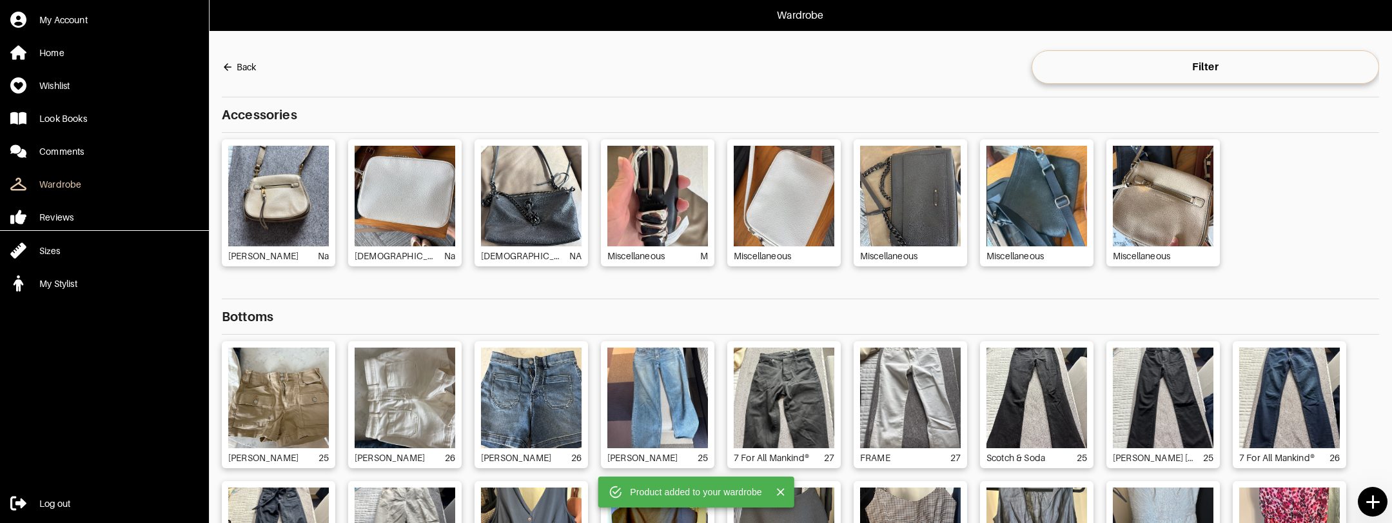
click at [1376, 505] on icon at bounding box center [1372, 502] width 23 height 23
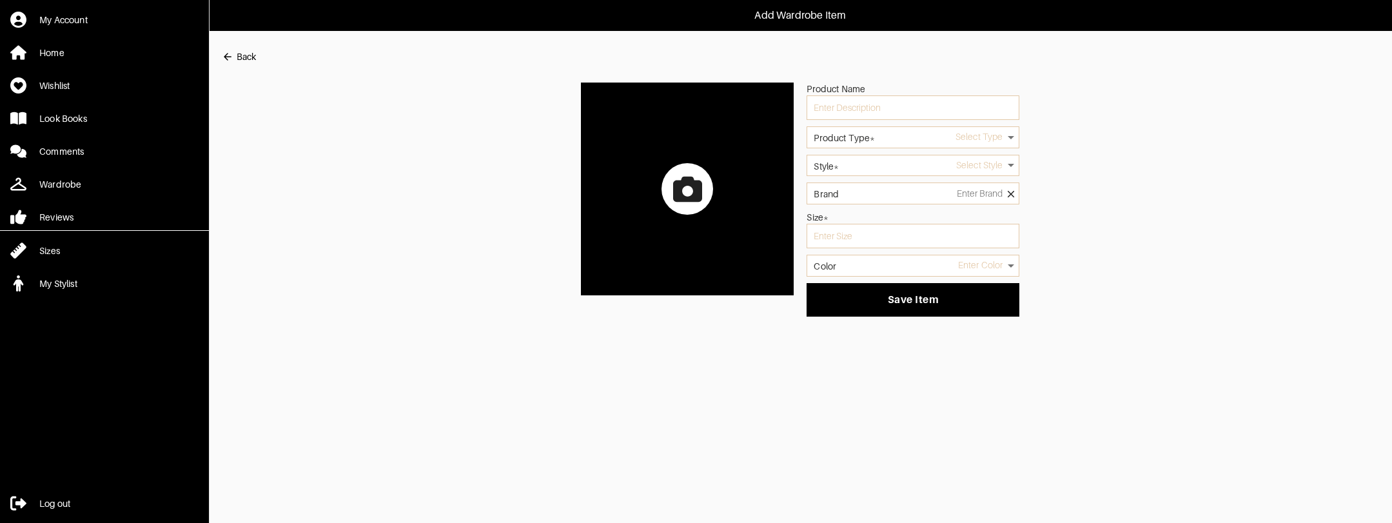
click at [680, 182] on icon at bounding box center [687, 188] width 29 height 25
click at [0, 0] on input "file" at bounding box center [0, 0] width 0 height 0
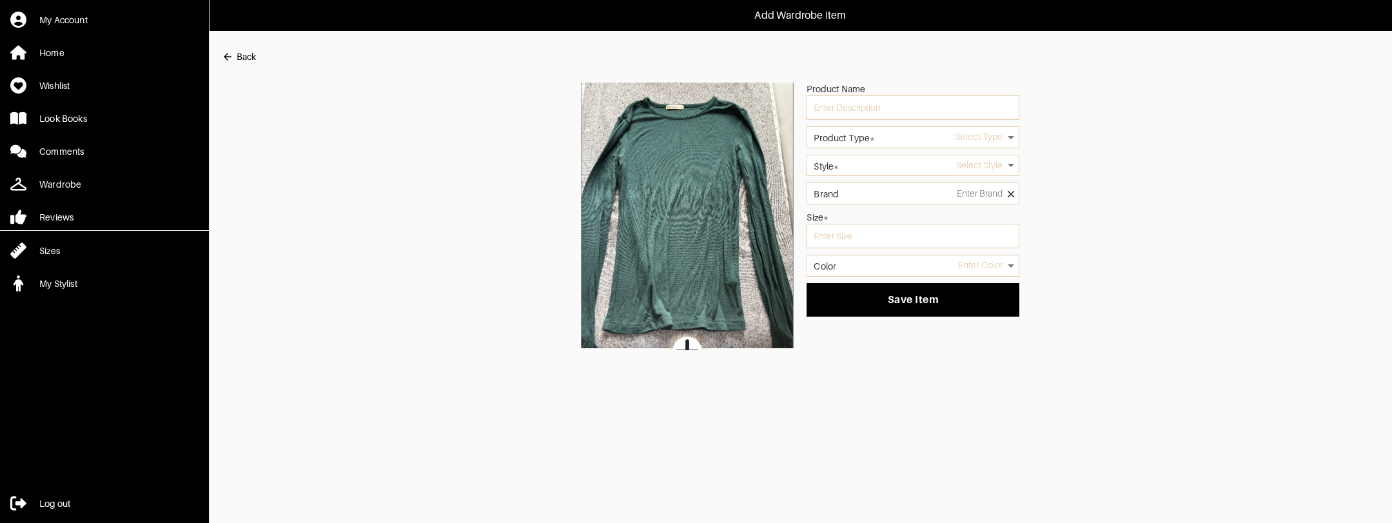
click at [897, 137] on body "Add Wardrobe Item My Account Home Wishlist Look Books Comments Wardrobe Reviews…" at bounding box center [696, 175] width 1392 height 350
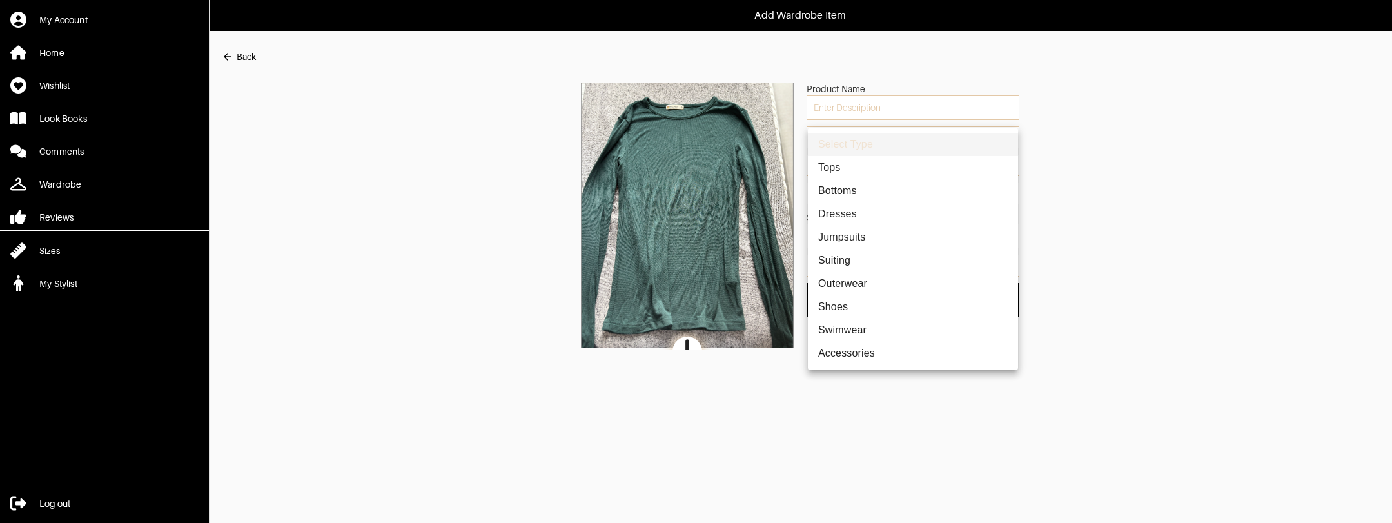
click at [870, 161] on li "Tops" at bounding box center [913, 167] width 210 height 23
type input "1"
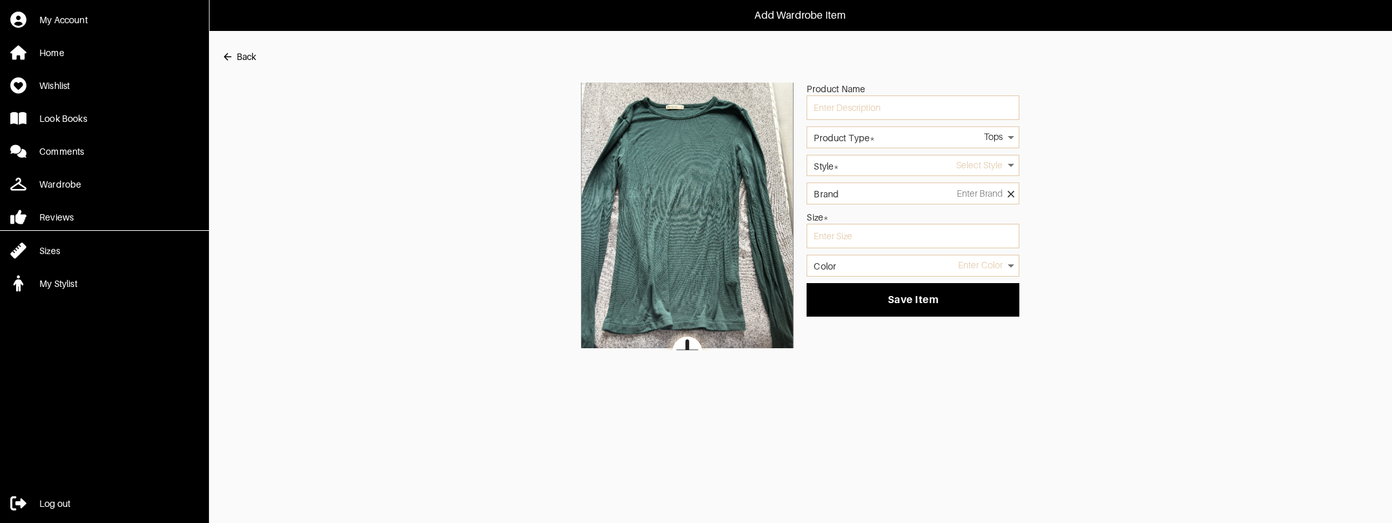
click at [871, 170] on body "Add Wardrobe Item My Account Home Wishlist Look Books Comments Wardrobe Reviews…" at bounding box center [696, 175] width 1392 height 350
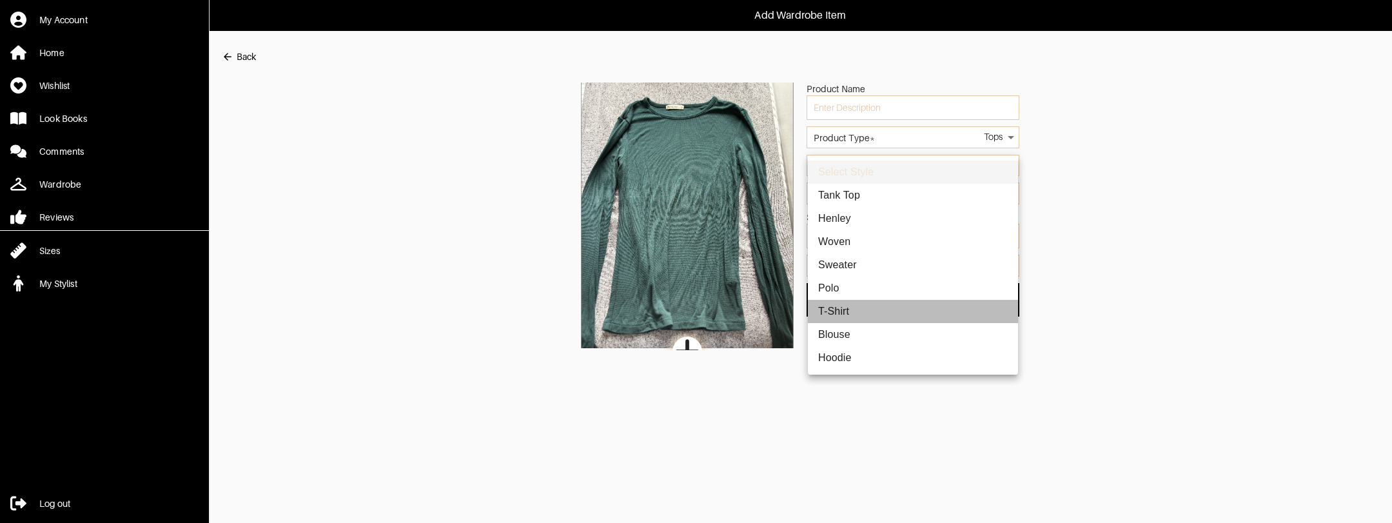
click at [850, 313] on li "T-Shirt" at bounding box center [913, 311] width 210 height 23
type input "2"
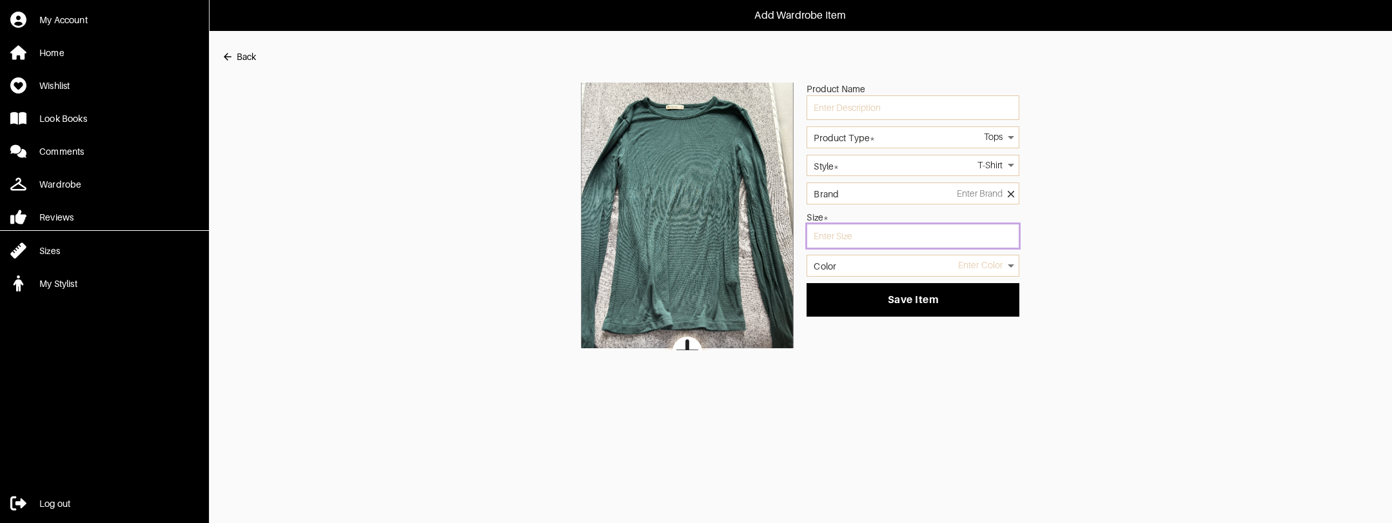
click at [874, 240] on input "text" at bounding box center [912, 236] width 213 height 24
type input "s"
click at [877, 271] on body "Add Wardrobe Item My Account Home Wishlist Look Books Comments Wardrobe Reviews…" at bounding box center [696, 175] width 1392 height 350
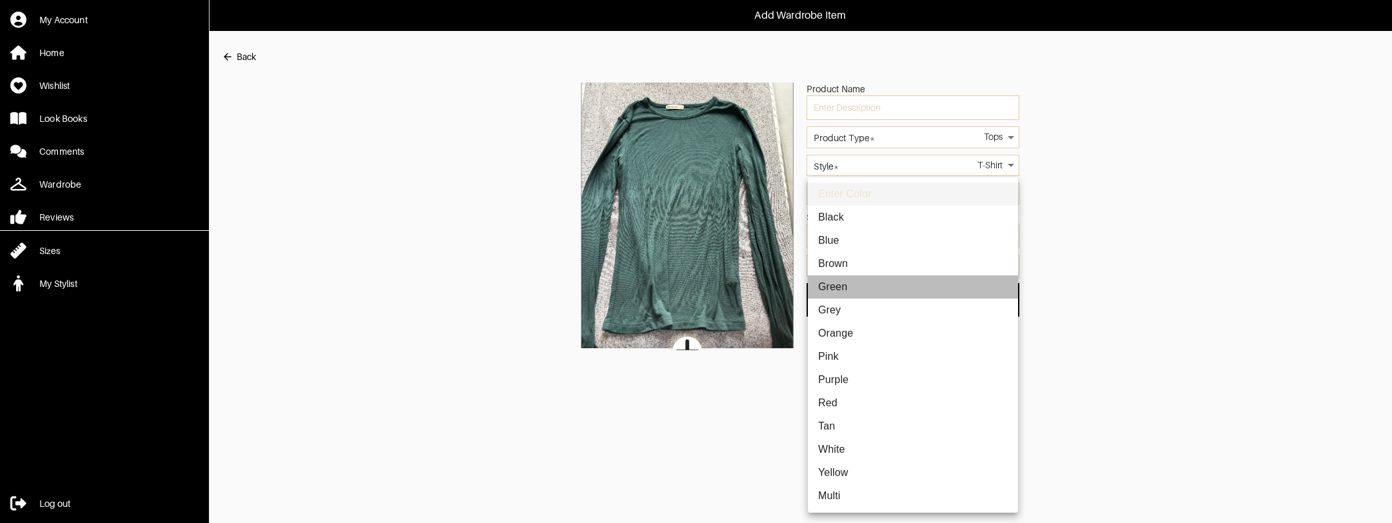
click at [872, 284] on li "Green" at bounding box center [913, 286] width 210 height 23
type input "green"
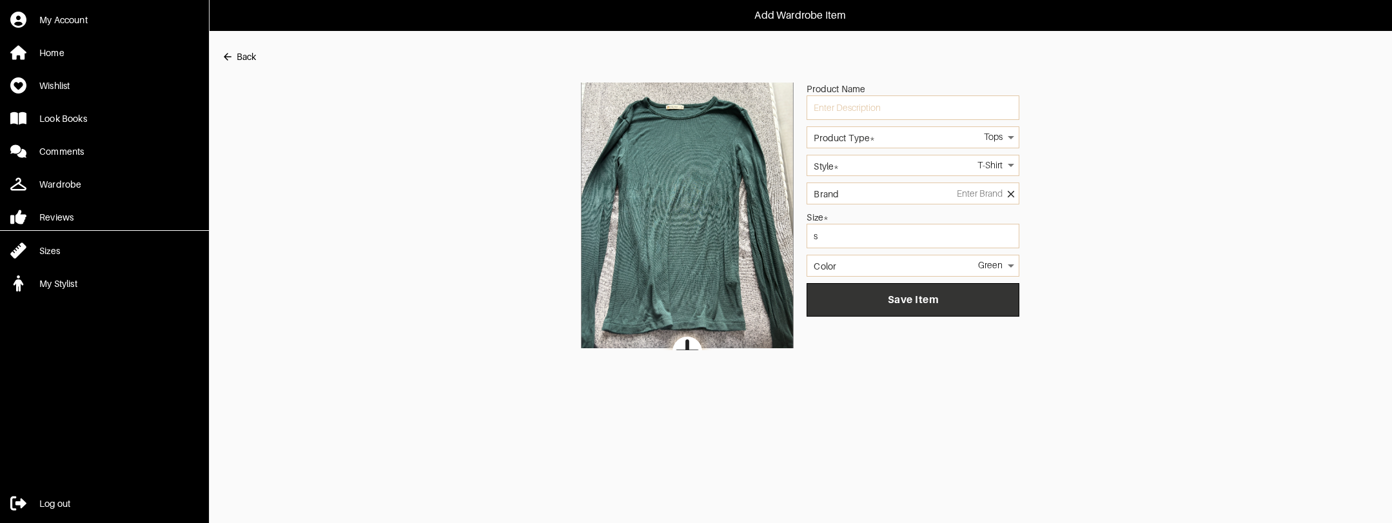
click at [880, 304] on span "Save Item" at bounding box center [913, 299] width 192 height 13
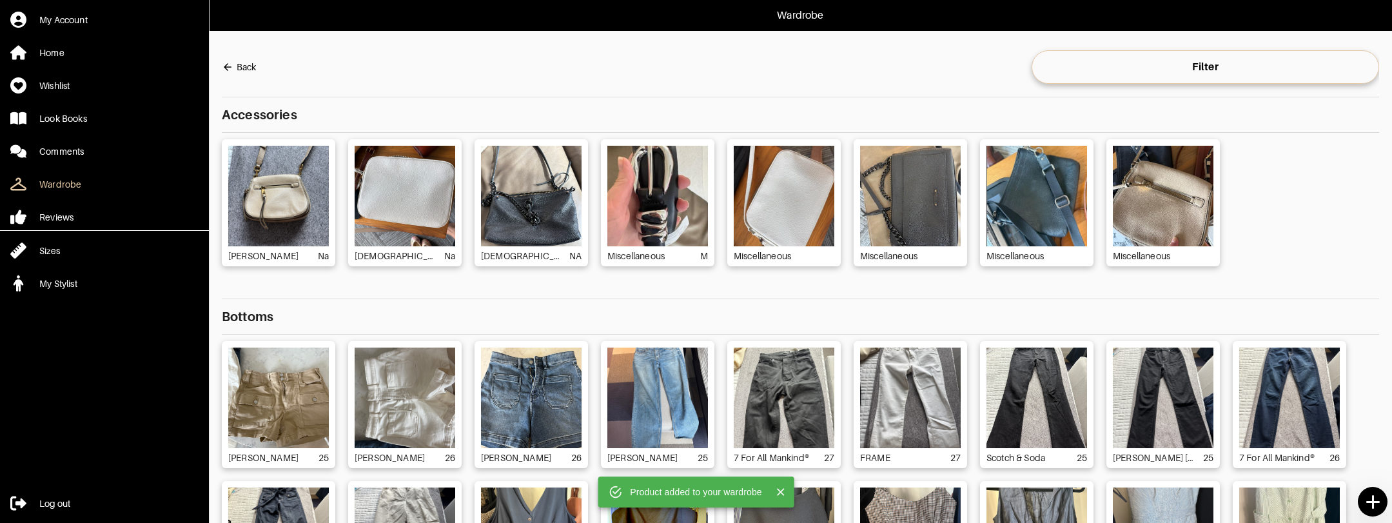
click at [1376, 496] on icon at bounding box center [1372, 502] width 23 height 23
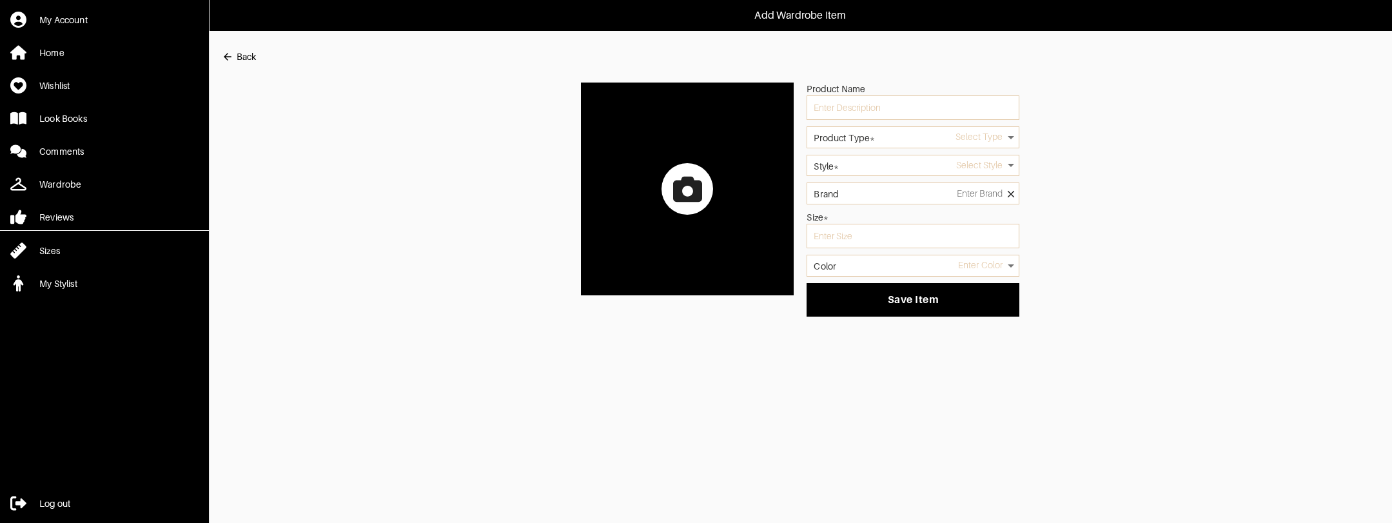
click at [1372, 329] on html "Add Wardrobe Item My Account Home Wishlist Look Books Comments Wardrobe Reviews…" at bounding box center [696, 164] width 1392 height 329
click at [705, 184] on div at bounding box center [687, 189] width 52 height 52
click at [0, 0] on input "file" at bounding box center [0, 0] width 0 height 0
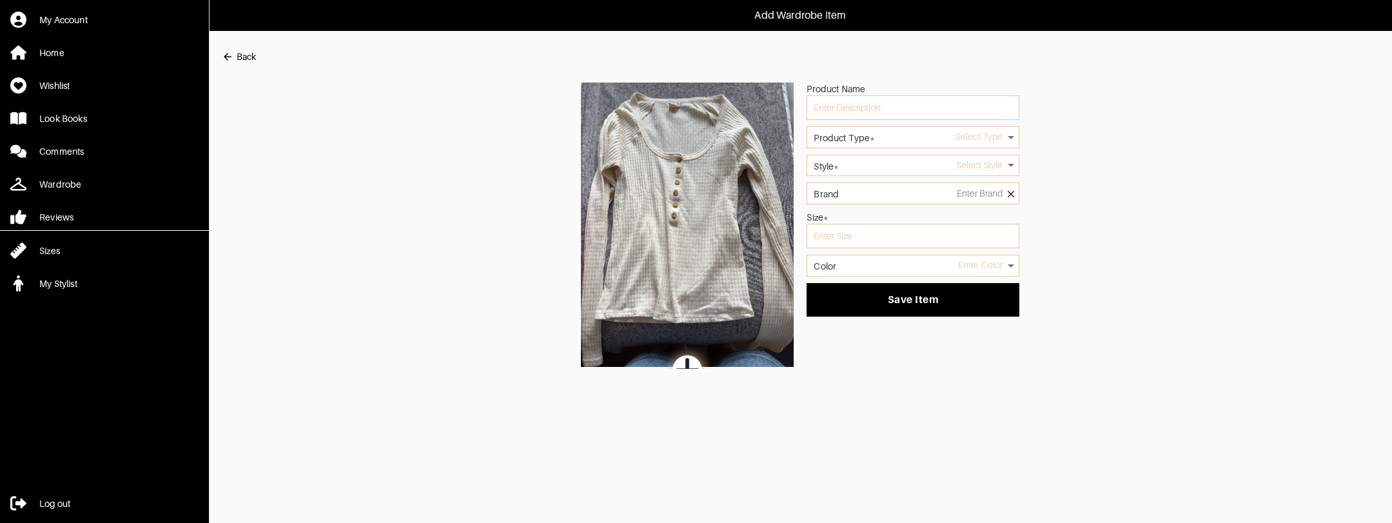
click at [887, 139] on body "Add Wardrobe Item My Account Home Wishlist Look Books Comments Wardrobe Reviews…" at bounding box center [696, 184] width 1392 height 369
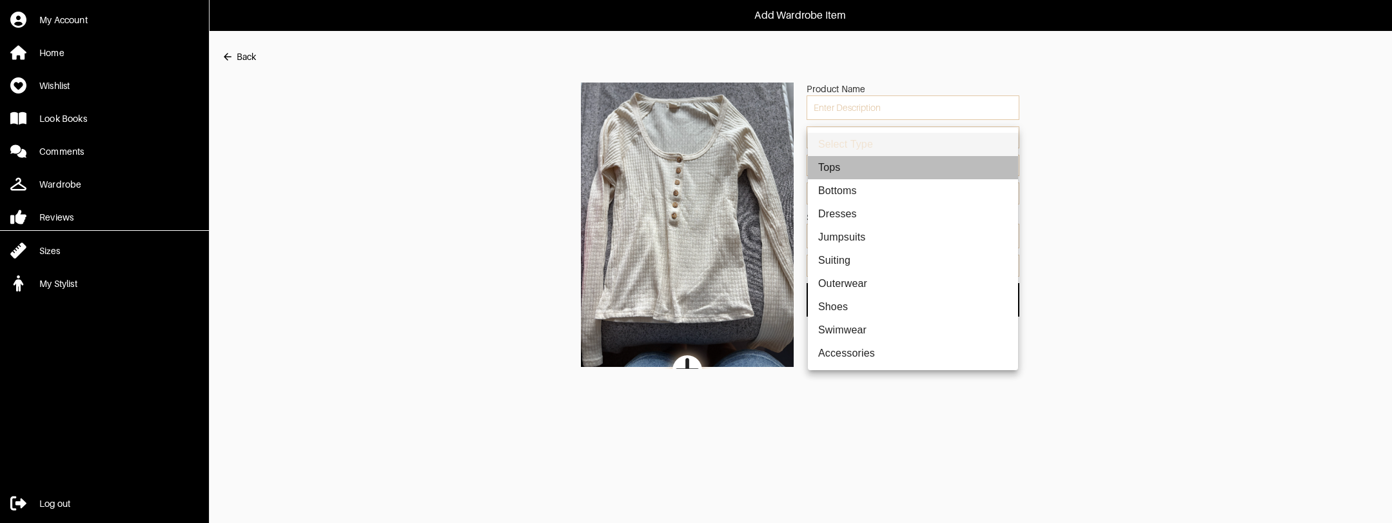
click at [855, 170] on li "Tops" at bounding box center [913, 167] width 210 height 23
type input "1"
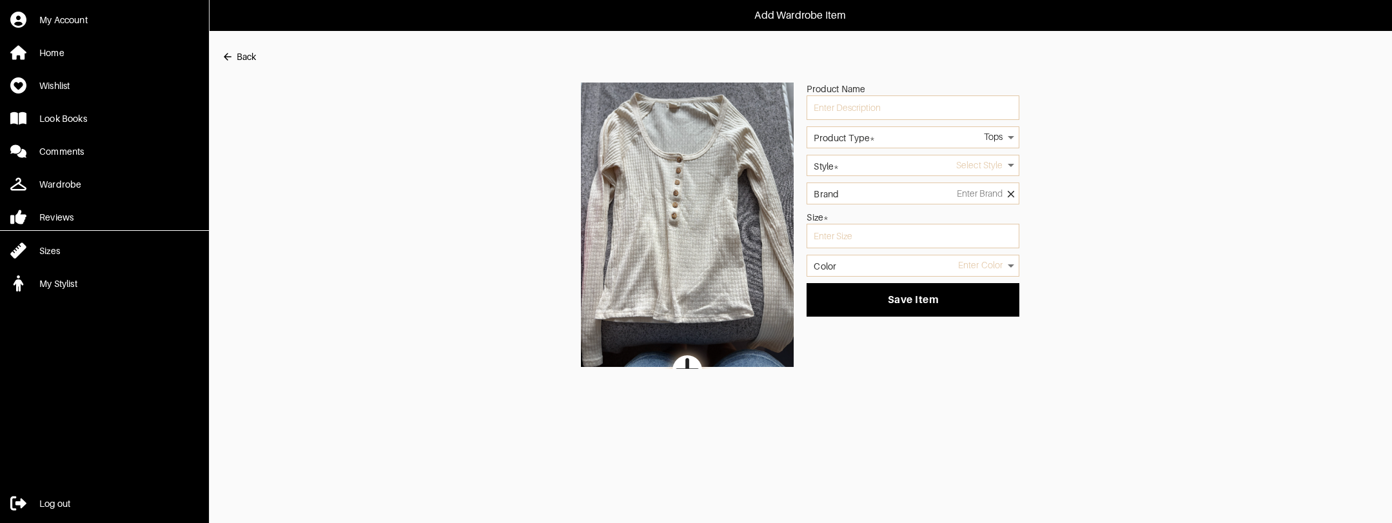
click at [854, 170] on body "Add Wardrobe Item My Account Home Wishlist Look Books Comments Wardrobe Reviews…" at bounding box center [696, 184] width 1392 height 369
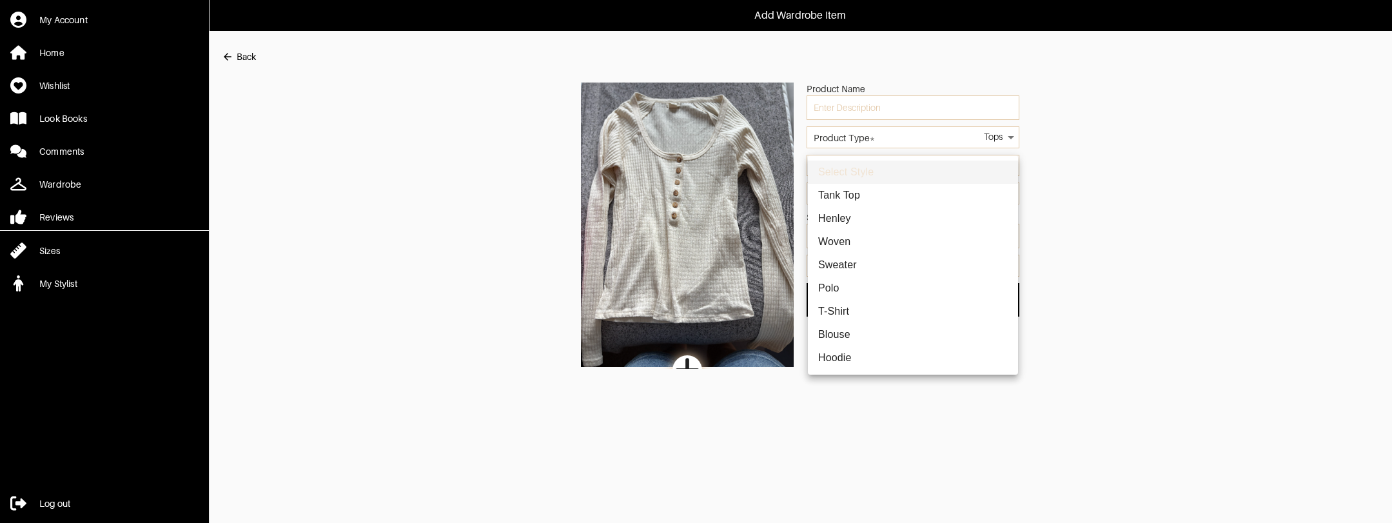
click at [845, 306] on li "T-Shirt" at bounding box center [913, 311] width 210 height 23
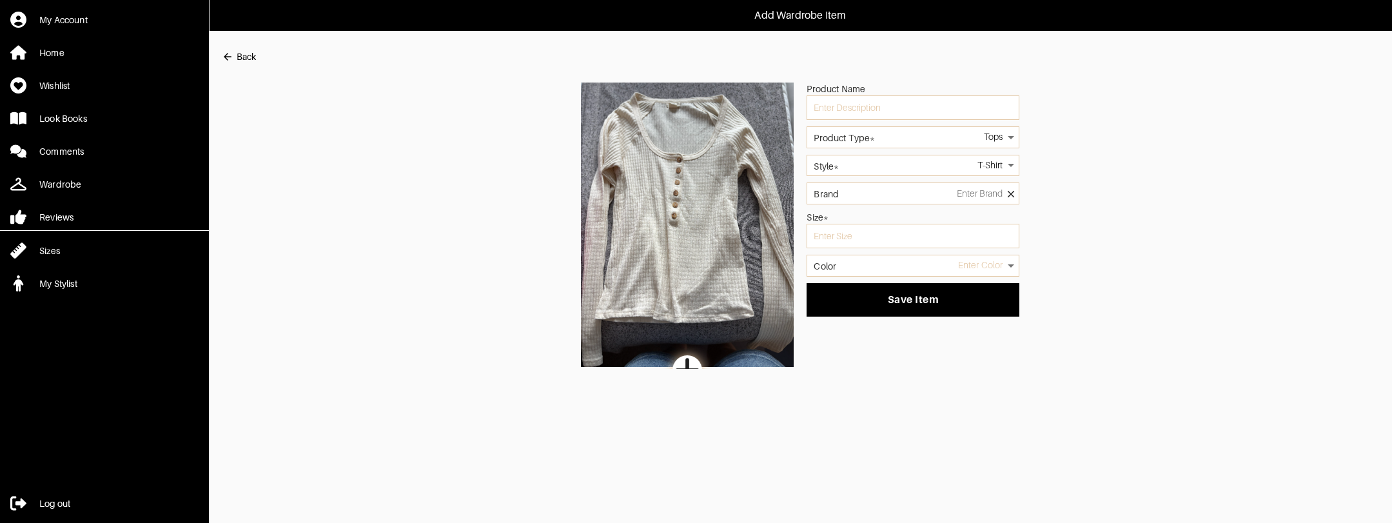
click at [850, 175] on div "T-Shirt 2" at bounding box center [912, 166] width 213 height 22
click at [996, 169] on body "Add Wardrobe Item My Account Home Wishlist Look Books Comments Wardrobe Reviews…" at bounding box center [696, 184] width 1392 height 369
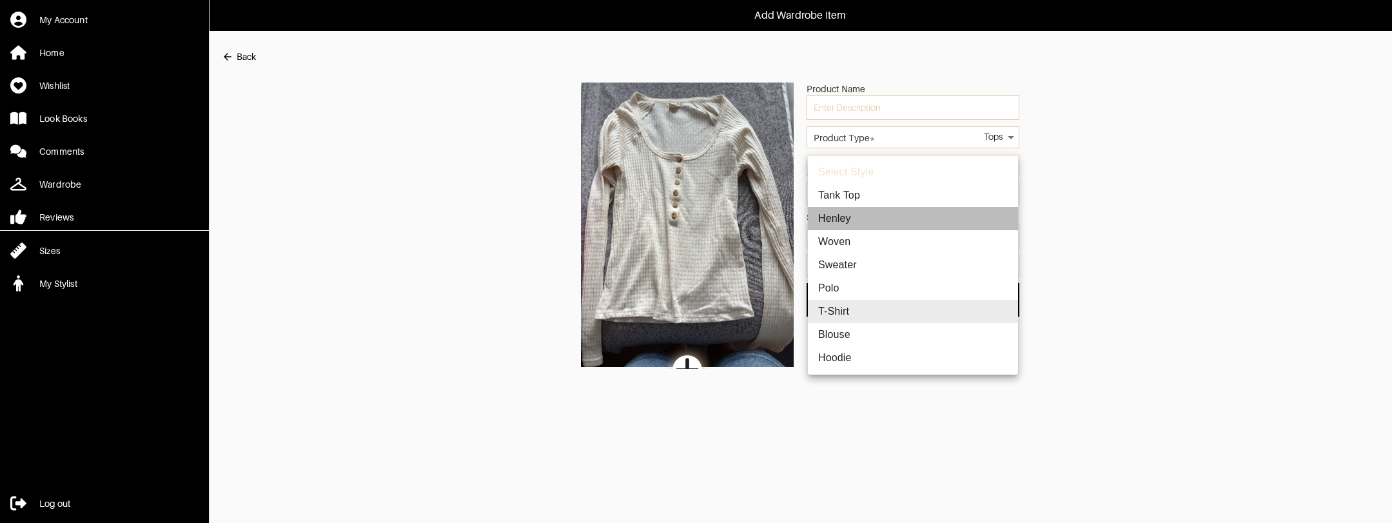
click at [845, 213] on li "Henley" at bounding box center [913, 218] width 210 height 23
type input "4"
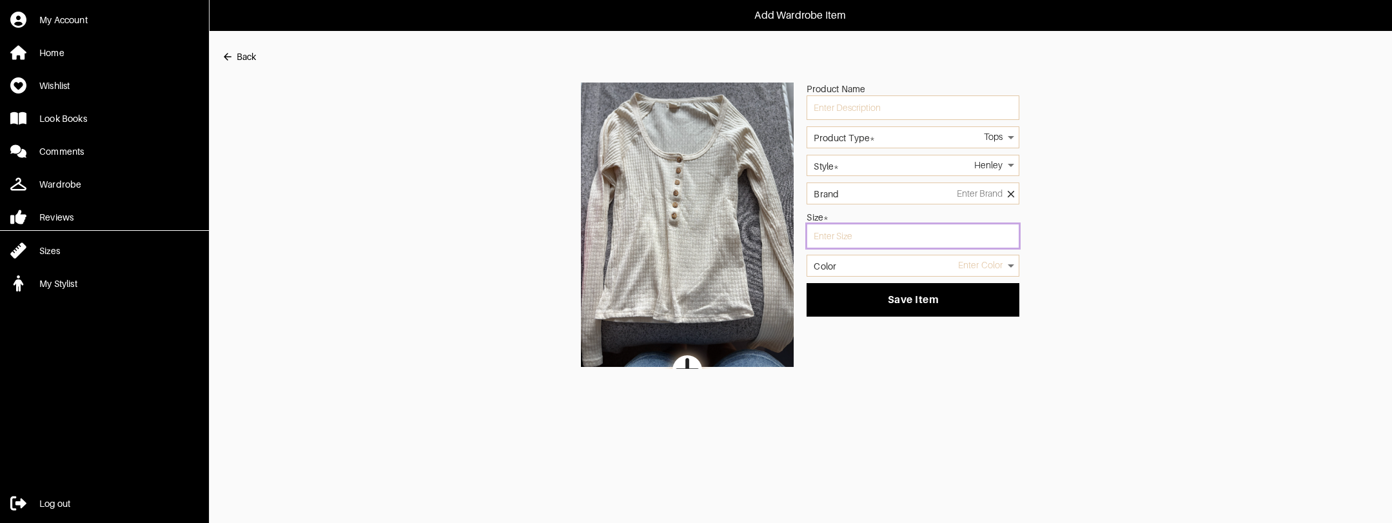
click at [848, 241] on input "text" at bounding box center [912, 236] width 213 height 24
type input "s"
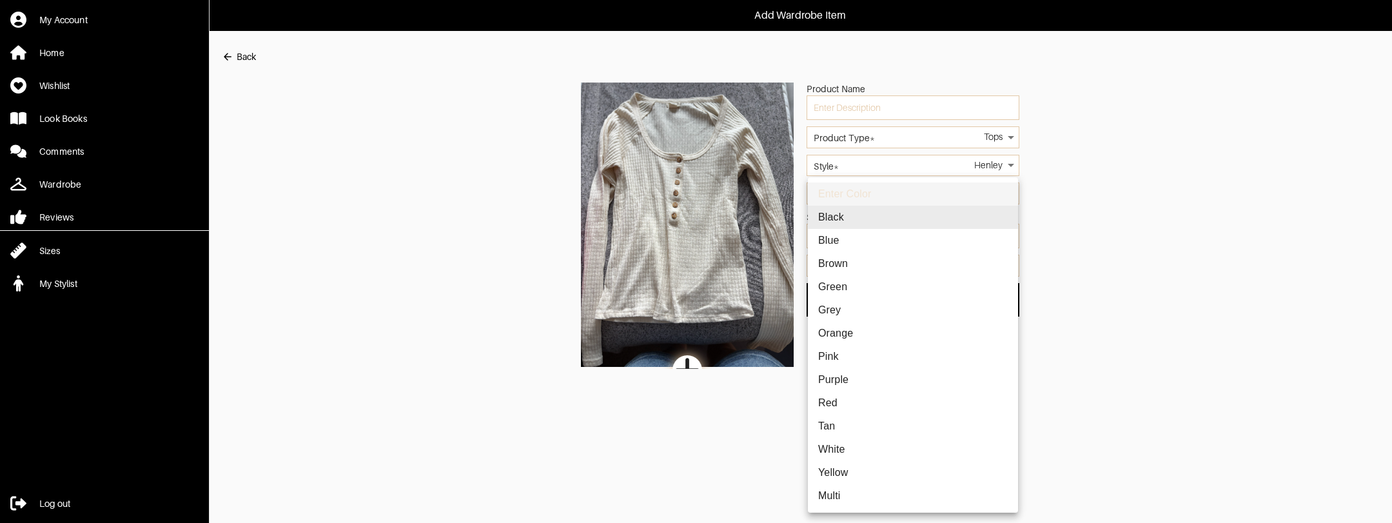
click at [849, 266] on body "Add Wardrobe Item My Account Home Wishlist Look Books Comments Wardrobe Reviews…" at bounding box center [696, 184] width 1392 height 369
click at [843, 420] on li "Tan" at bounding box center [913, 425] width 210 height 23
type input "tan"
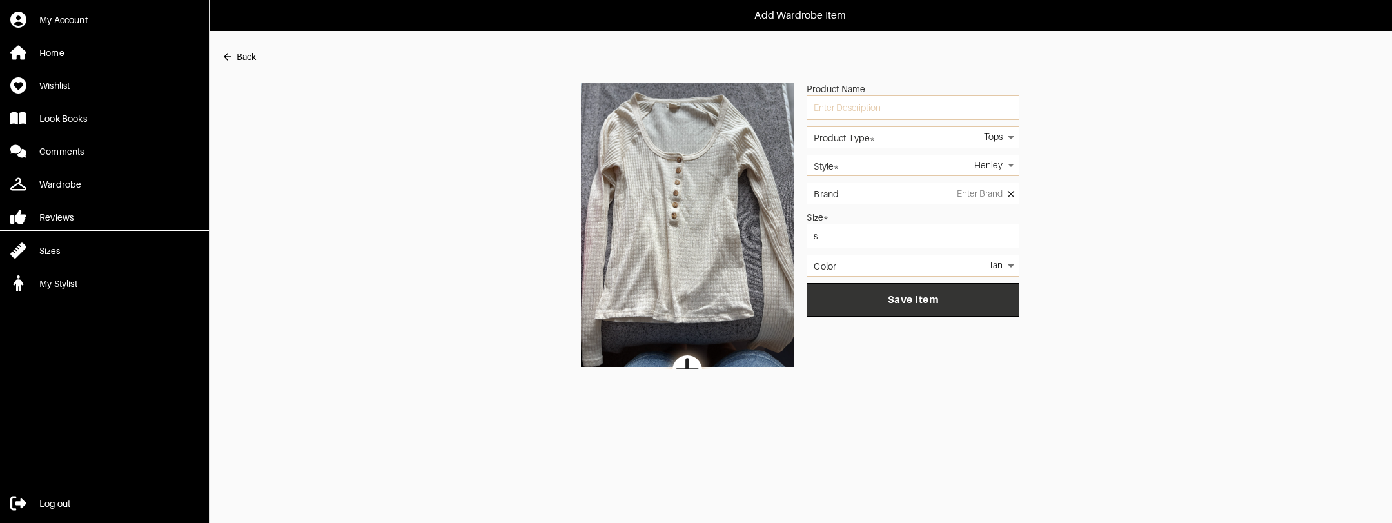
click at [918, 305] on button "Save Item" at bounding box center [912, 300] width 213 height 34
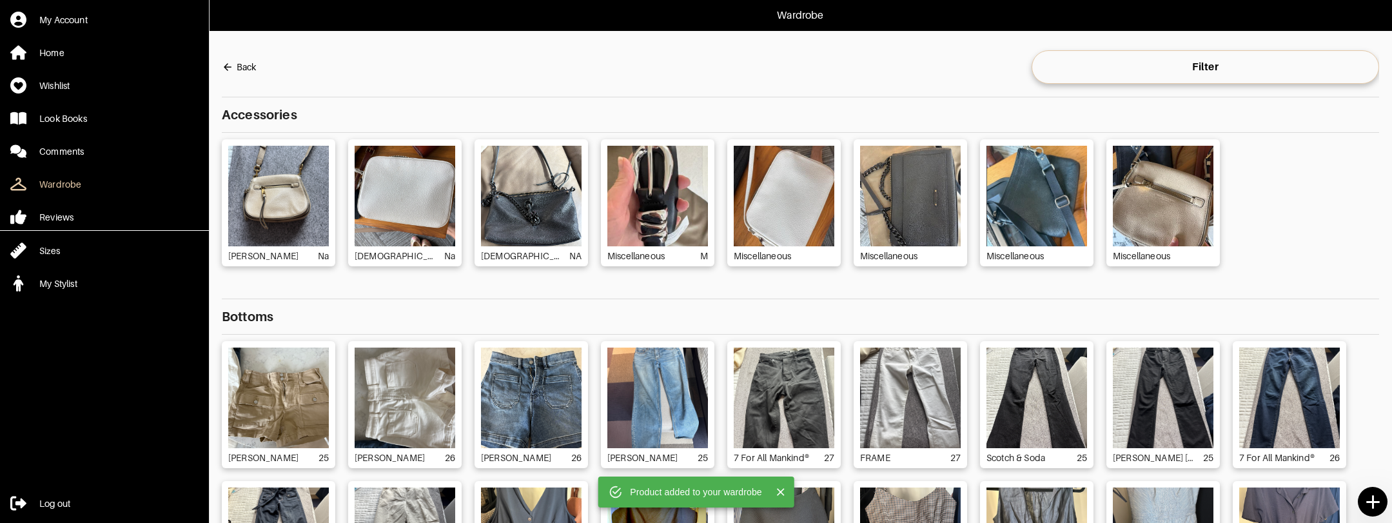
click at [1373, 501] on icon at bounding box center [1372, 501] width 13 height 13
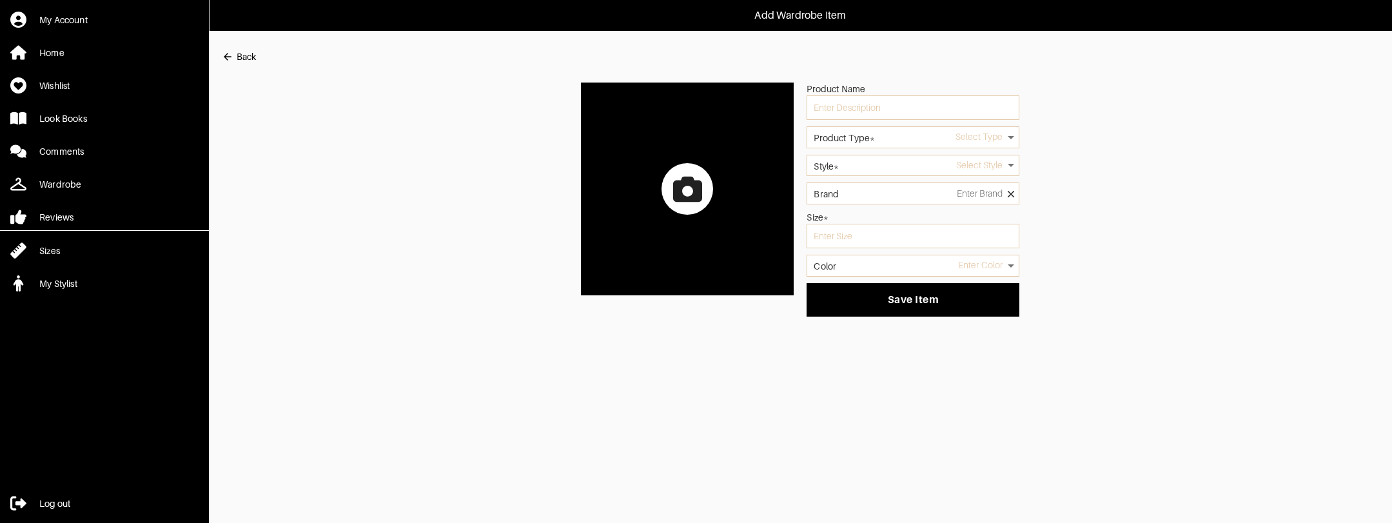
click at [690, 173] on div at bounding box center [687, 189] width 52 height 52
click at [0, 0] on input "file" at bounding box center [0, 0] width 0 height 0
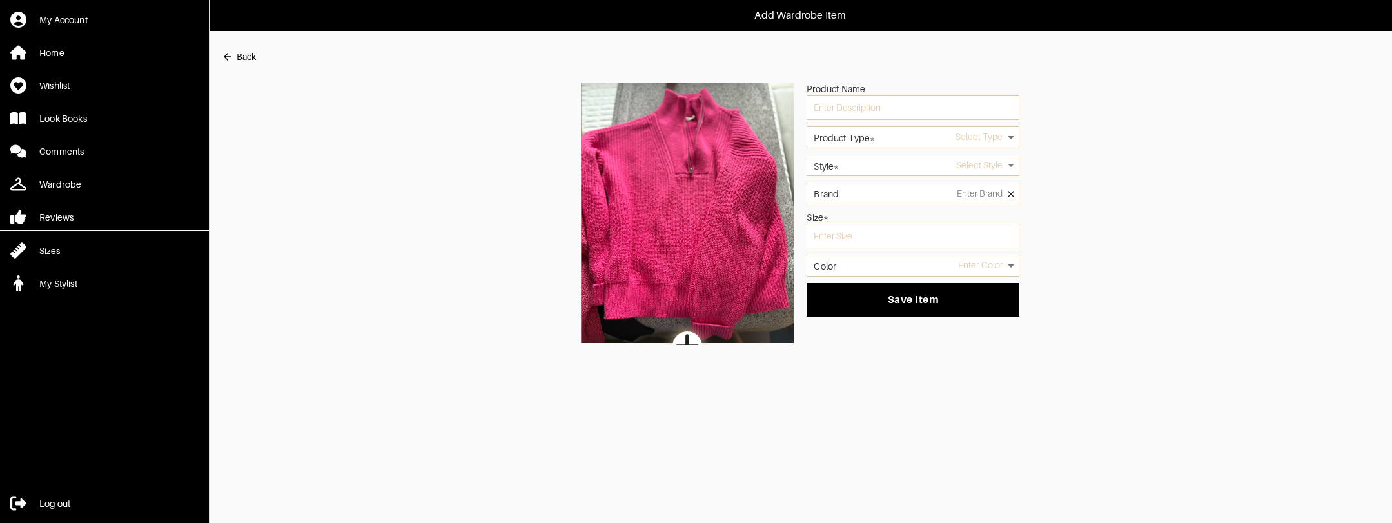
click at [911, 138] on body "Add Wardrobe Item My Account Home Wishlist Look Books Comments Wardrobe Reviews…" at bounding box center [696, 172] width 1392 height 345
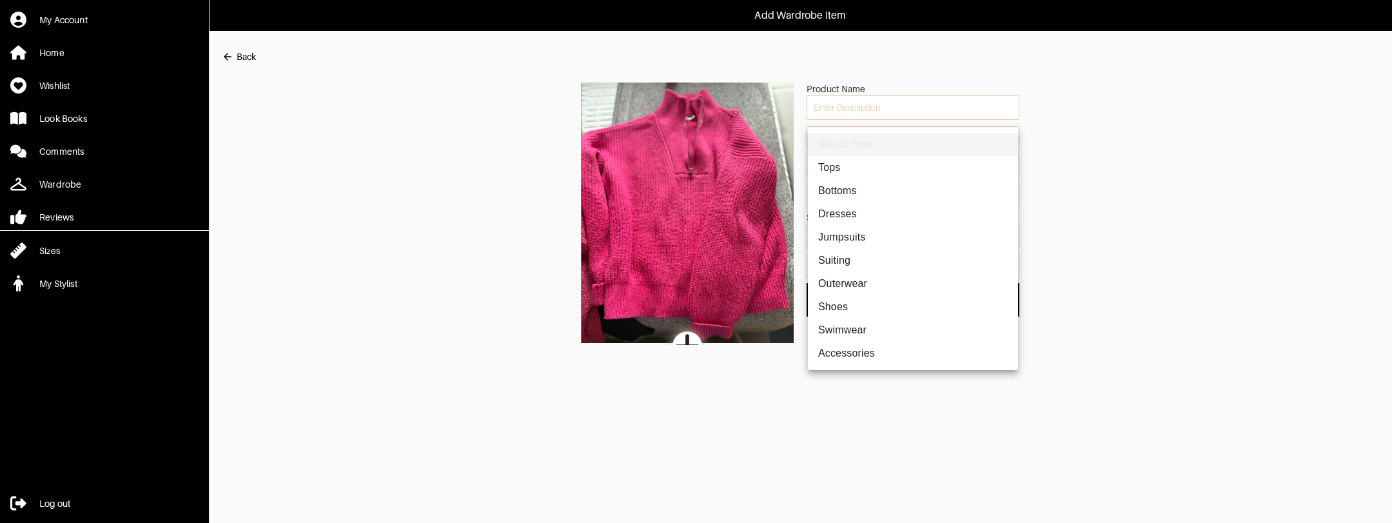
click at [871, 167] on li "Tops" at bounding box center [913, 167] width 210 height 23
type input "1"
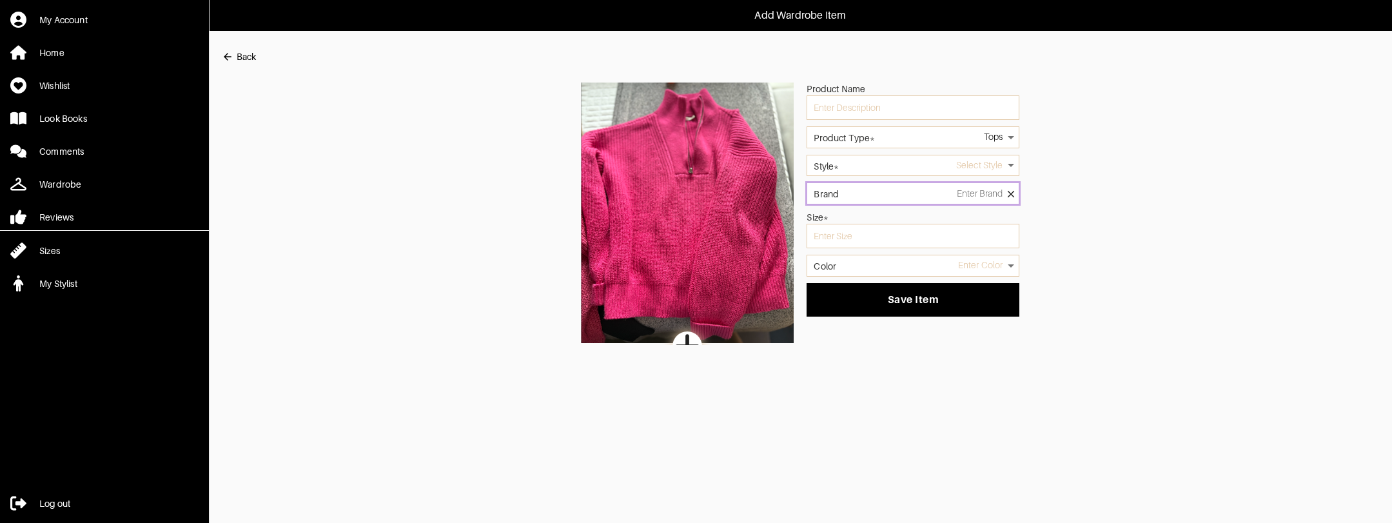
click at [856, 190] on input "Brand" at bounding box center [912, 193] width 213 height 22
click at [860, 175] on div "Select Style" at bounding box center [912, 166] width 213 height 22
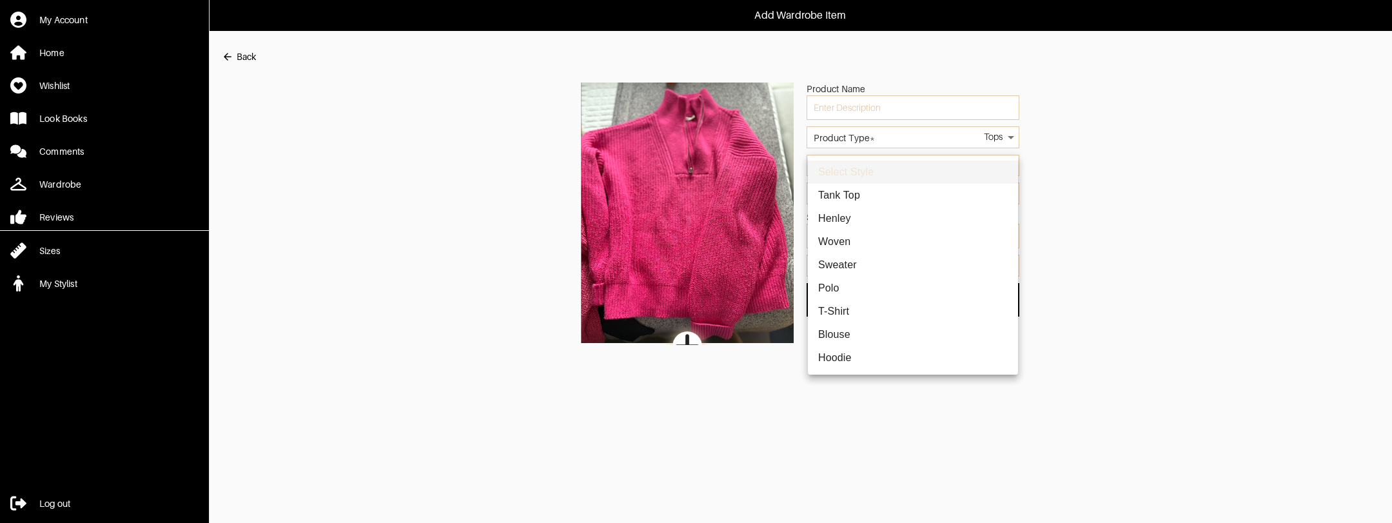
click at [860, 168] on body "Add Wardrobe Item My Account Home Wishlist Look Books Comments Wardrobe Reviews…" at bounding box center [696, 172] width 1392 height 345
click at [850, 268] on li "Sweater" at bounding box center [913, 264] width 210 height 23
type input "6"
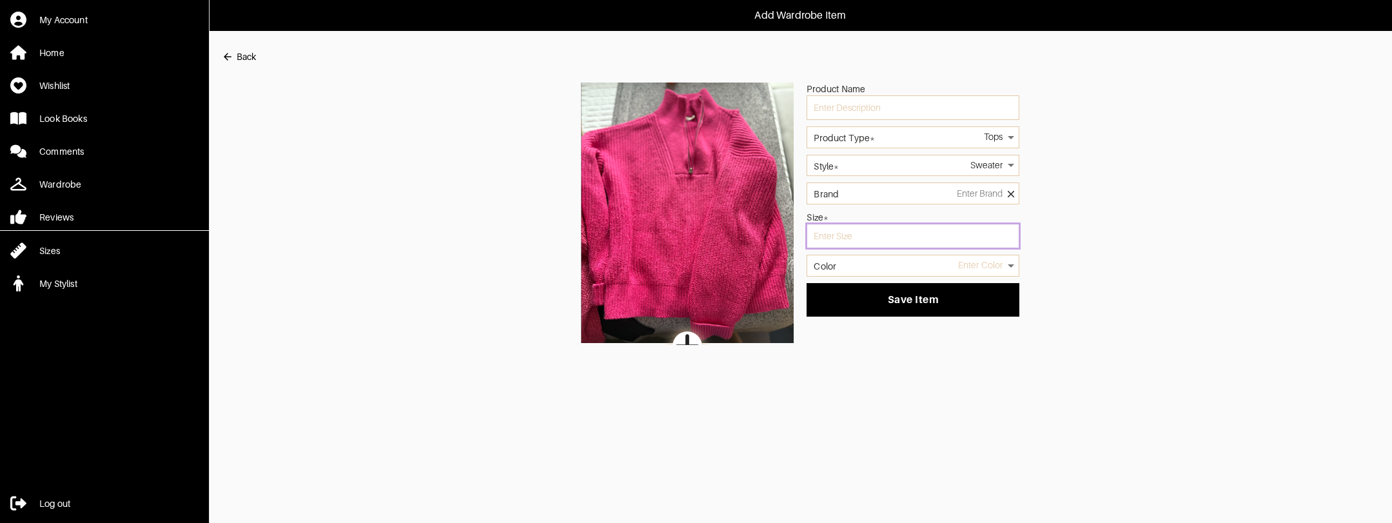
click at [856, 246] on input "text" at bounding box center [912, 236] width 213 height 24
type input "s"
click at [865, 263] on body "Add Wardrobe Item My Account Home Wishlist Look Books Comments Wardrobe Reviews…" at bounding box center [696, 172] width 1392 height 345
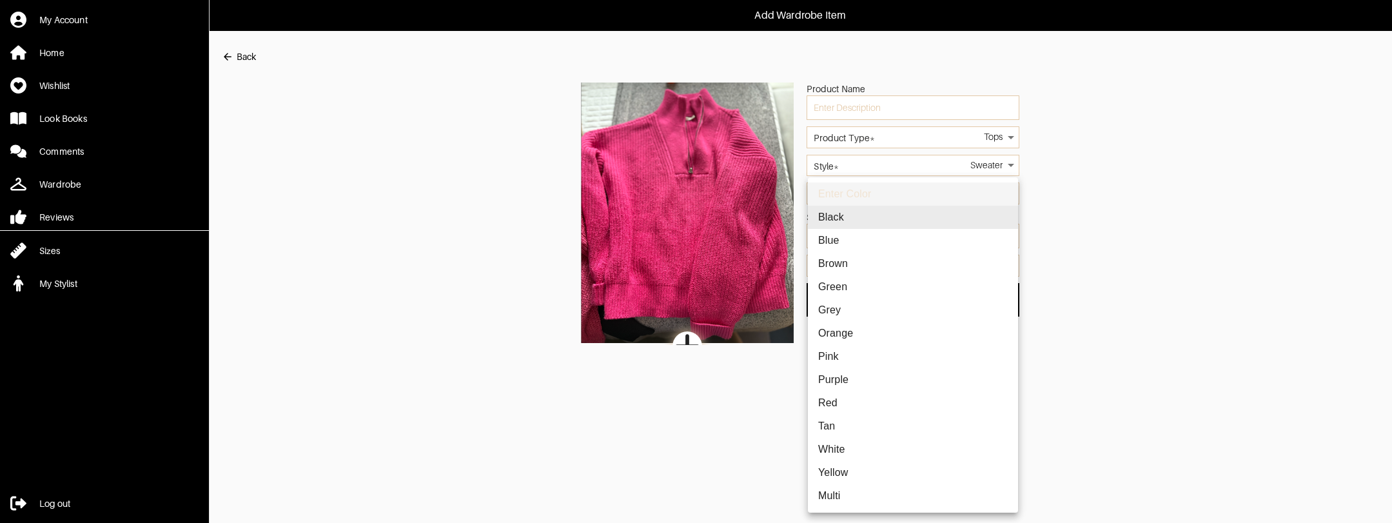
click at [841, 358] on li "Pink" at bounding box center [913, 356] width 210 height 23
type input "pink"
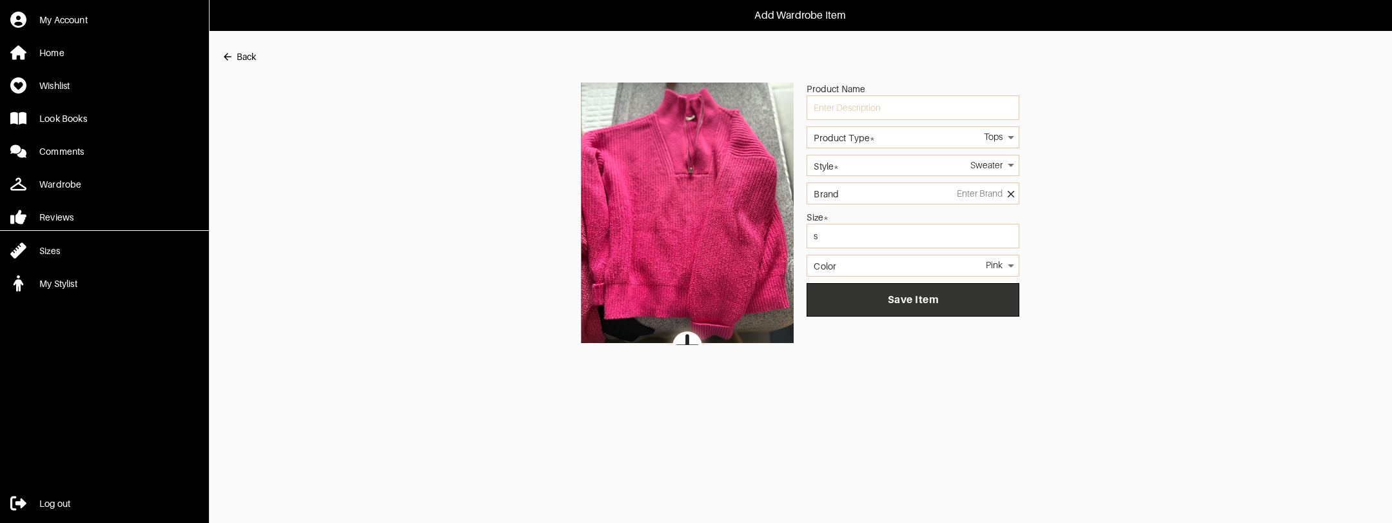
click at [894, 303] on span "Save Item" at bounding box center [913, 299] width 192 height 13
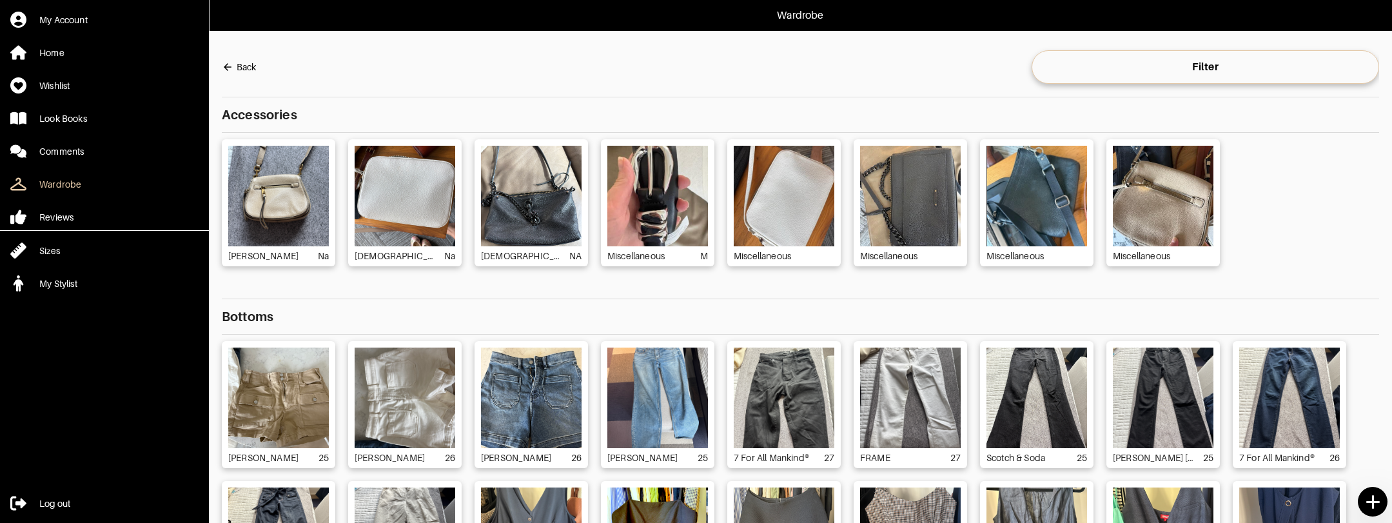
click at [1367, 497] on icon at bounding box center [1372, 502] width 23 height 23
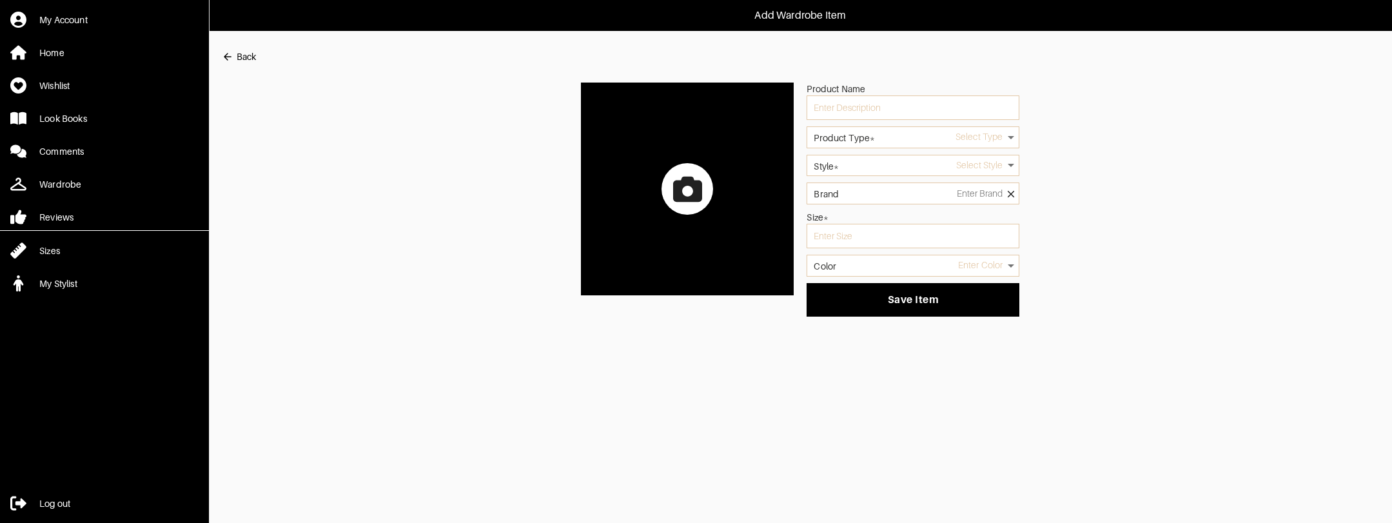
click at [693, 178] on icon at bounding box center [687, 188] width 29 height 25
click at [0, 0] on input "file" at bounding box center [0, 0] width 0 height 0
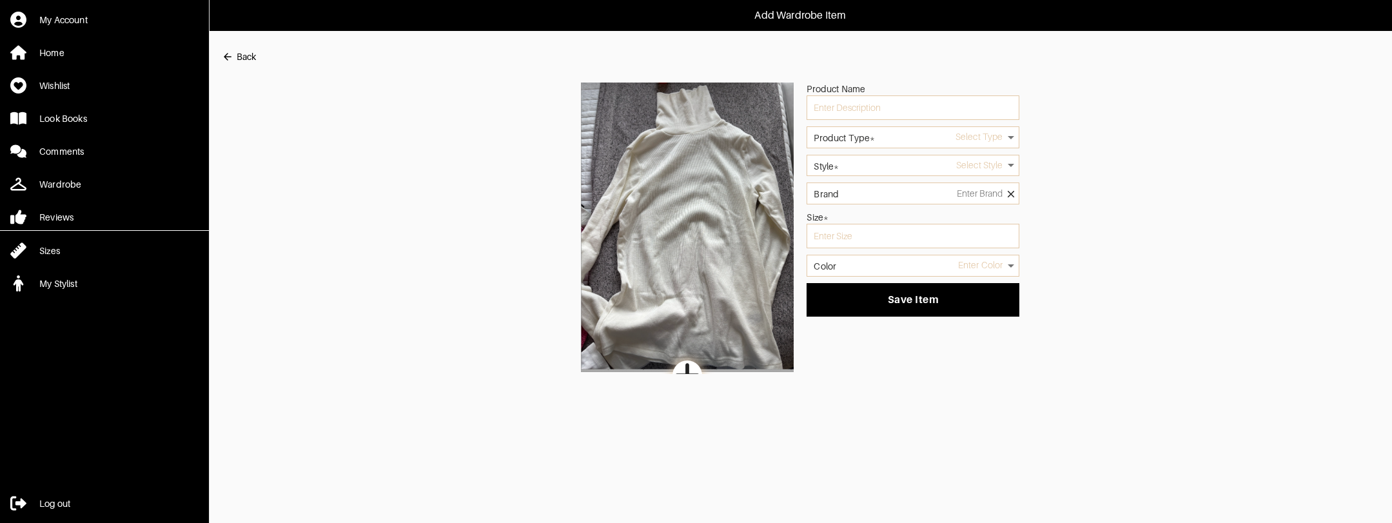
click at [860, 146] on div "Select Type" at bounding box center [912, 137] width 213 height 22
click at [861, 137] on label "Product Type*" at bounding box center [843, 137] width 61 height 9
click at [864, 140] on label "Product Type*" at bounding box center [843, 137] width 61 height 9
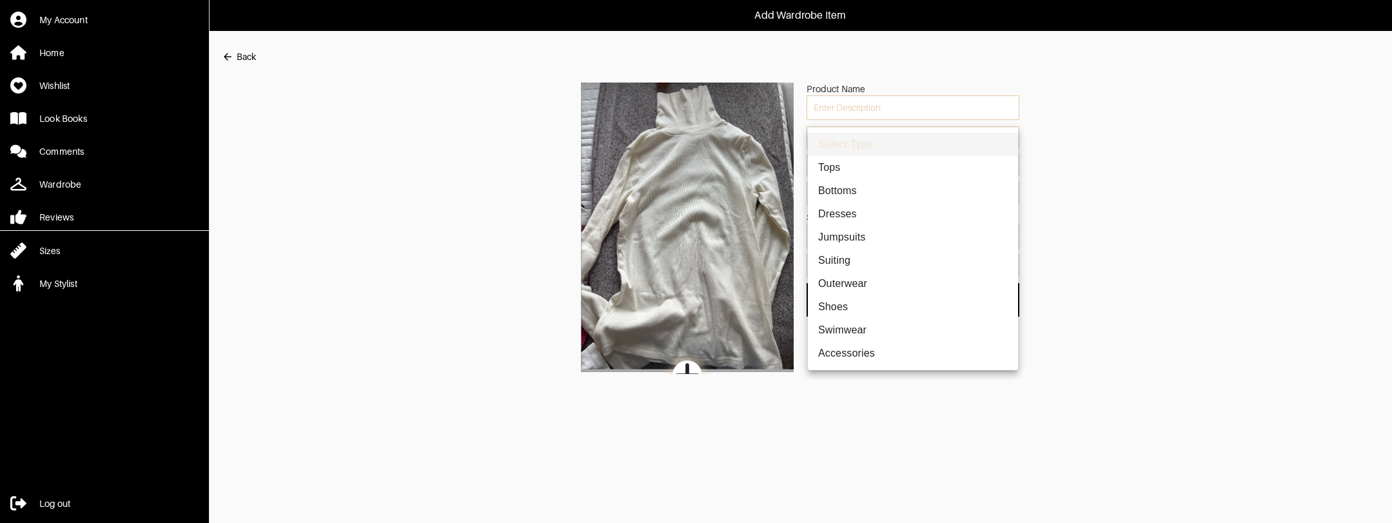
click at [922, 139] on body "Add Wardrobe Item My Account Home Wishlist Look Books Comments Wardrobe Reviews…" at bounding box center [696, 187] width 1392 height 374
click at [879, 166] on li "Tops" at bounding box center [913, 167] width 210 height 23
type input "1"
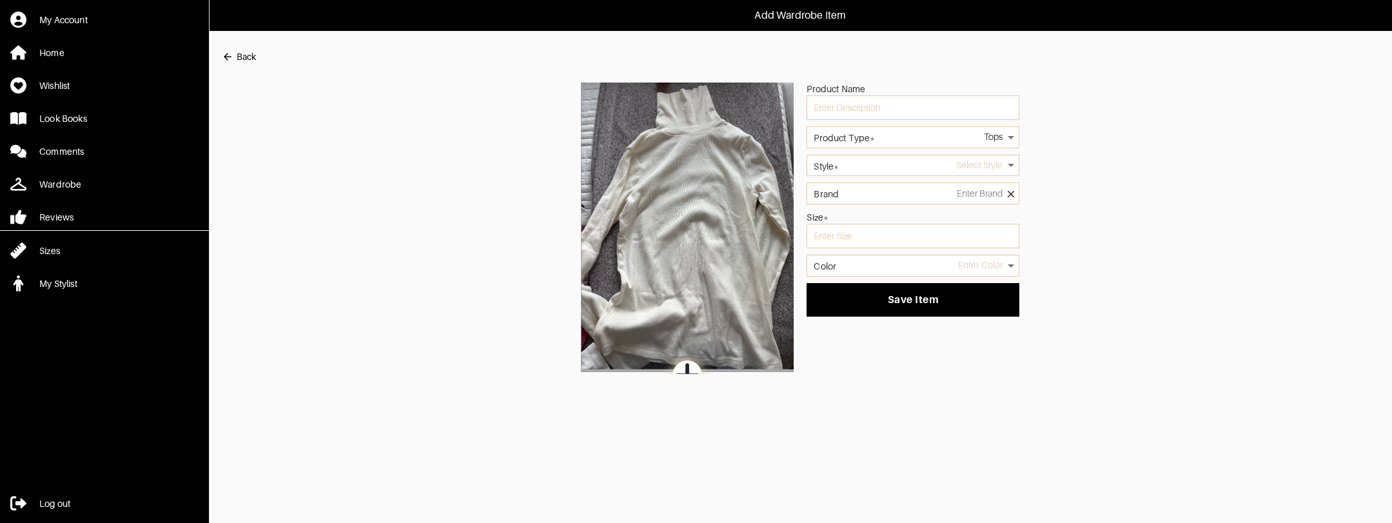
click at [879, 166] on body "Add Wardrobe Item My Account Home Wishlist Look Books Comments Wardrobe Reviews…" at bounding box center [696, 187] width 1392 height 374
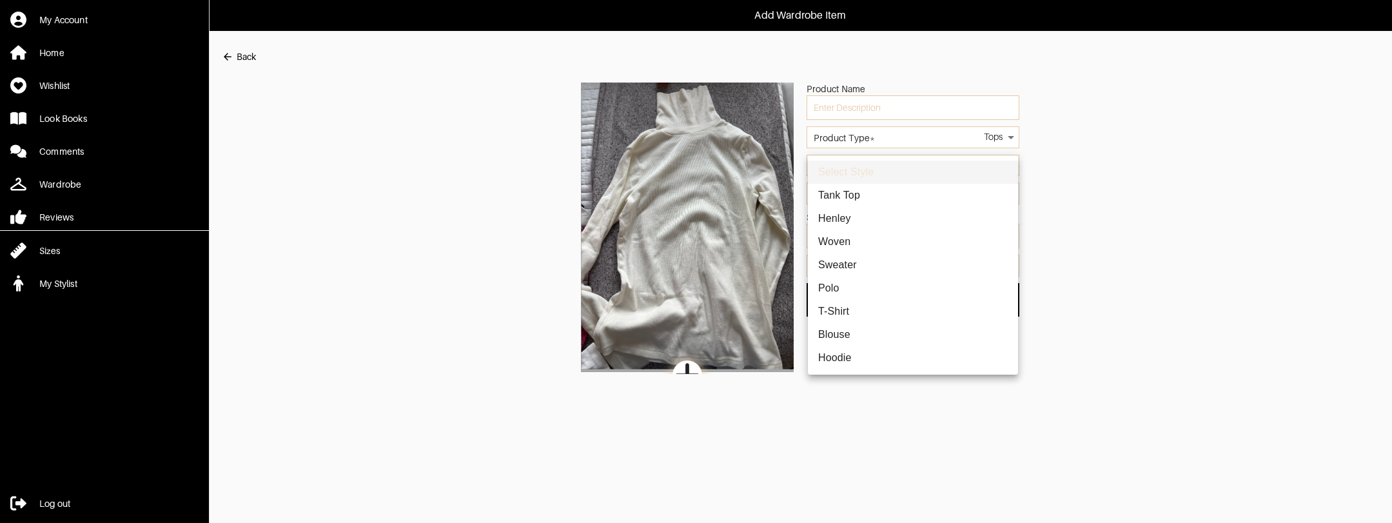
click at [852, 309] on li "T-Shirt" at bounding box center [913, 311] width 210 height 23
type input "2"
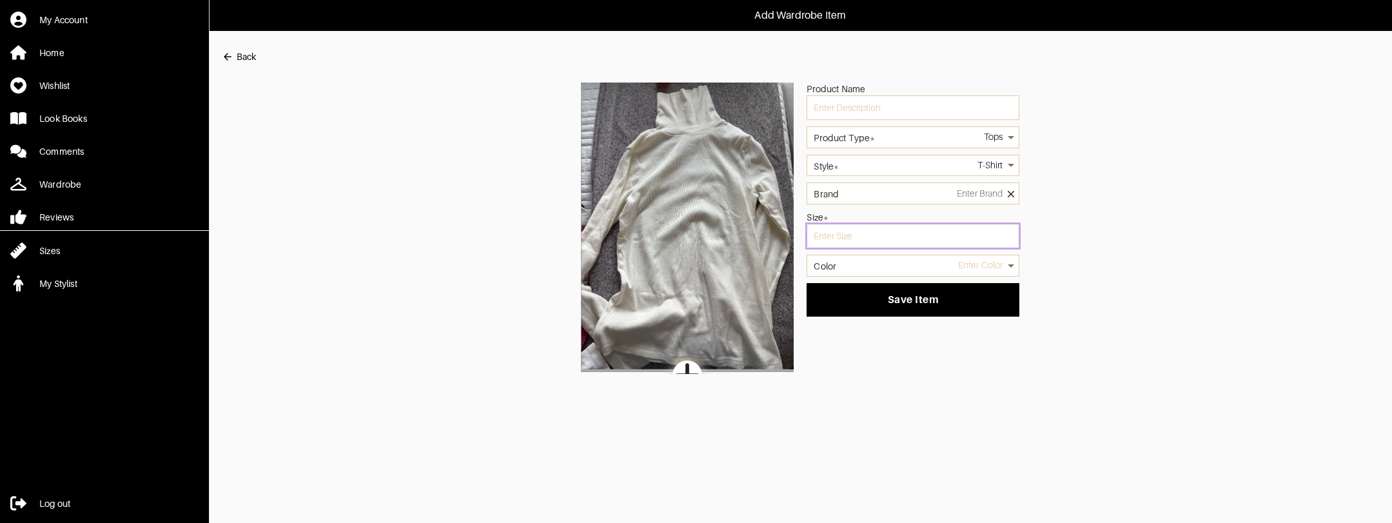
click at [866, 239] on input "text" at bounding box center [912, 236] width 213 height 24
type input "s"
click at [873, 260] on body "Add Wardrobe Item My Account Home Wishlist Look Books Comments Wardrobe Reviews…" at bounding box center [696, 187] width 1392 height 374
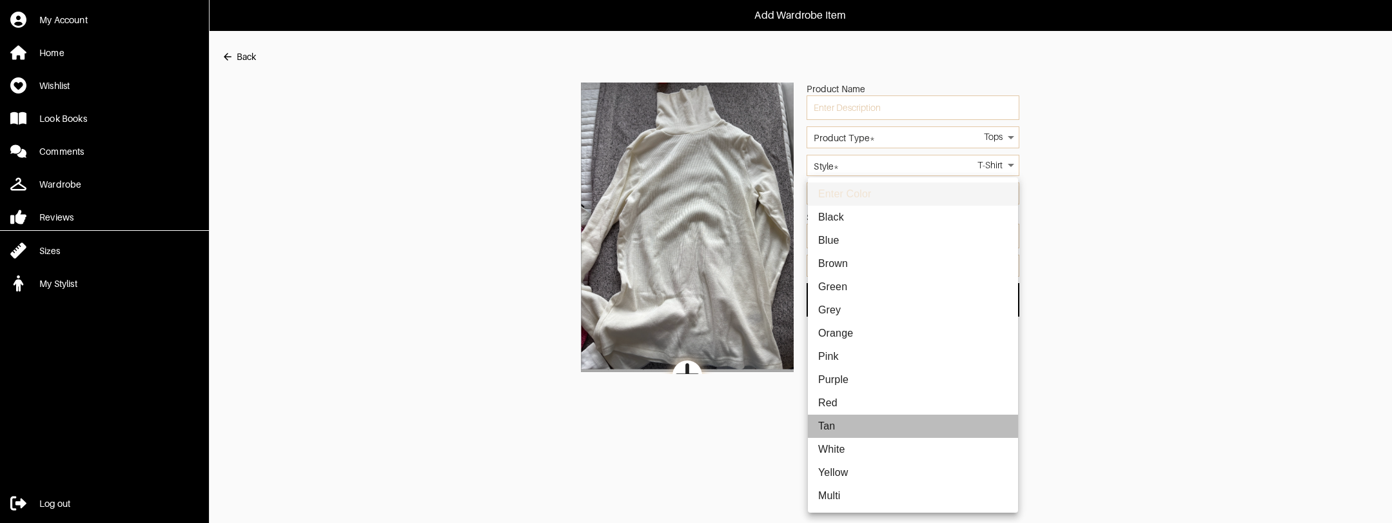
click at [836, 426] on li "Tan" at bounding box center [913, 425] width 210 height 23
type input "tan"
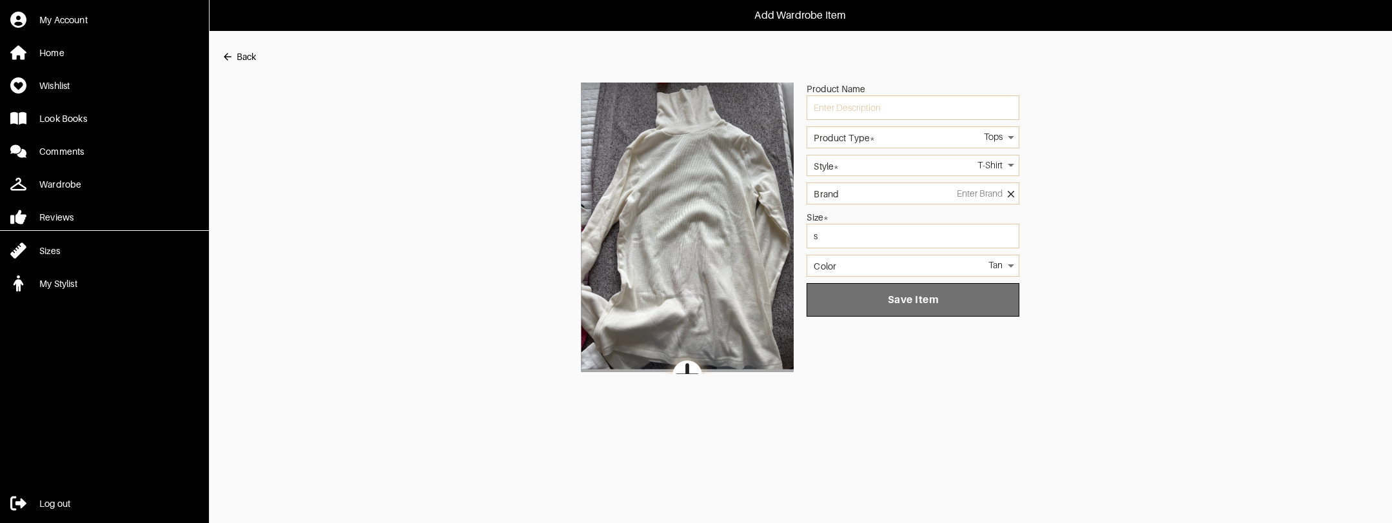
click at [893, 305] on button "Save Item" at bounding box center [912, 300] width 213 height 34
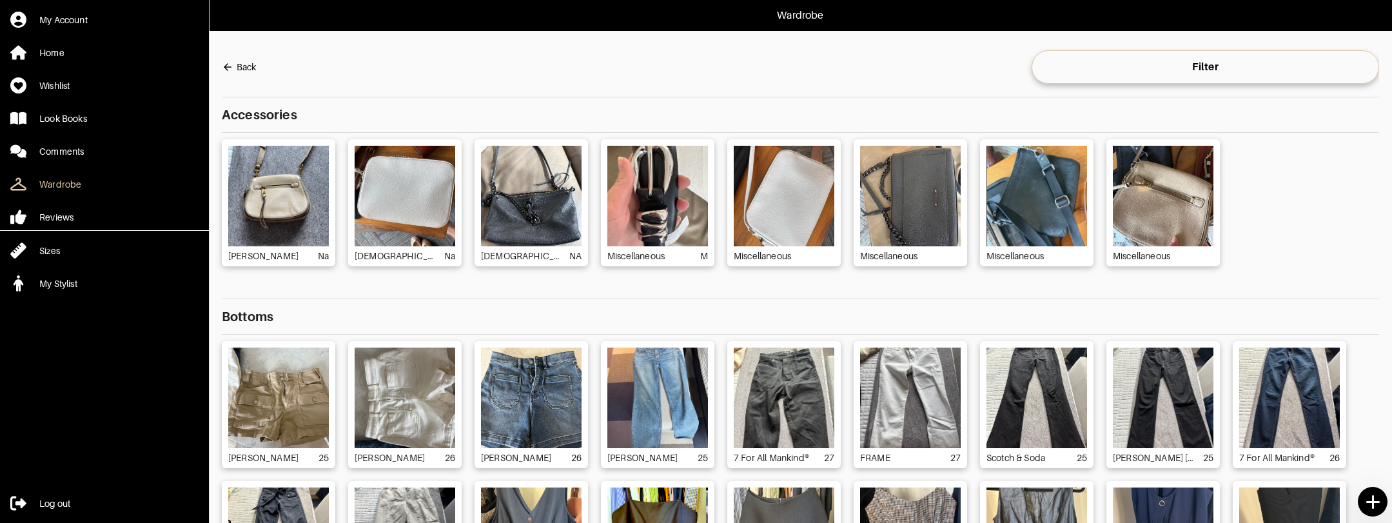
click at [1369, 499] on icon at bounding box center [1372, 502] width 23 height 23
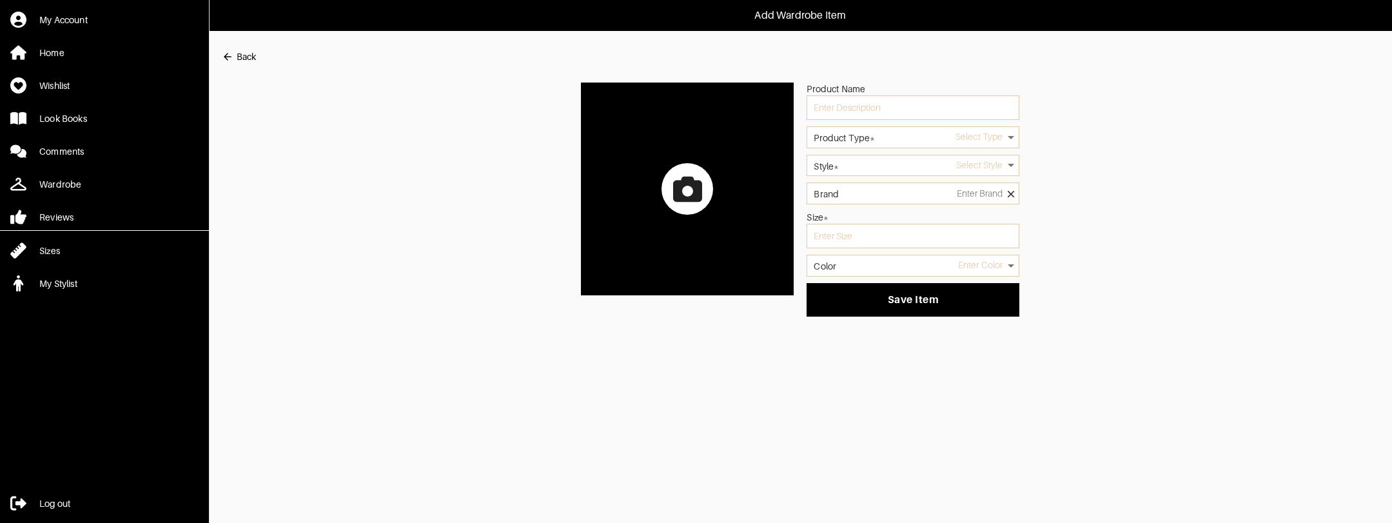
click at [709, 193] on div at bounding box center [687, 189] width 52 height 52
click at [0, 0] on input "file" at bounding box center [0, 0] width 0 height 0
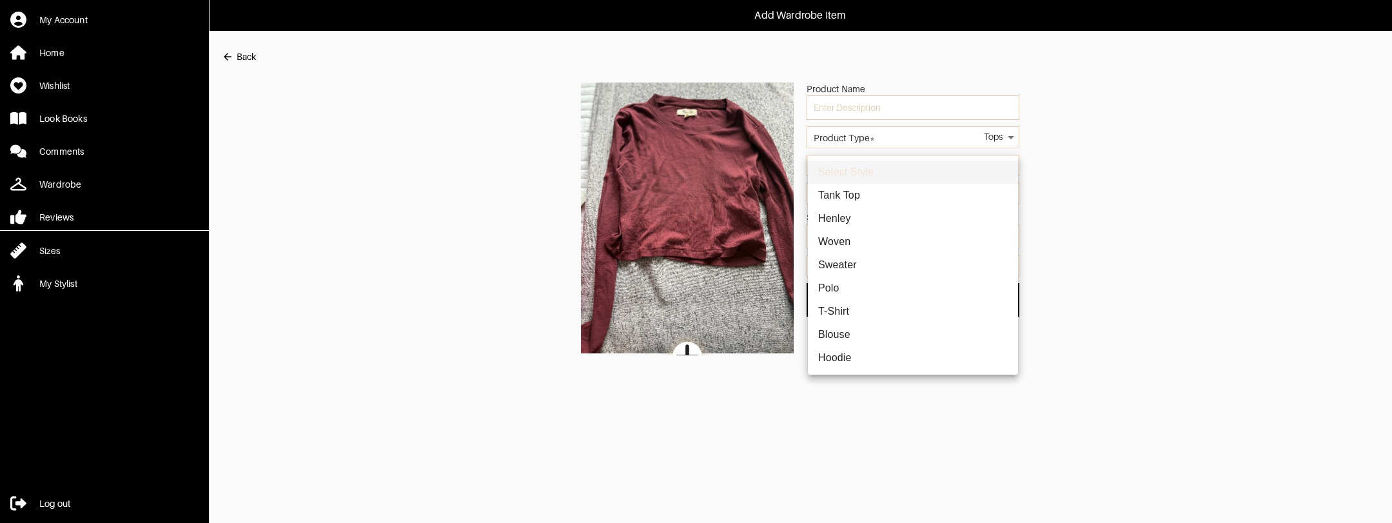
click at [841, 317] on li "T-Shirt" at bounding box center [913, 311] width 210 height 23
type input "2"
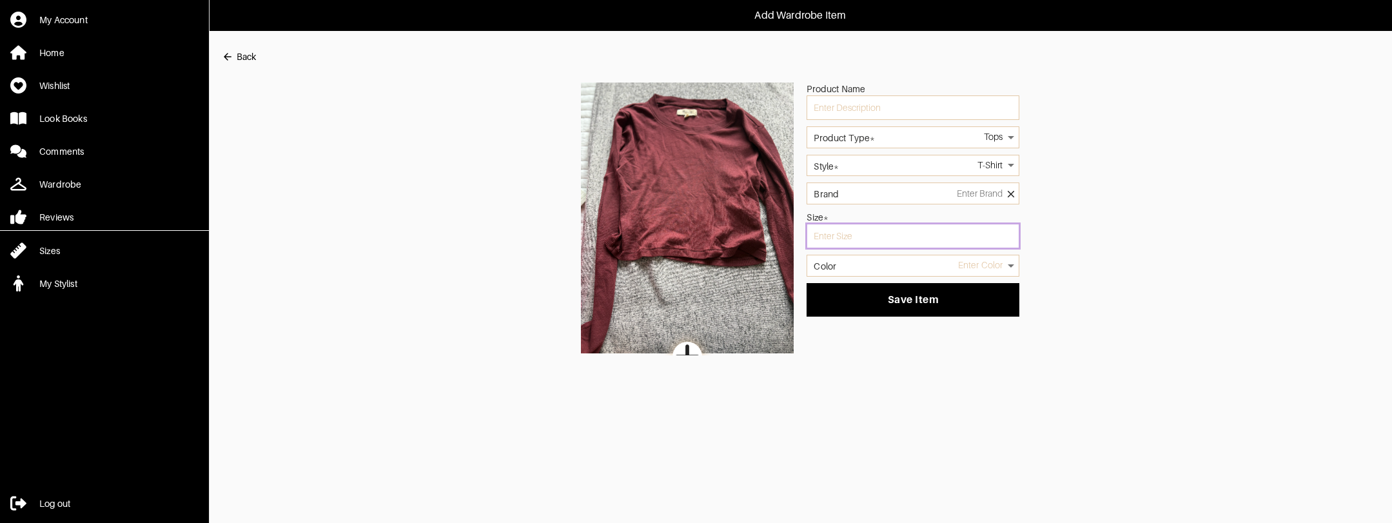
click at [872, 241] on input "text" at bounding box center [912, 236] width 213 height 24
type input "s"
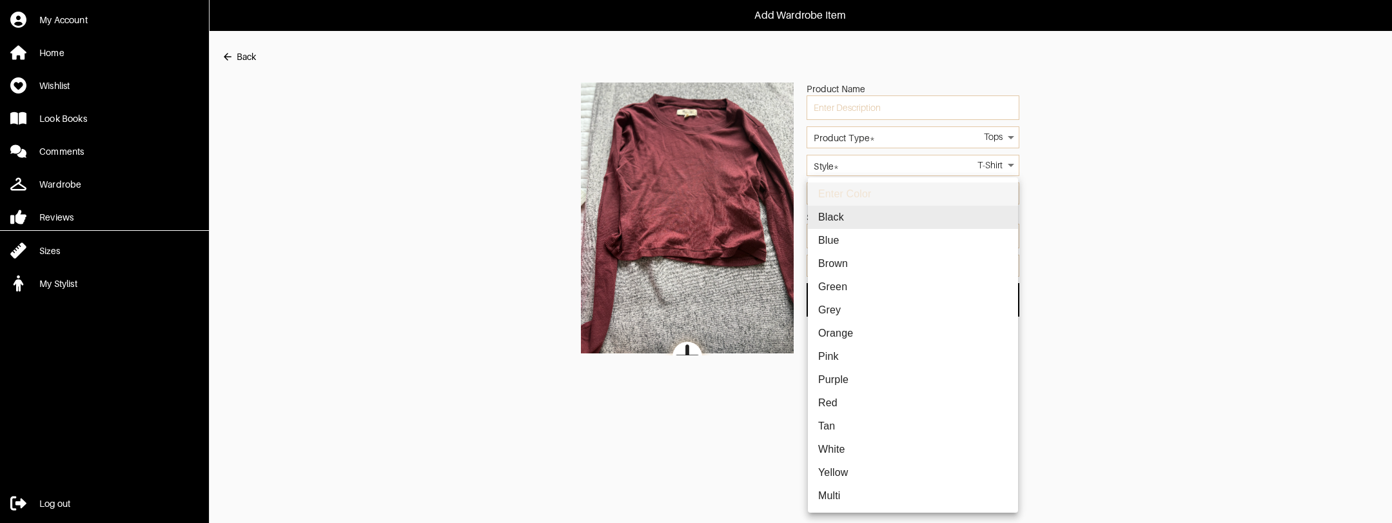
click at [888, 264] on body "Add Wardrobe Item My Account Home Wishlist Look Books Comments Wardrobe Reviews…" at bounding box center [696, 177] width 1392 height 355
click at [842, 409] on li "Red" at bounding box center [913, 402] width 210 height 23
type input "red"
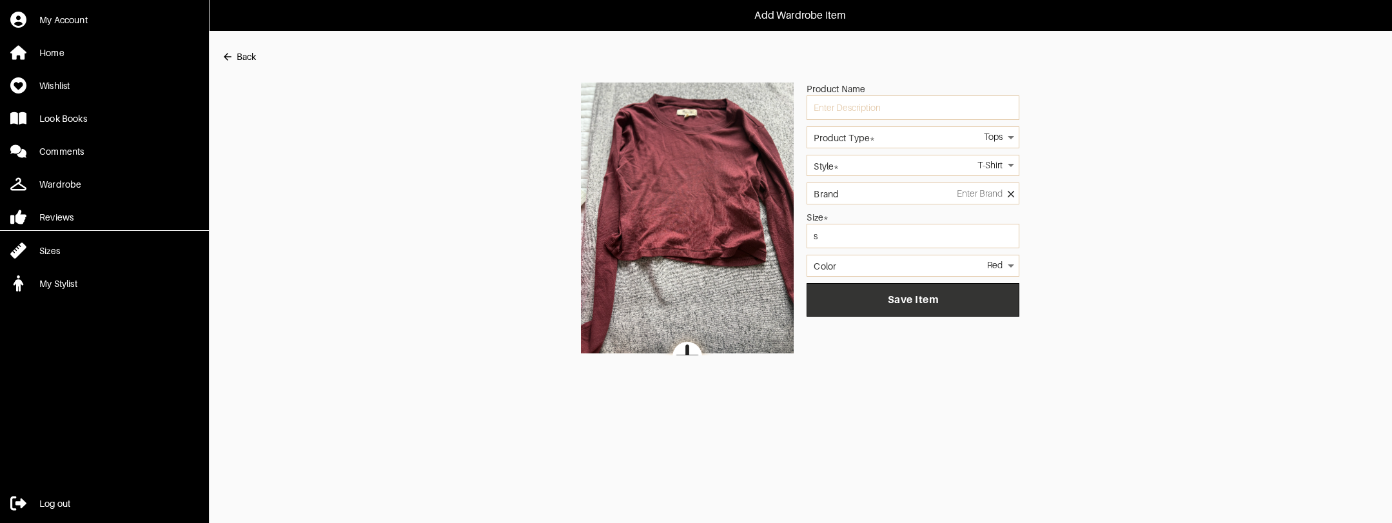
click at [861, 296] on span "Save Item" at bounding box center [913, 299] width 192 height 13
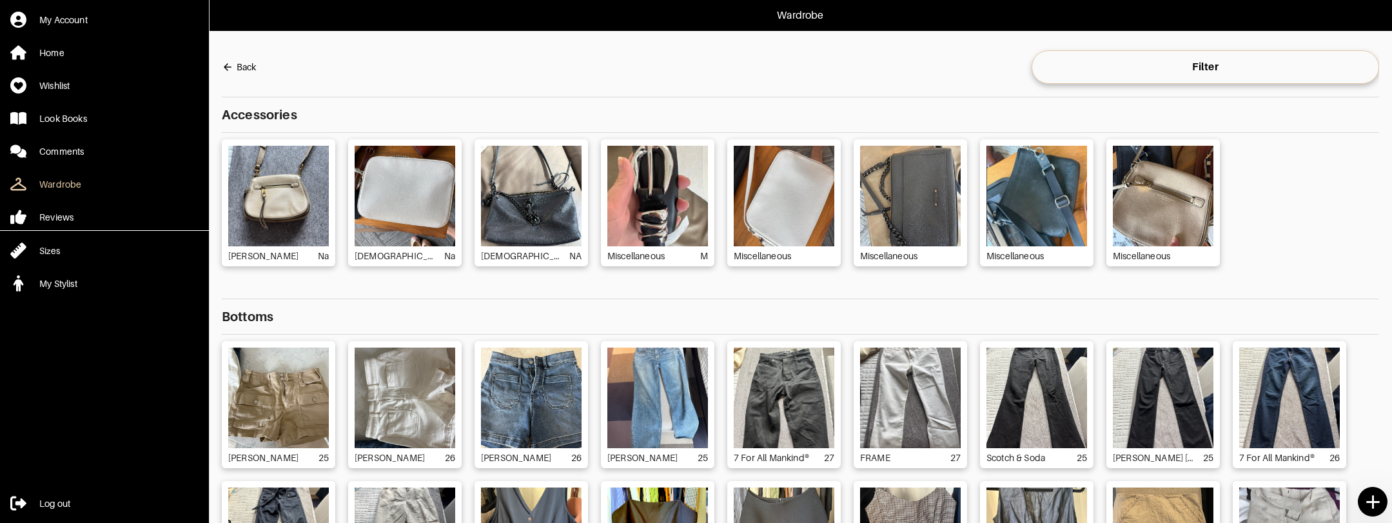
click at [1371, 503] on icon at bounding box center [1372, 501] width 13 height 13
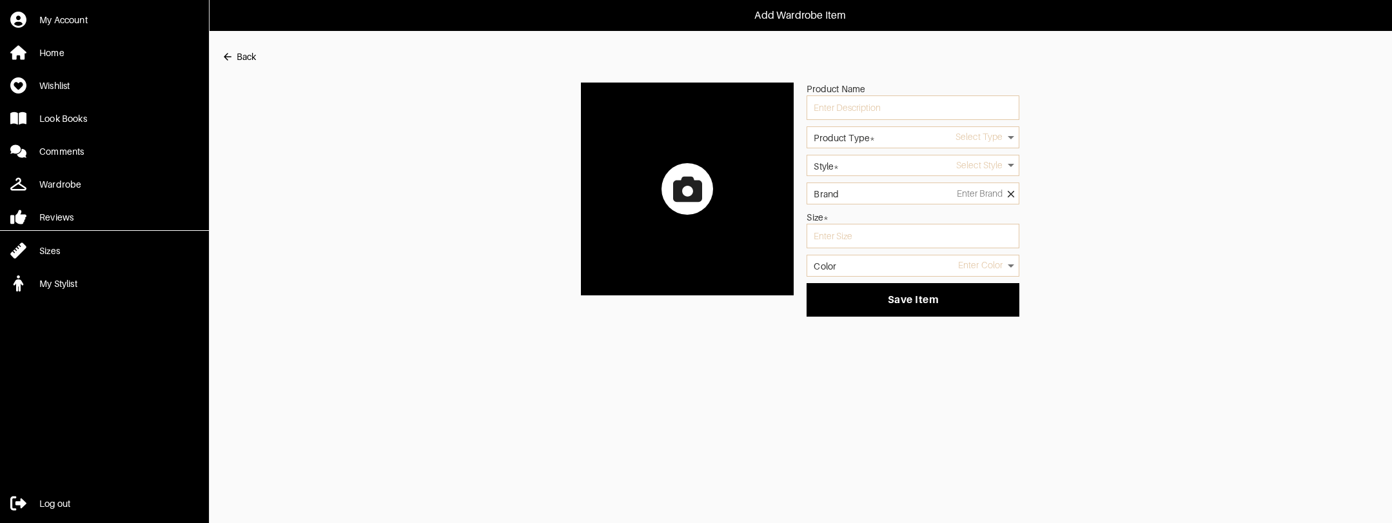
click at [720, 197] on label at bounding box center [687, 189] width 213 height 213
click at [0, 0] on input "file" at bounding box center [0, 0] width 0 height 0
click at [590, 188] on label at bounding box center [687, 189] width 213 height 213
click at [0, 0] on input "file" at bounding box center [0, 0] width 0 height 0
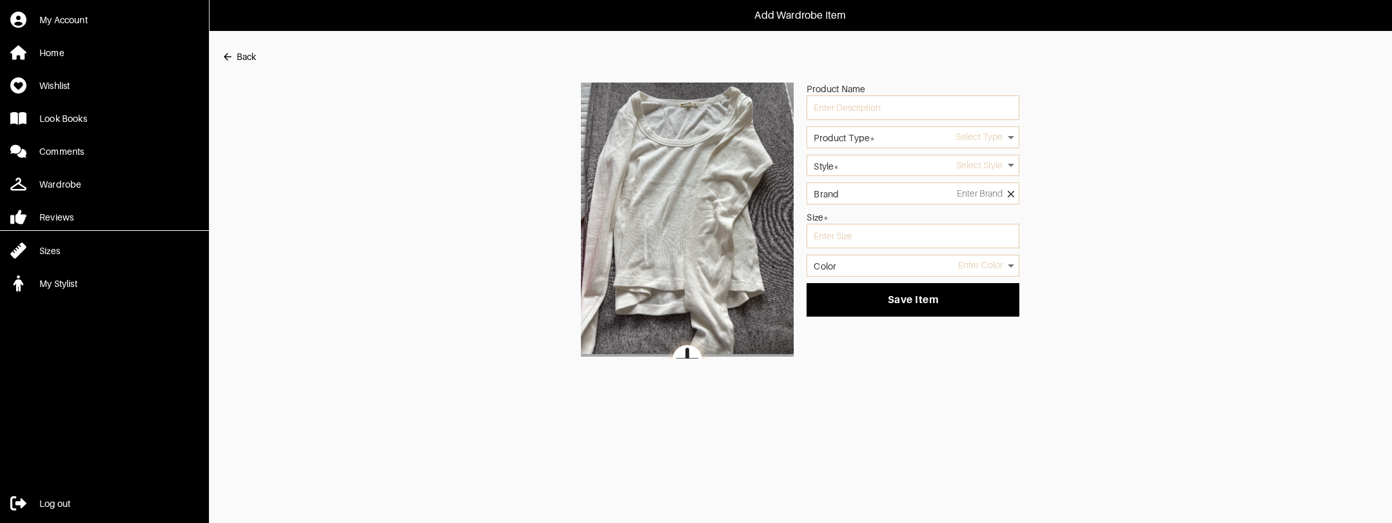
click at [868, 137] on label "Product Type*" at bounding box center [843, 137] width 61 height 9
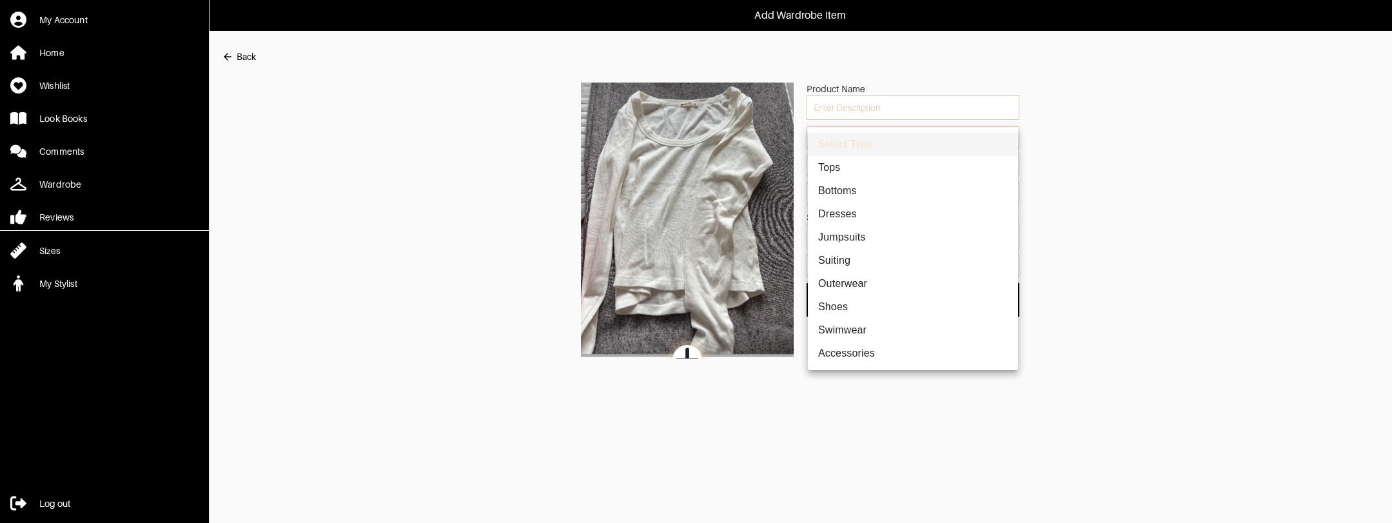
click at [879, 137] on body "Add Wardrobe Item My Account Home Wishlist Look Books Comments Wardrobe Reviews…" at bounding box center [696, 179] width 1392 height 358
click at [845, 165] on li "Tops" at bounding box center [913, 167] width 210 height 23
type input "1"
click at [874, 164] on body "Add Wardrobe Item My Account Home Wishlist Look Books Comments Wardrobe Reviews…" at bounding box center [696, 179] width 1392 height 358
click at [846, 313] on li "T-Shirt" at bounding box center [913, 311] width 210 height 23
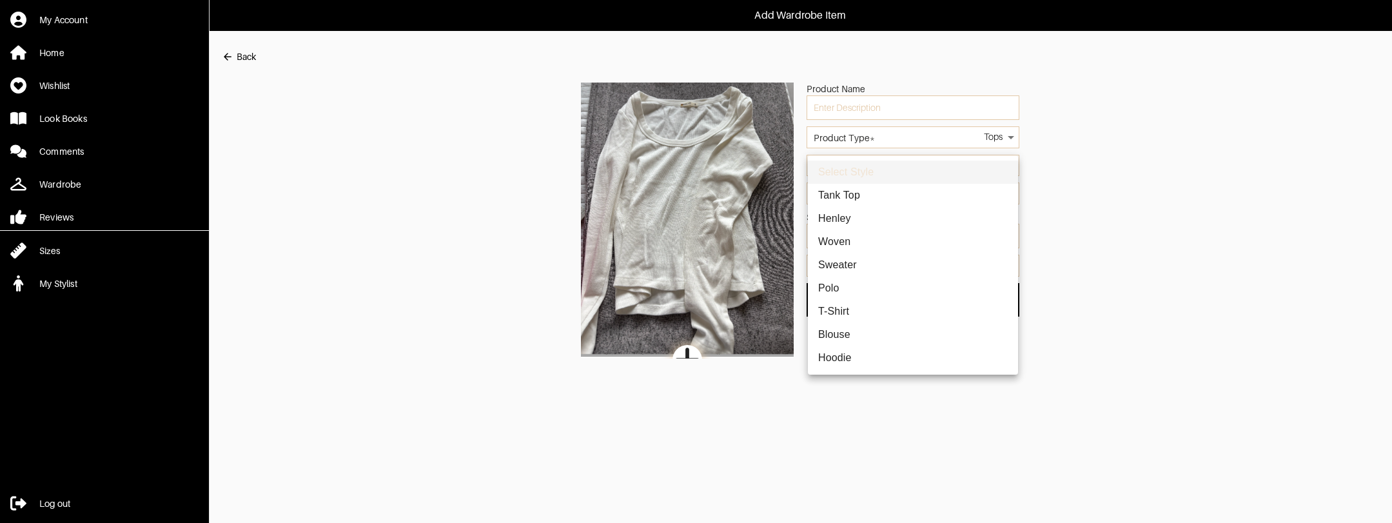
type input "2"
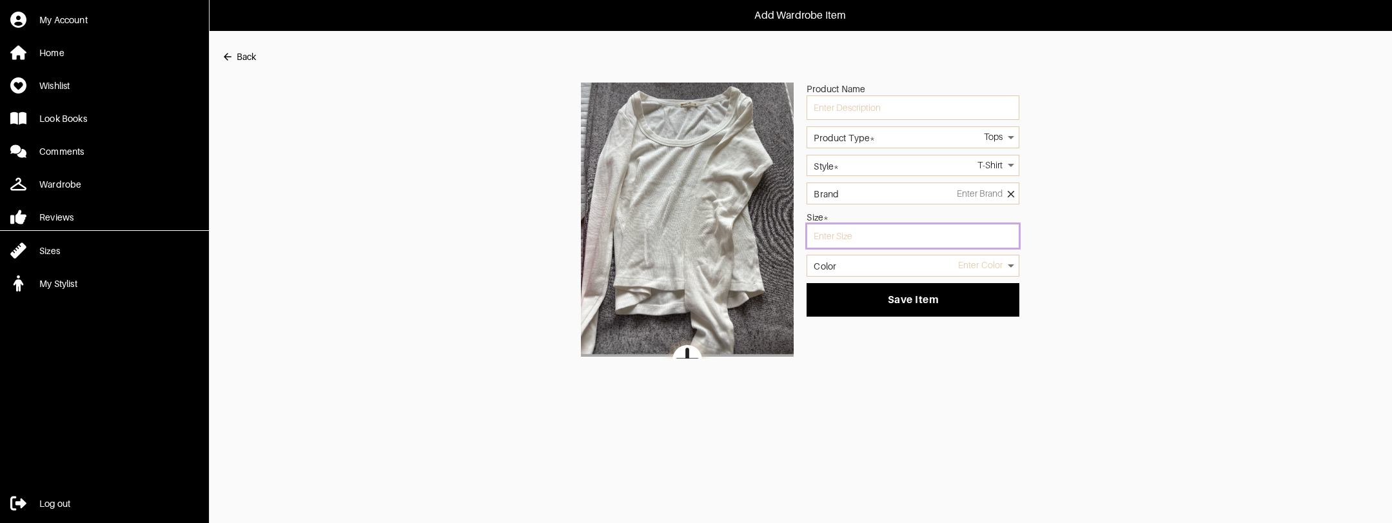
click at [873, 236] on input "text" at bounding box center [912, 236] width 213 height 24
type input "s"
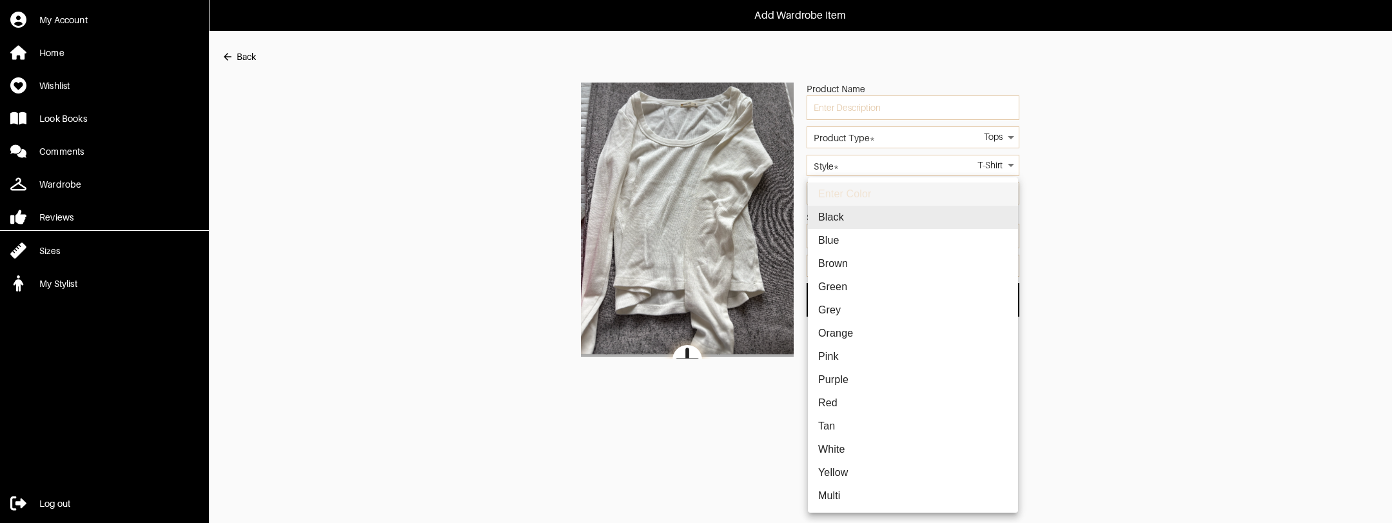
click at [861, 266] on body "Add Wardrobe Item My Account Home Wishlist Look Books Comments Wardrobe Reviews…" at bounding box center [696, 179] width 1392 height 358
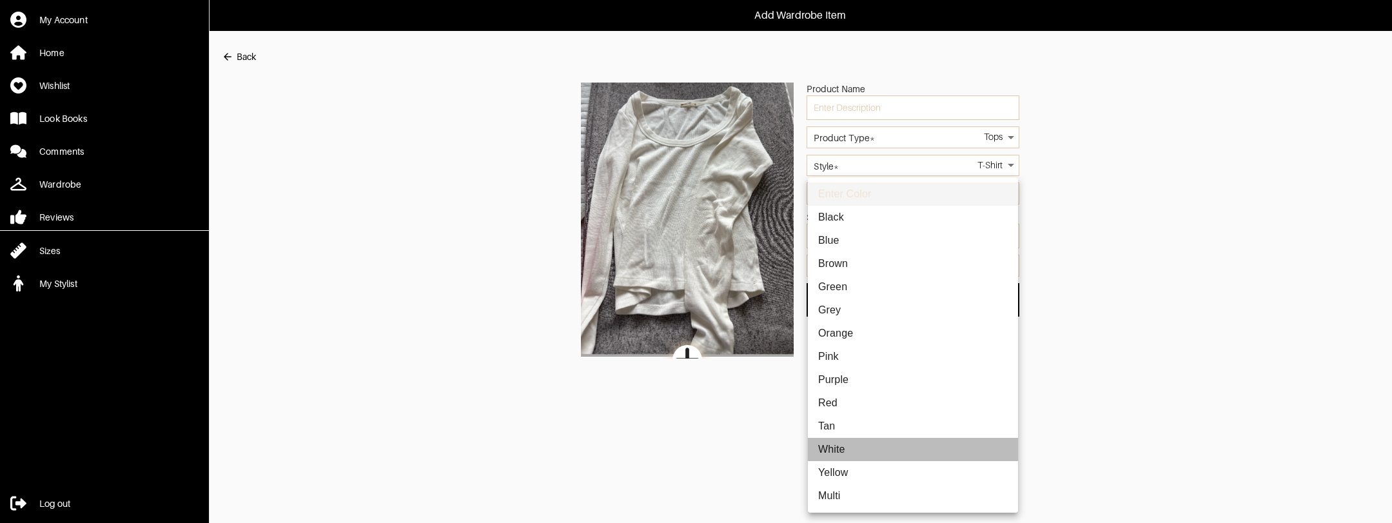
click at [848, 454] on li "White" at bounding box center [913, 449] width 210 height 23
type input "white"
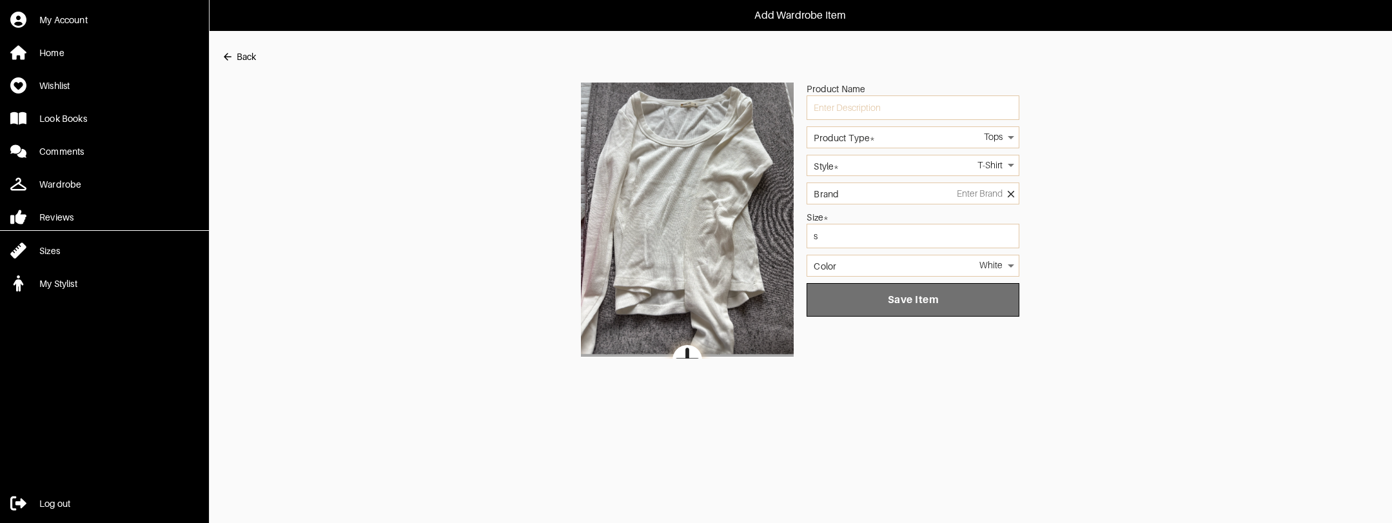
click at [932, 297] on span "Save Item" at bounding box center [913, 299] width 192 height 13
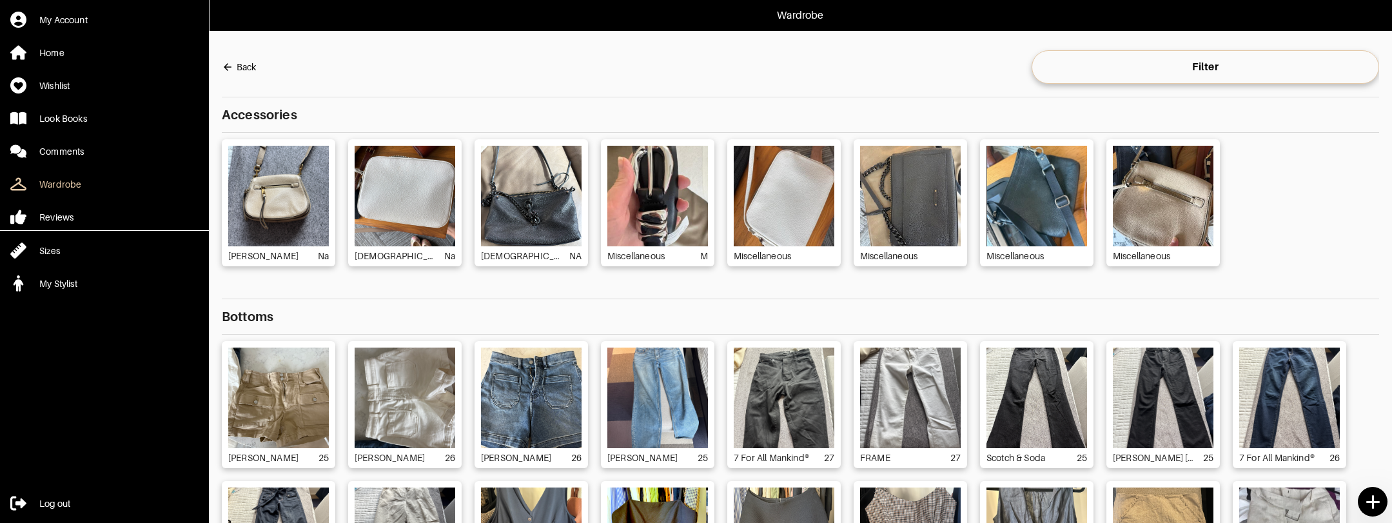
click at [1381, 501] on icon at bounding box center [1372, 502] width 23 height 23
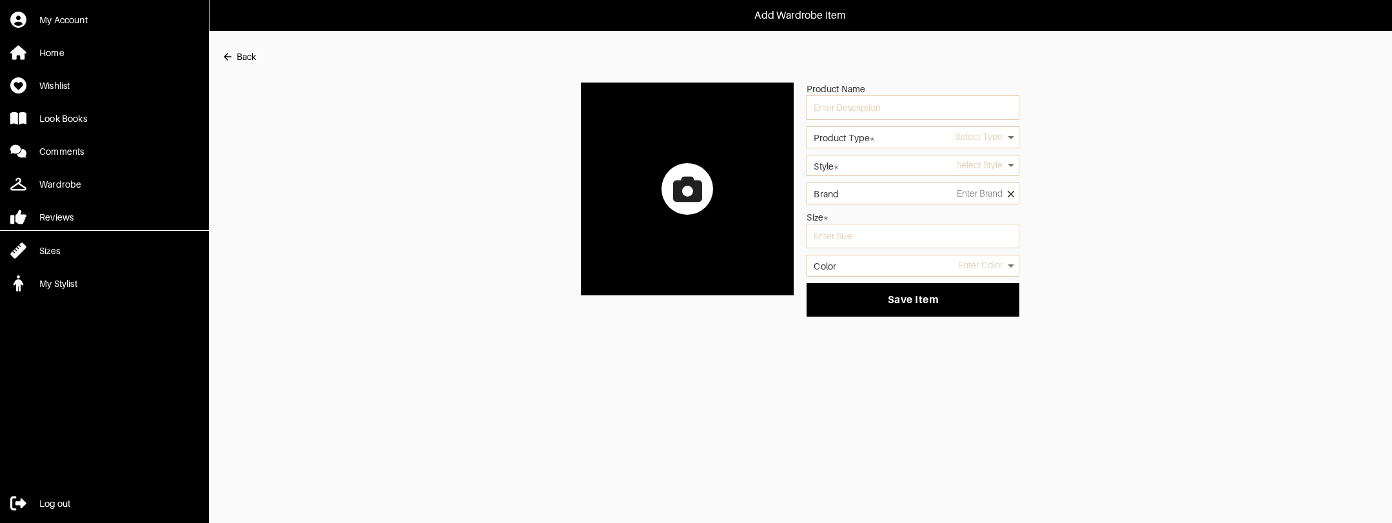
click at [691, 186] on icon at bounding box center [687, 188] width 29 height 25
click at [0, 0] on input "file" at bounding box center [0, 0] width 0 height 0
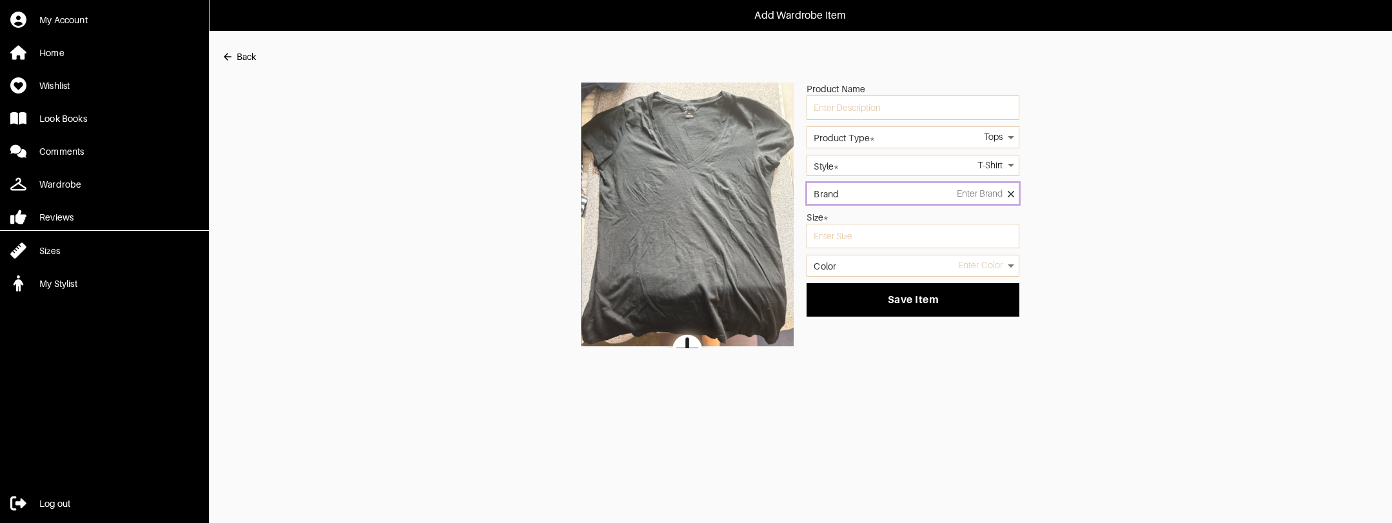
click at [879, 195] on input "Brand" at bounding box center [912, 193] width 213 height 22
click at [861, 236] on input "text" at bounding box center [912, 236] width 213 height 24
type input "s"
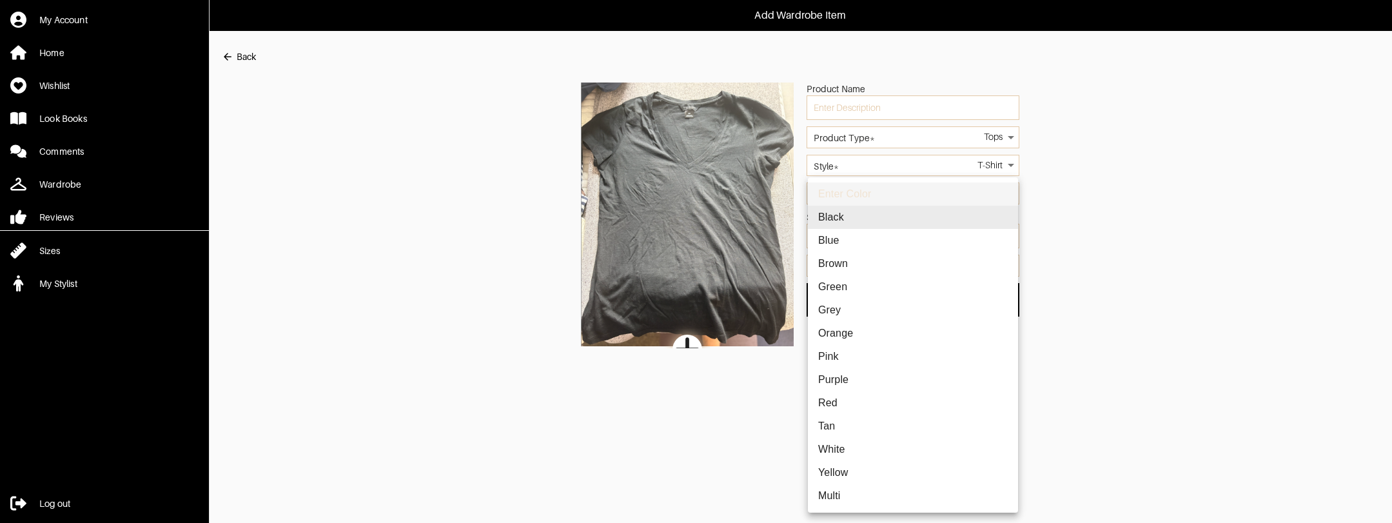
click at [863, 266] on body "Add Wardrobe Item My Account Home Wishlist Look Books Comments Wardrobe Reviews…" at bounding box center [696, 174] width 1392 height 348
click at [862, 219] on li "Black" at bounding box center [913, 217] width 210 height 23
type input "black"
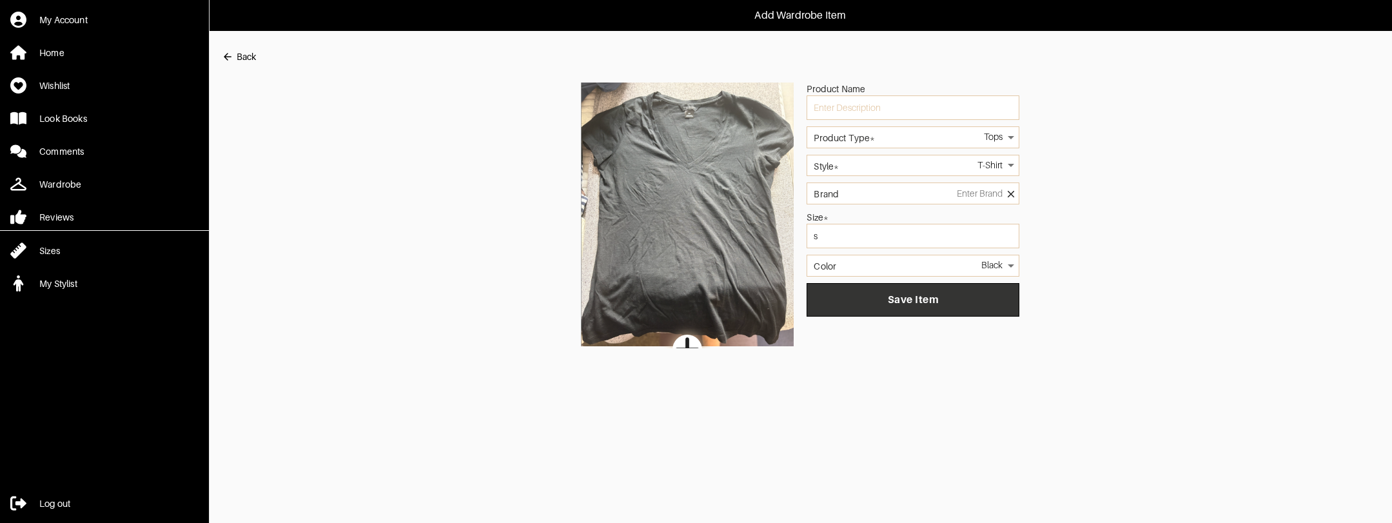
click at [890, 301] on span "Save Item" at bounding box center [913, 299] width 192 height 13
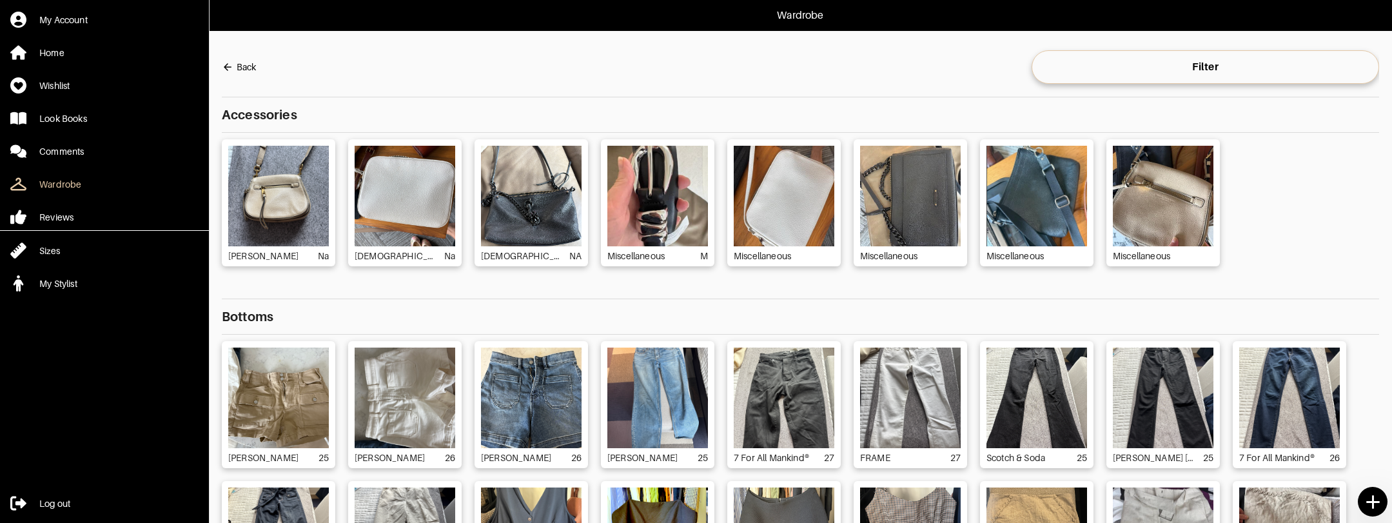
click at [1377, 503] on icon at bounding box center [1372, 502] width 23 height 23
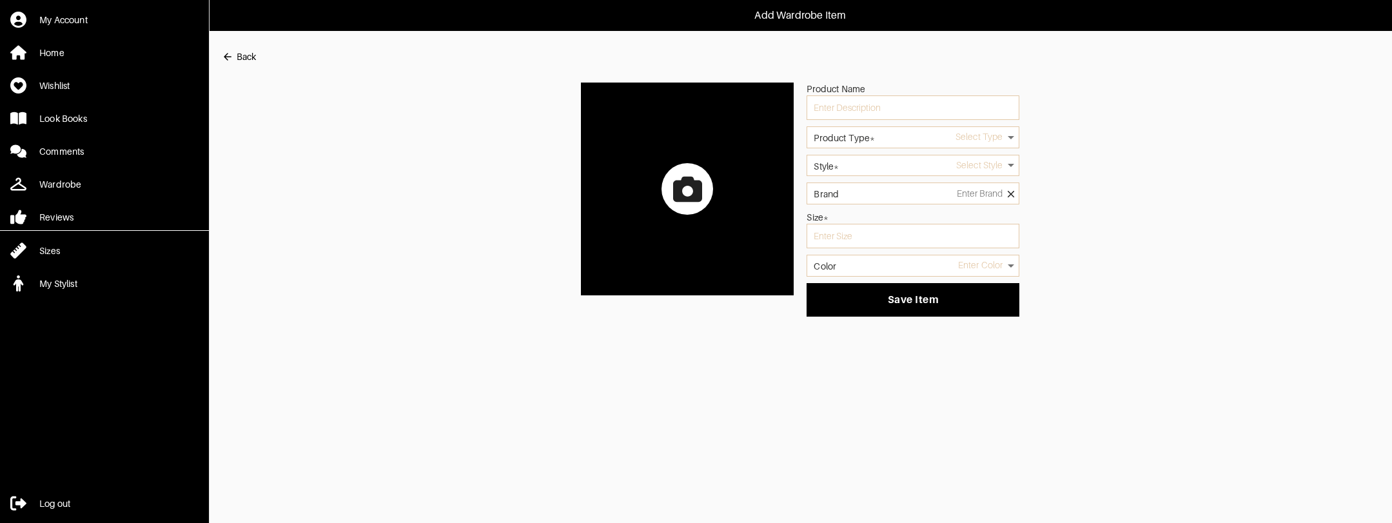
click at [672, 179] on div at bounding box center [687, 189] width 52 height 52
click at [0, 0] on input "file" at bounding box center [0, 0] width 0 height 0
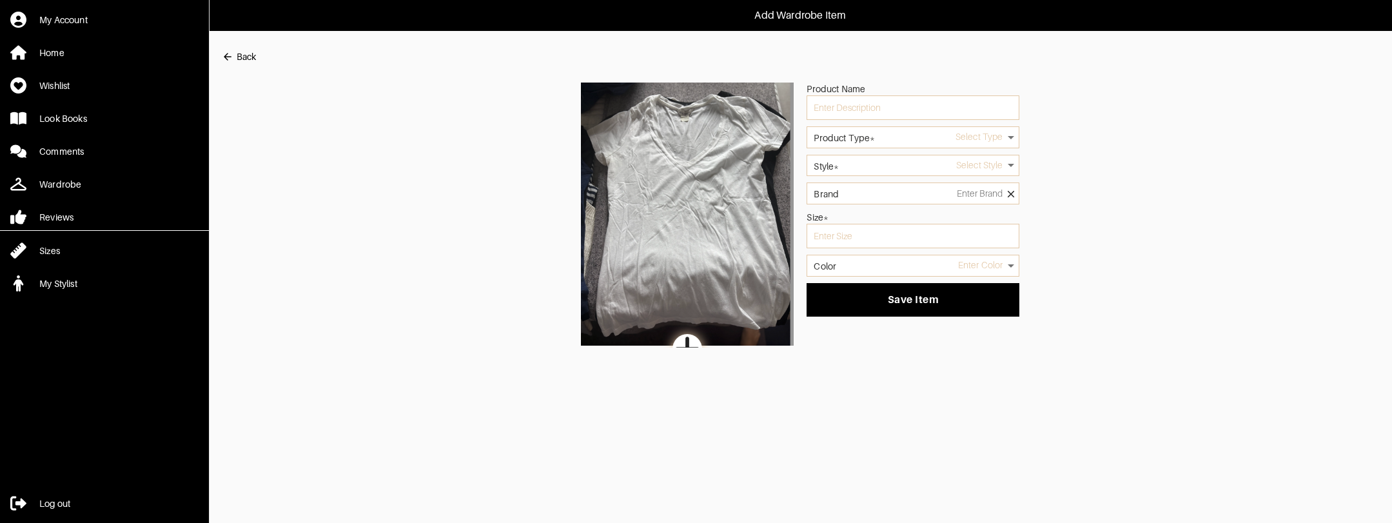
click at [874, 142] on label "Product Type*" at bounding box center [843, 137] width 61 height 9
click at [853, 135] on label "Product Type*" at bounding box center [843, 137] width 61 height 9
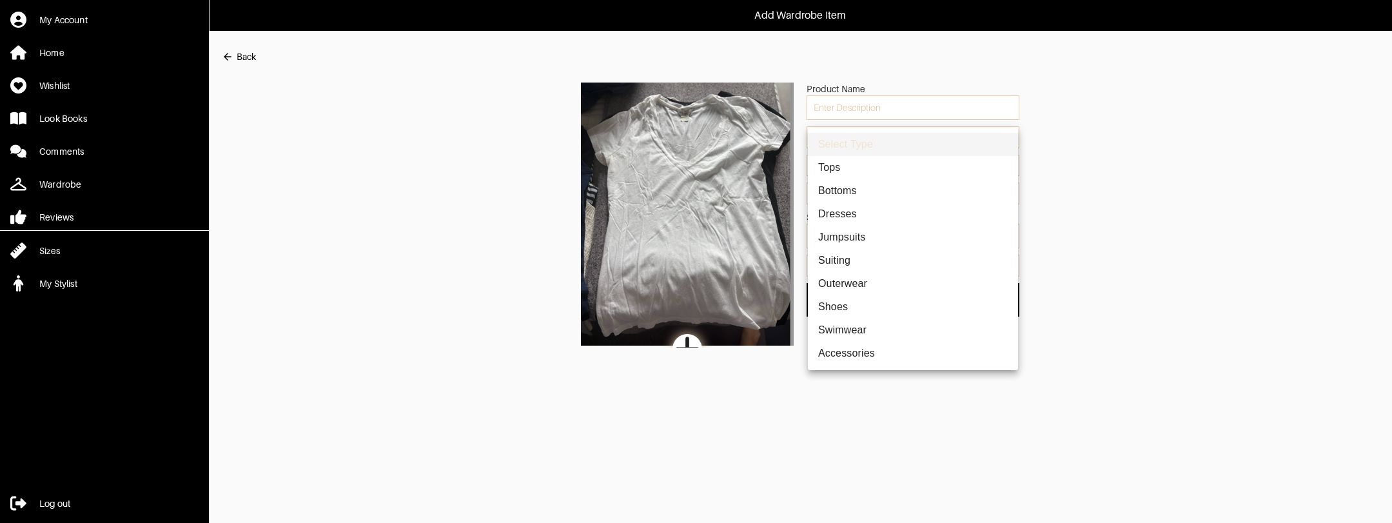
click at [881, 137] on body "Add Wardrobe Item My Account Home Wishlist Look Books Comments Wardrobe Reviews…" at bounding box center [696, 173] width 1392 height 347
click at [864, 166] on li "Tops" at bounding box center [913, 167] width 210 height 23
type input "1"
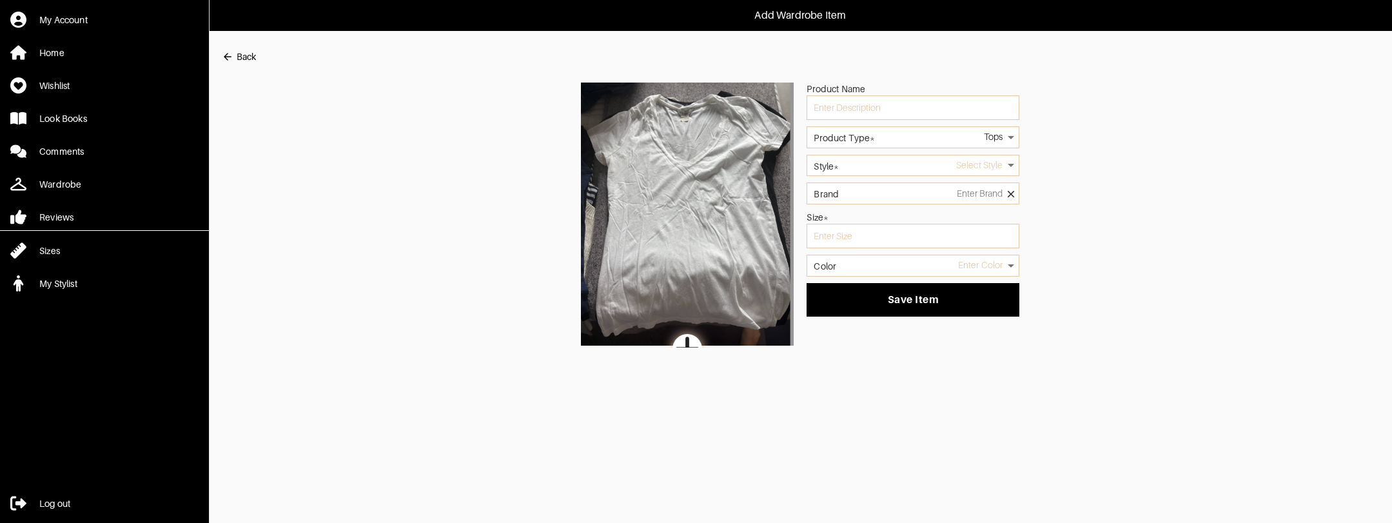
click at [868, 164] on body "Add Wardrobe Item My Account Home Wishlist Look Books Comments Wardrobe Reviews…" at bounding box center [696, 173] width 1392 height 347
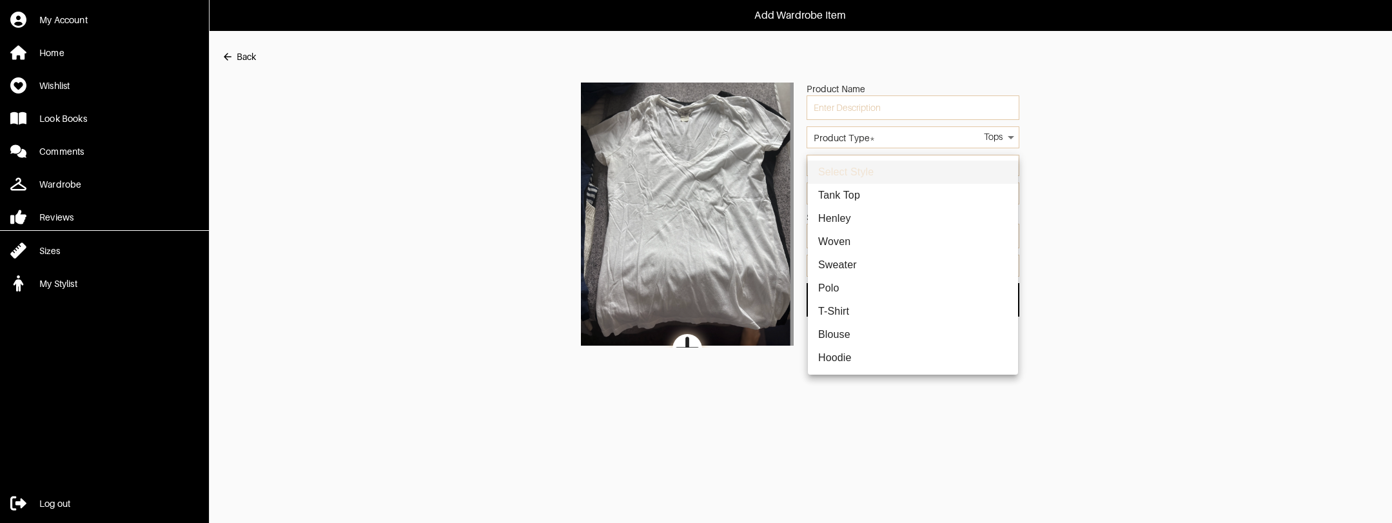
click at [840, 309] on li "T-Shirt" at bounding box center [913, 311] width 210 height 23
type input "2"
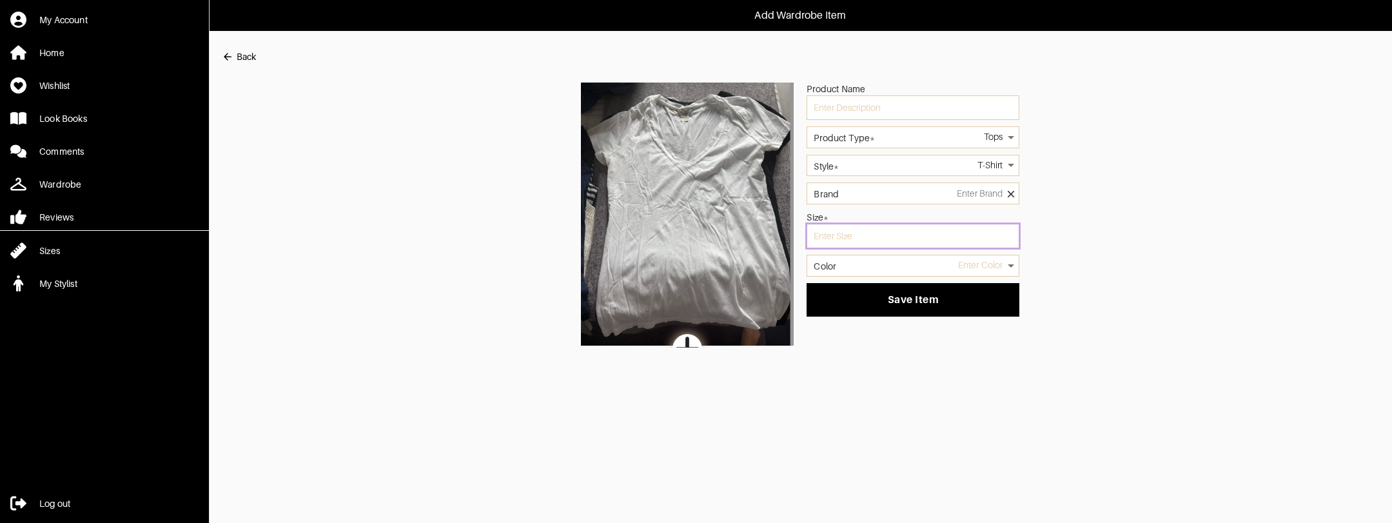
click at [872, 239] on input "text" at bounding box center [912, 236] width 213 height 24
type input "s"
click at [913, 277] on div "Color Enter Color" at bounding box center [912, 269] width 213 height 28
click at [913, 265] on body "Add Wardrobe Item My Account Home Wishlist Look Books Comments Wardrobe Reviews…" at bounding box center [696, 173] width 1392 height 347
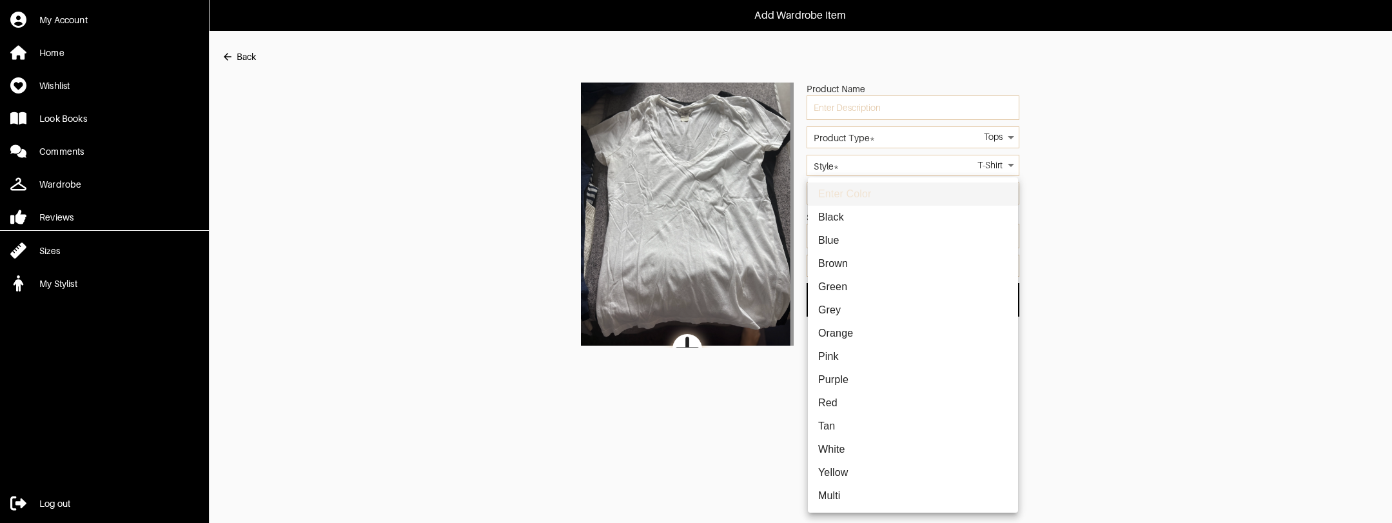
click at [837, 451] on li "White" at bounding box center [913, 449] width 210 height 23
type input "white"
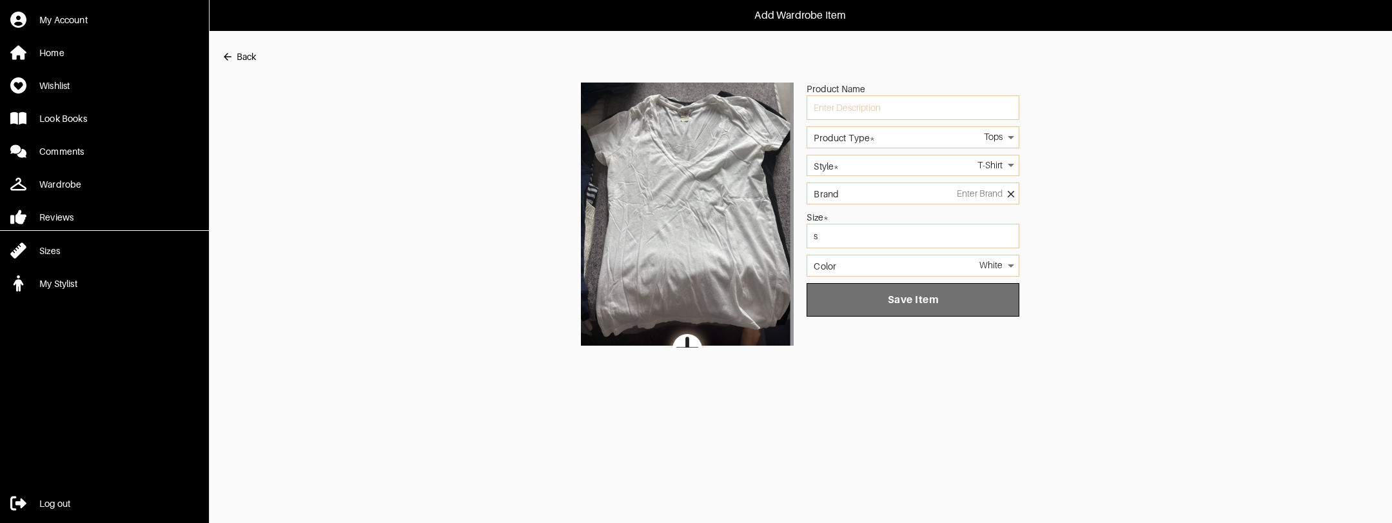
click at [913, 302] on span "Save Item" at bounding box center [913, 299] width 192 height 13
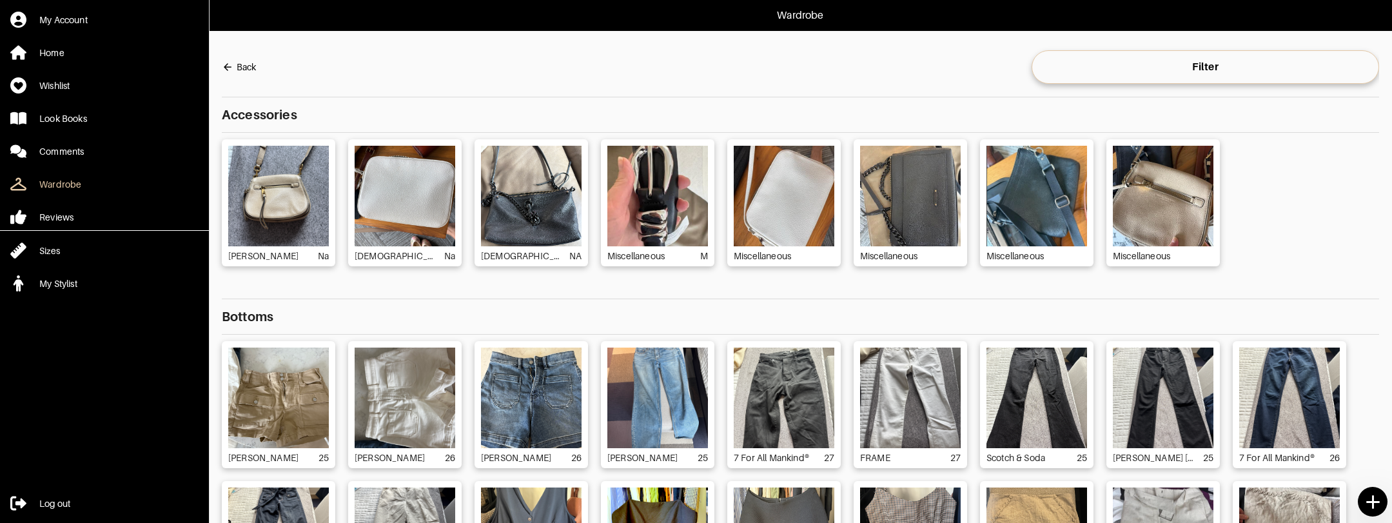
click at [1372, 509] on icon at bounding box center [1372, 502] width 23 height 23
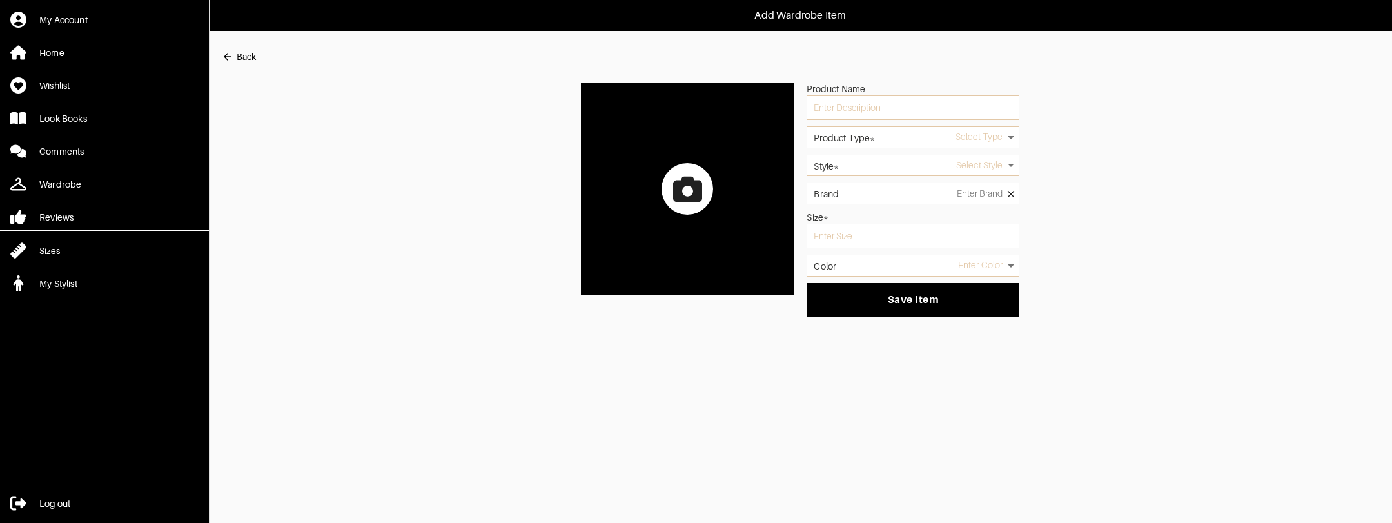
click at [705, 182] on div at bounding box center [687, 189] width 52 height 52
click at [0, 0] on input "file" at bounding box center [0, 0] width 0 height 0
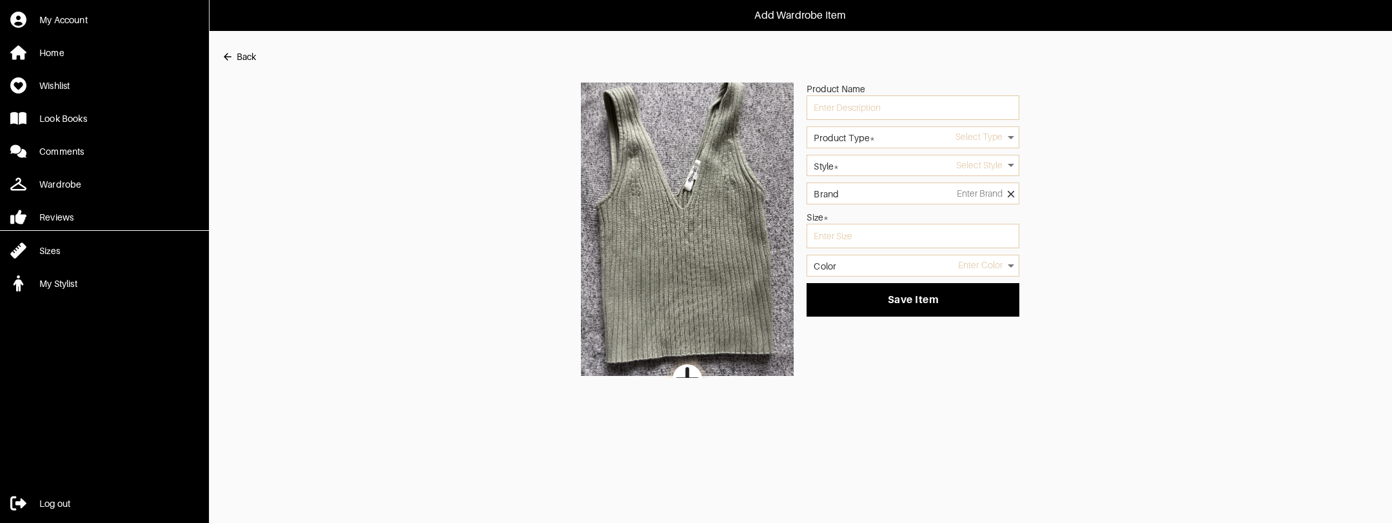
click at [948, 142] on body "Add Wardrobe Item My Account Home Wishlist Look Books Comments Wardrobe Reviews…" at bounding box center [696, 189] width 1392 height 378
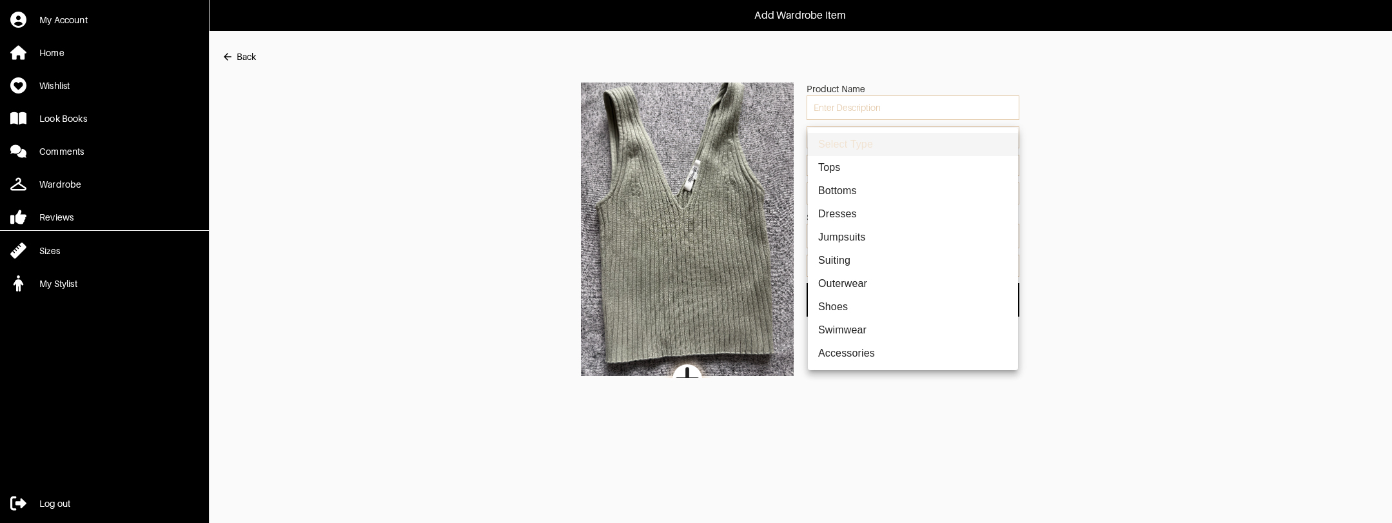
click at [881, 166] on li "Tops" at bounding box center [913, 167] width 210 height 23
type input "1"
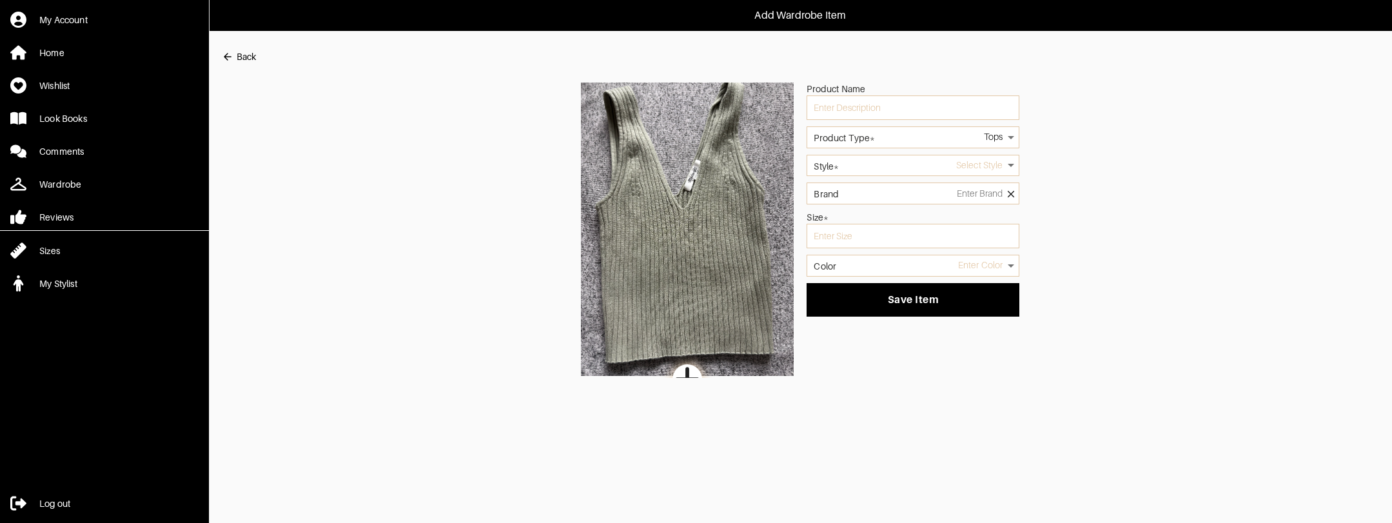
click at [879, 164] on body "Add Wardrobe Item My Account Home Wishlist Look Books Comments Wardrobe Reviews…" at bounding box center [696, 189] width 1392 height 378
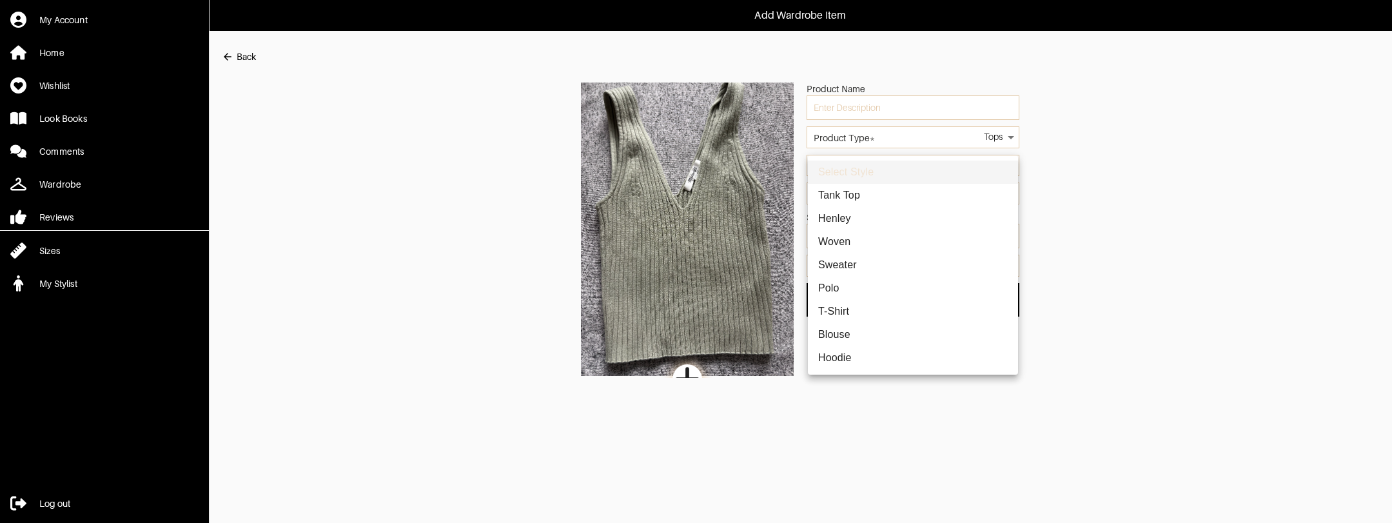
click at [855, 198] on li "Tank Top" at bounding box center [913, 195] width 210 height 23
type input "7"
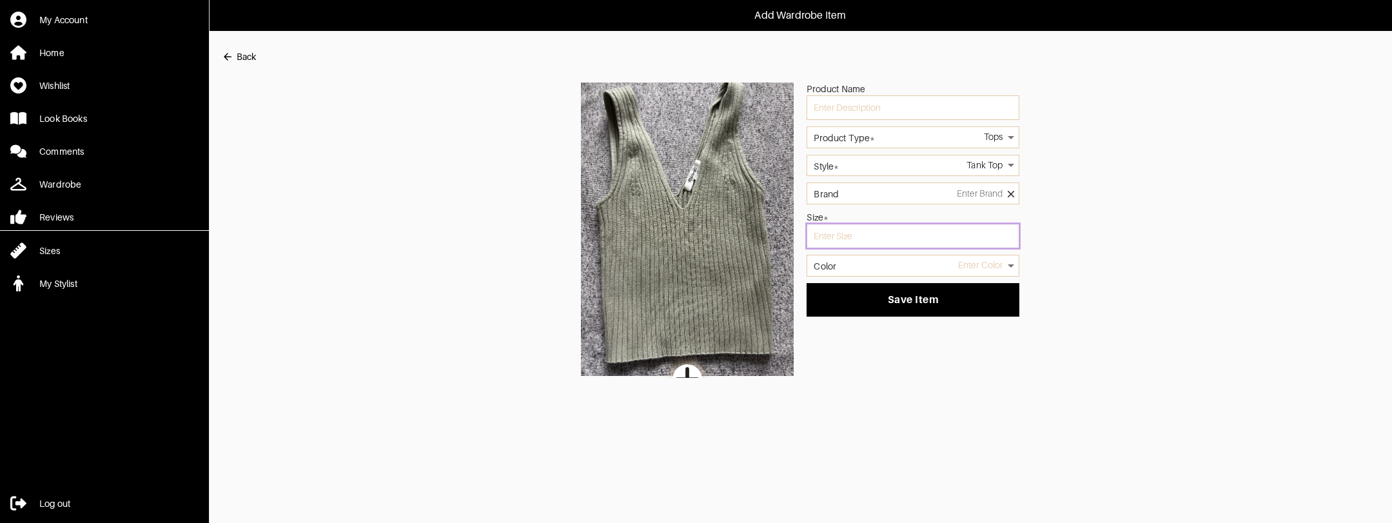
click at [857, 235] on input "text" at bounding box center [912, 236] width 213 height 24
type input "s"
click at [863, 273] on body "Add Wardrobe Item My Account Home Wishlist Look Books Comments Wardrobe Reviews…" at bounding box center [696, 189] width 1392 height 378
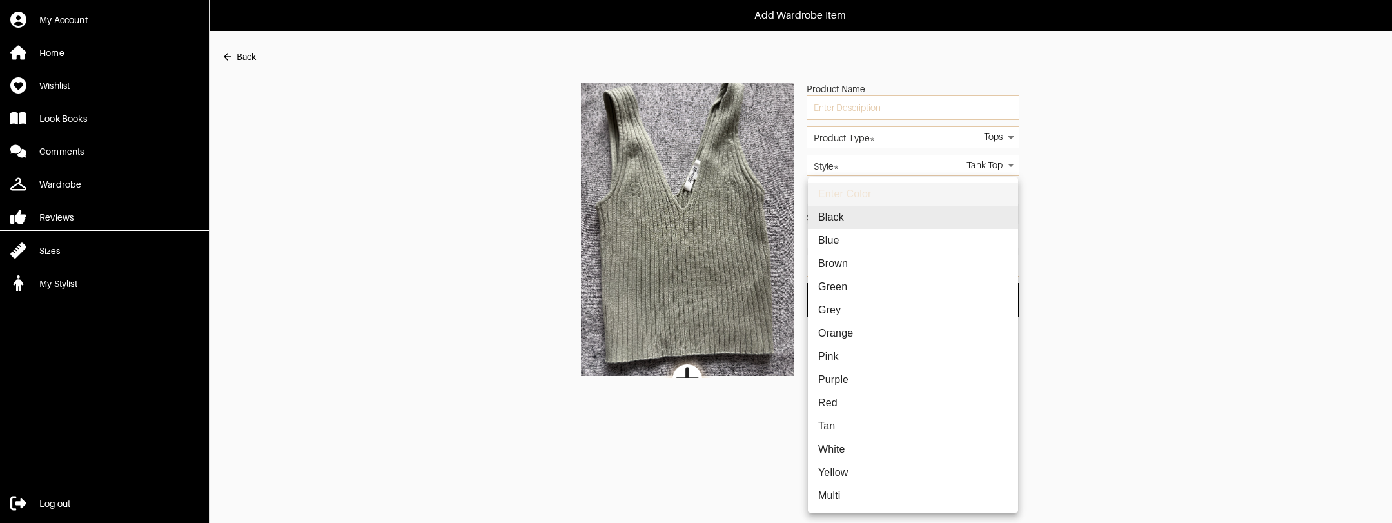
click at [852, 294] on li "Green" at bounding box center [913, 286] width 210 height 23
type input "green"
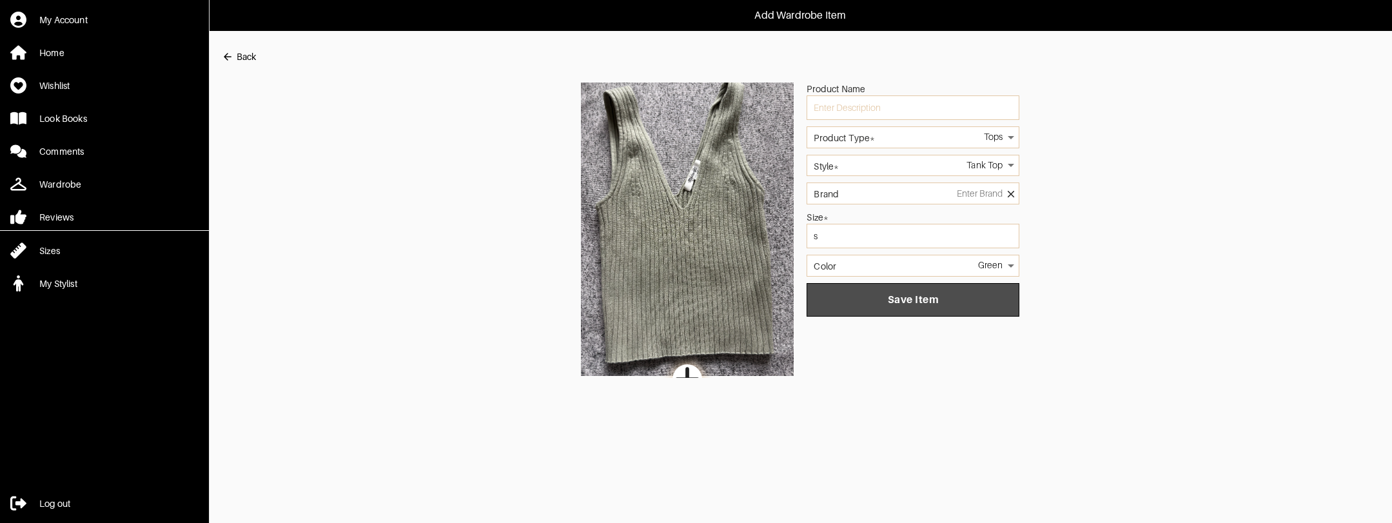
click at [852, 294] on span "Save Item" at bounding box center [913, 299] width 192 height 13
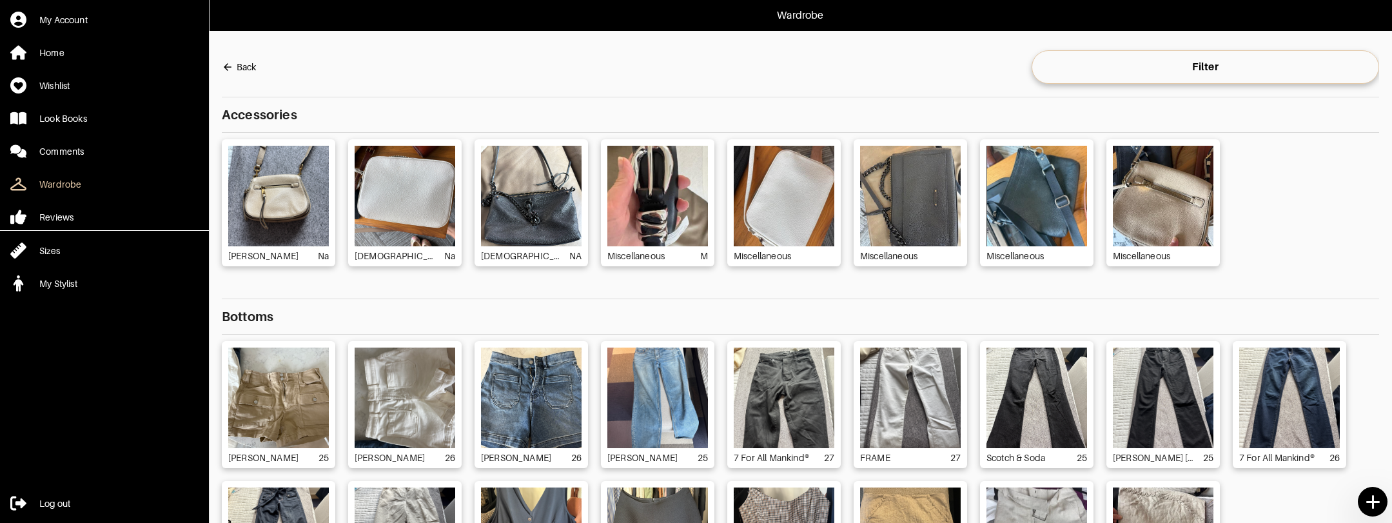
click at [1368, 502] on icon at bounding box center [1372, 501] width 13 height 13
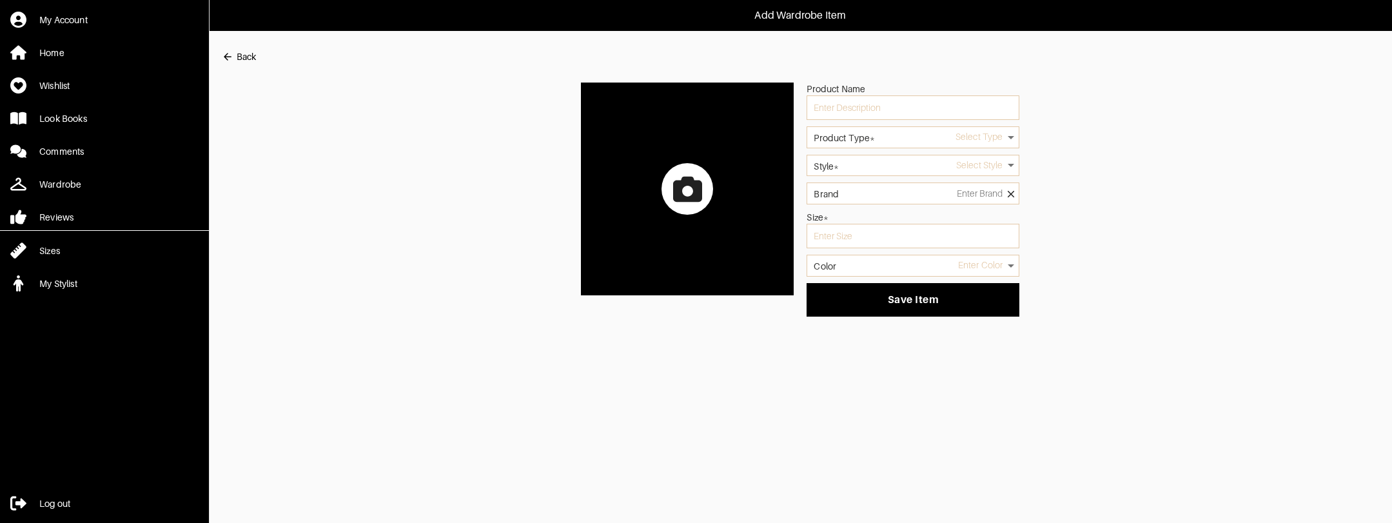
click at [681, 201] on icon at bounding box center [687, 189] width 29 height 29
click at [0, 0] on input "file" at bounding box center [0, 0] width 0 height 0
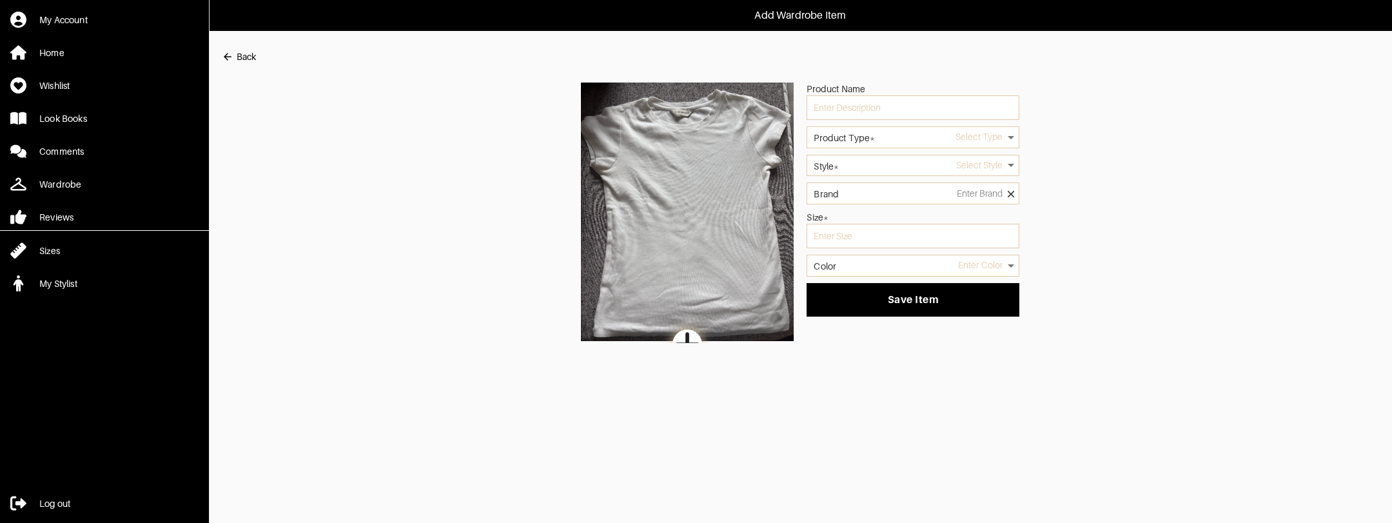
click at [890, 147] on div "Select Type" at bounding box center [912, 137] width 213 height 22
click at [889, 137] on body "Add Wardrobe Item My Account Home Wishlist Look Books Comments Wardrobe Reviews…" at bounding box center [696, 171] width 1392 height 343
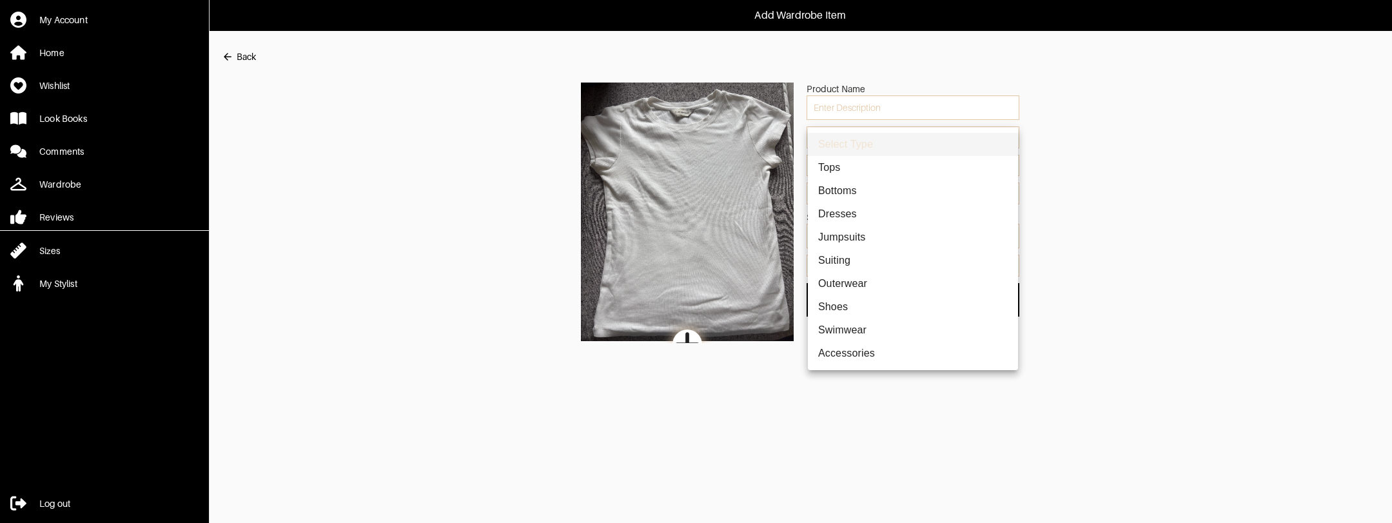
click at [851, 170] on li "Tops" at bounding box center [913, 167] width 210 height 23
type input "1"
click at [852, 166] on body "Add Wardrobe Item My Account Home Wishlist Look Books Comments Wardrobe Reviews…" at bounding box center [696, 171] width 1392 height 343
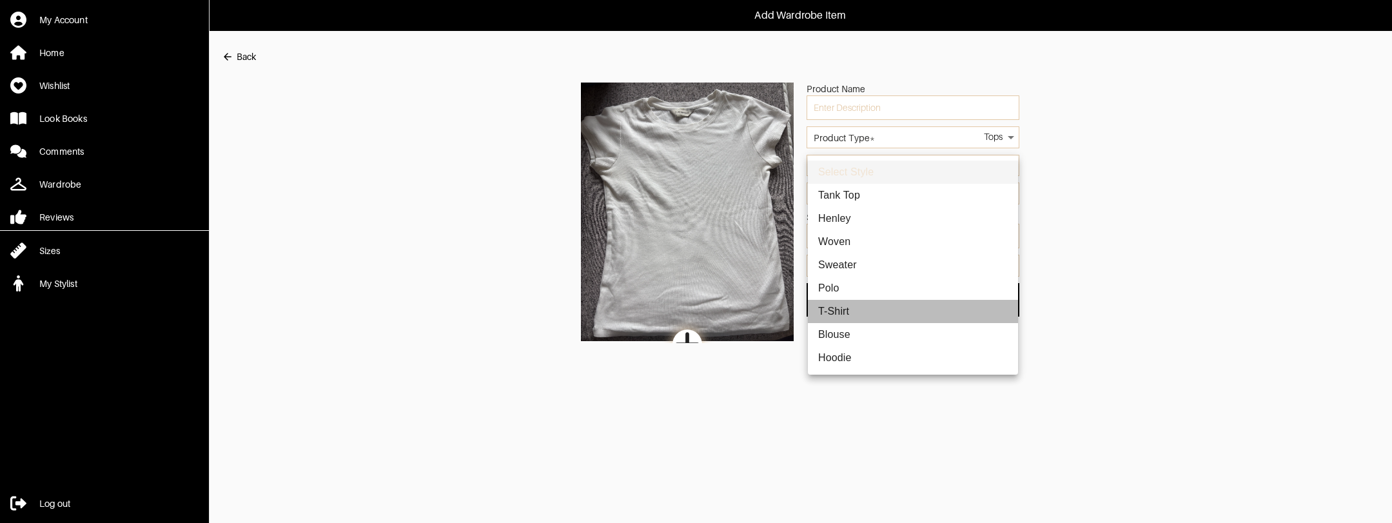
click at [845, 311] on li "T-Shirt" at bounding box center [913, 311] width 210 height 23
type input "2"
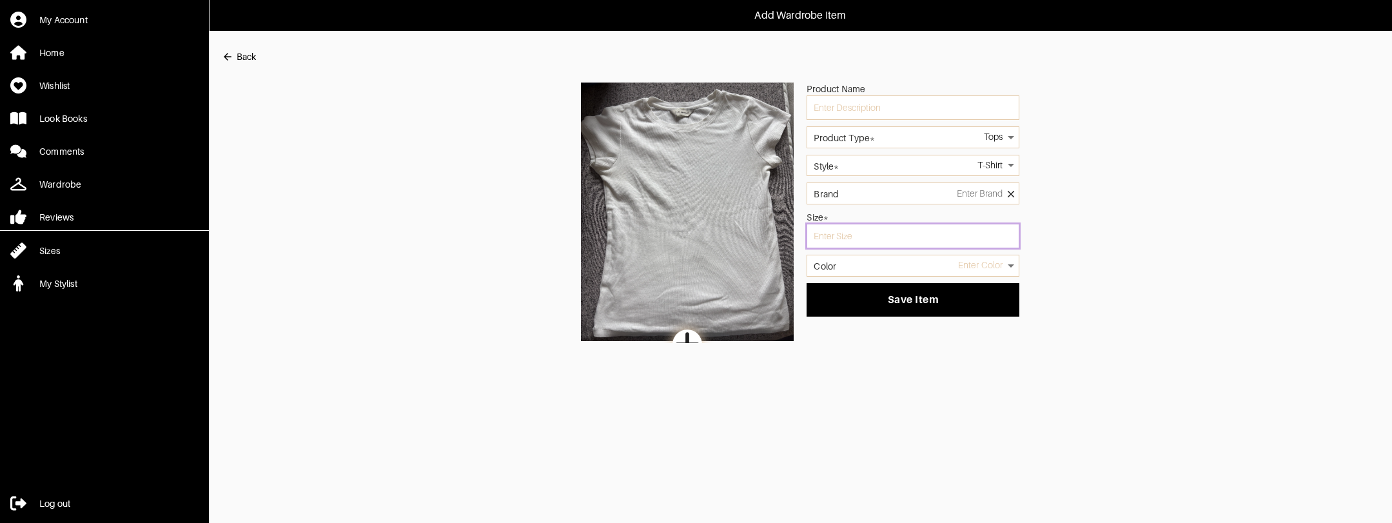
click at [856, 236] on input "text" at bounding box center [912, 236] width 213 height 24
type input "s"
click at [866, 262] on body "Add Wardrobe Item My Account Home Wishlist Look Books Comments Wardrobe Reviews…" at bounding box center [696, 171] width 1392 height 343
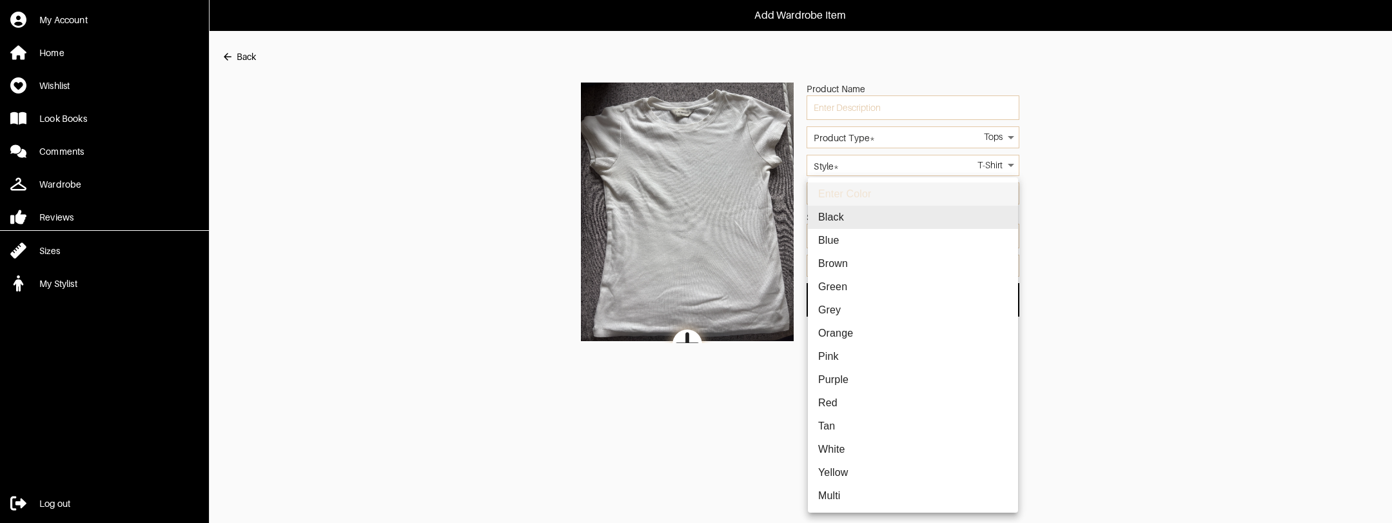
click at [850, 453] on li "White" at bounding box center [913, 449] width 210 height 23
type input "white"
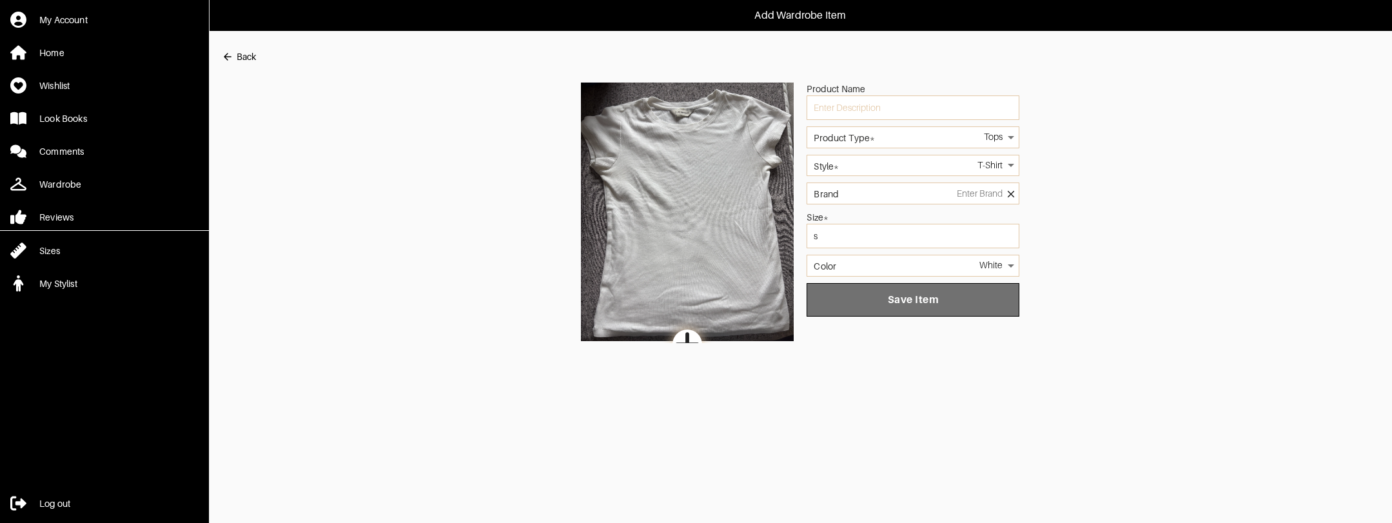
click at [937, 308] on button "Save Item" at bounding box center [912, 300] width 213 height 34
